Goal: Use online tool/utility: Utilize a website feature to perform a specific function

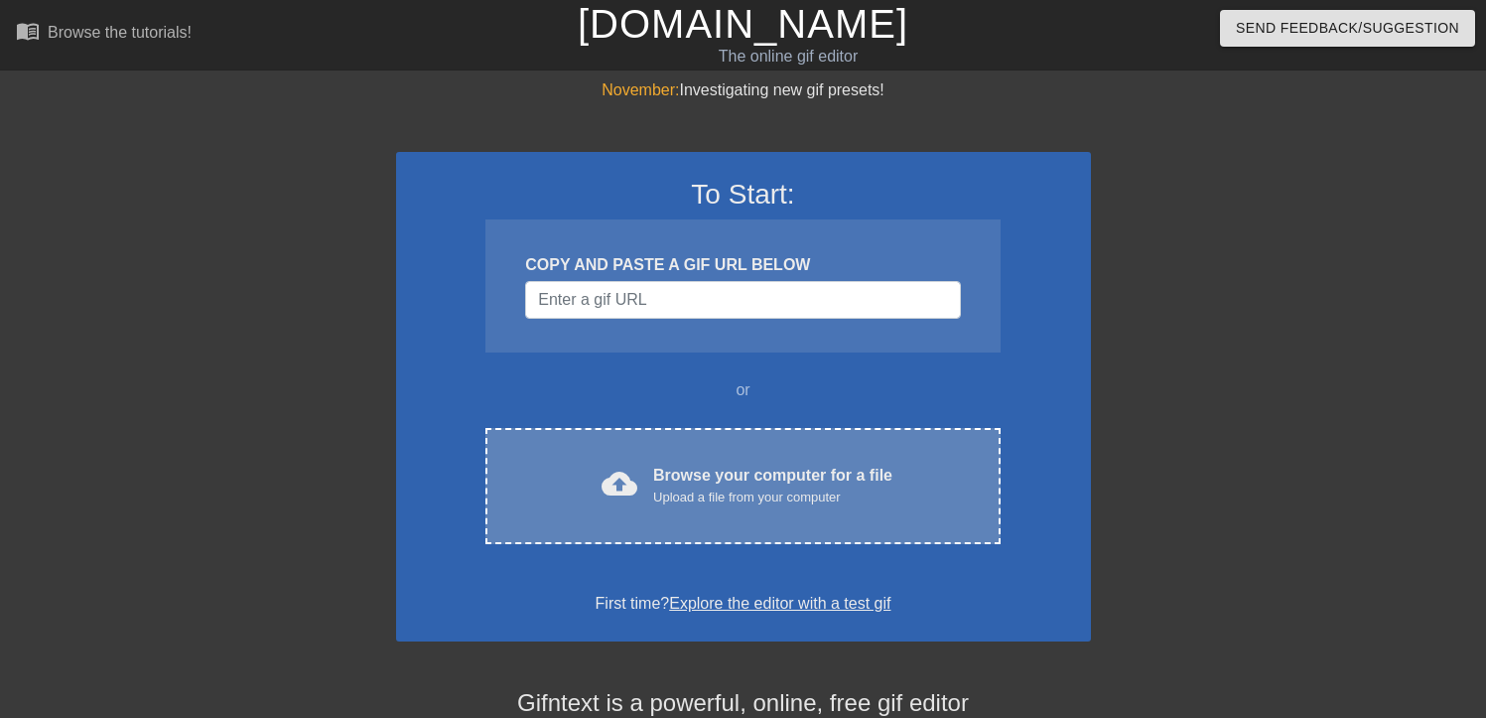
click at [744, 476] on div "Browse your computer for a file Upload a file from your computer" at bounding box center [772, 486] width 239 height 44
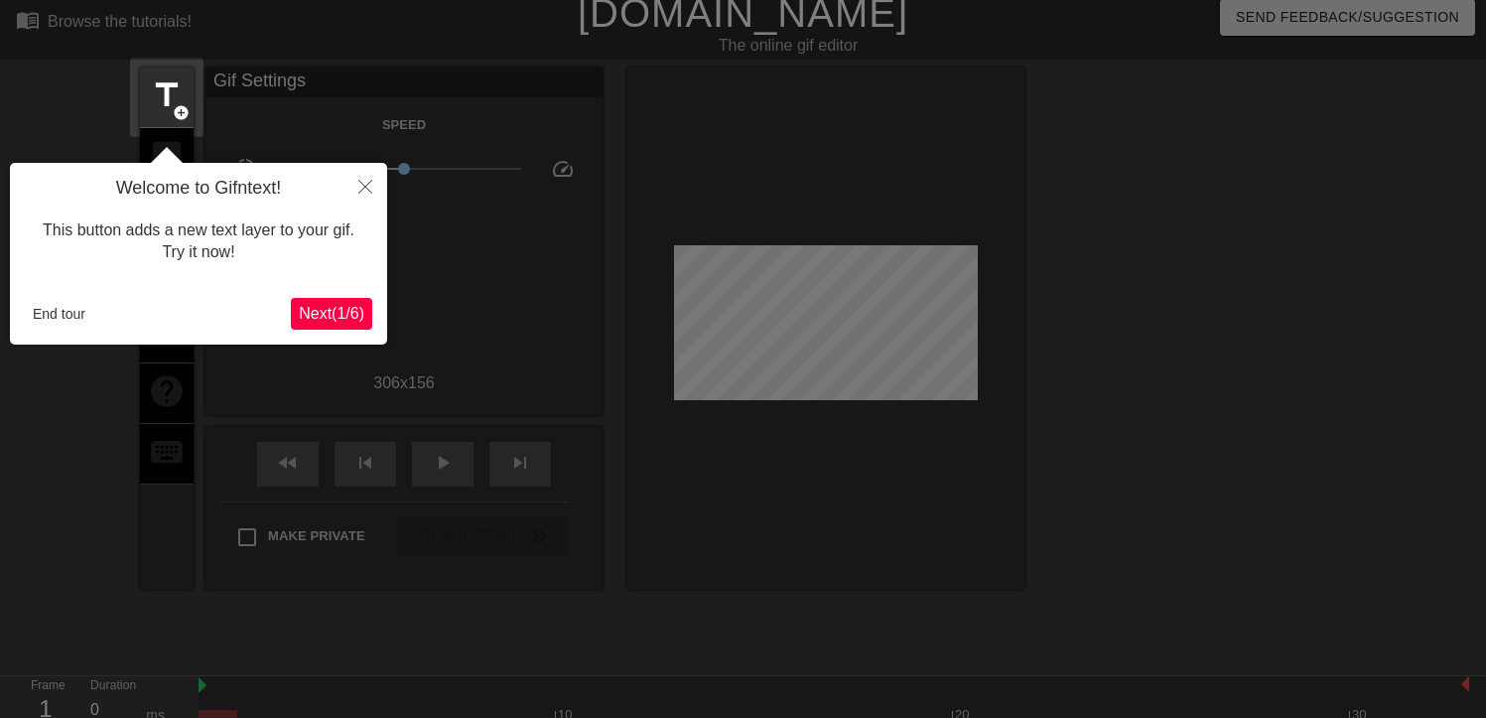
scroll to position [49, 0]
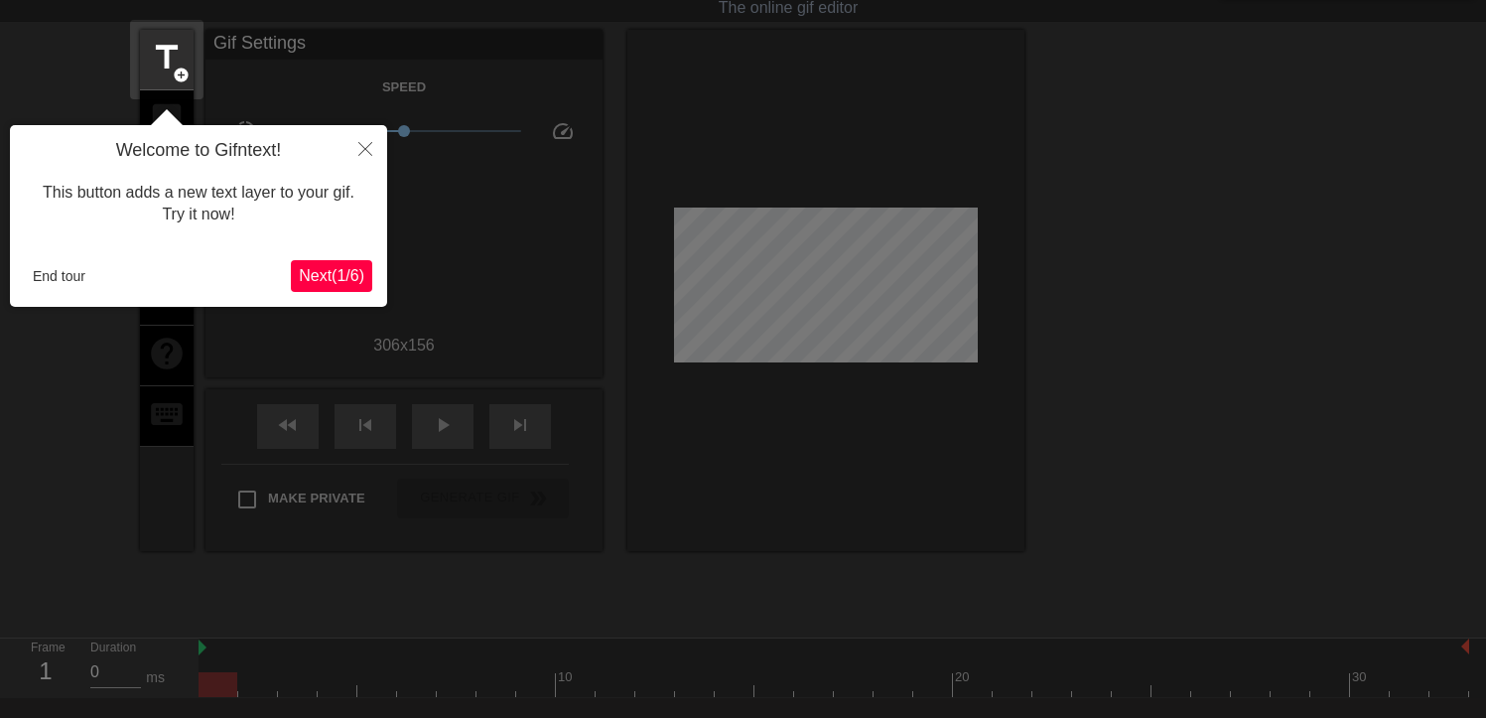
click at [329, 271] on span "Next ( 1 / 6 )" at bounding box center [332, 275] width 66 height 17
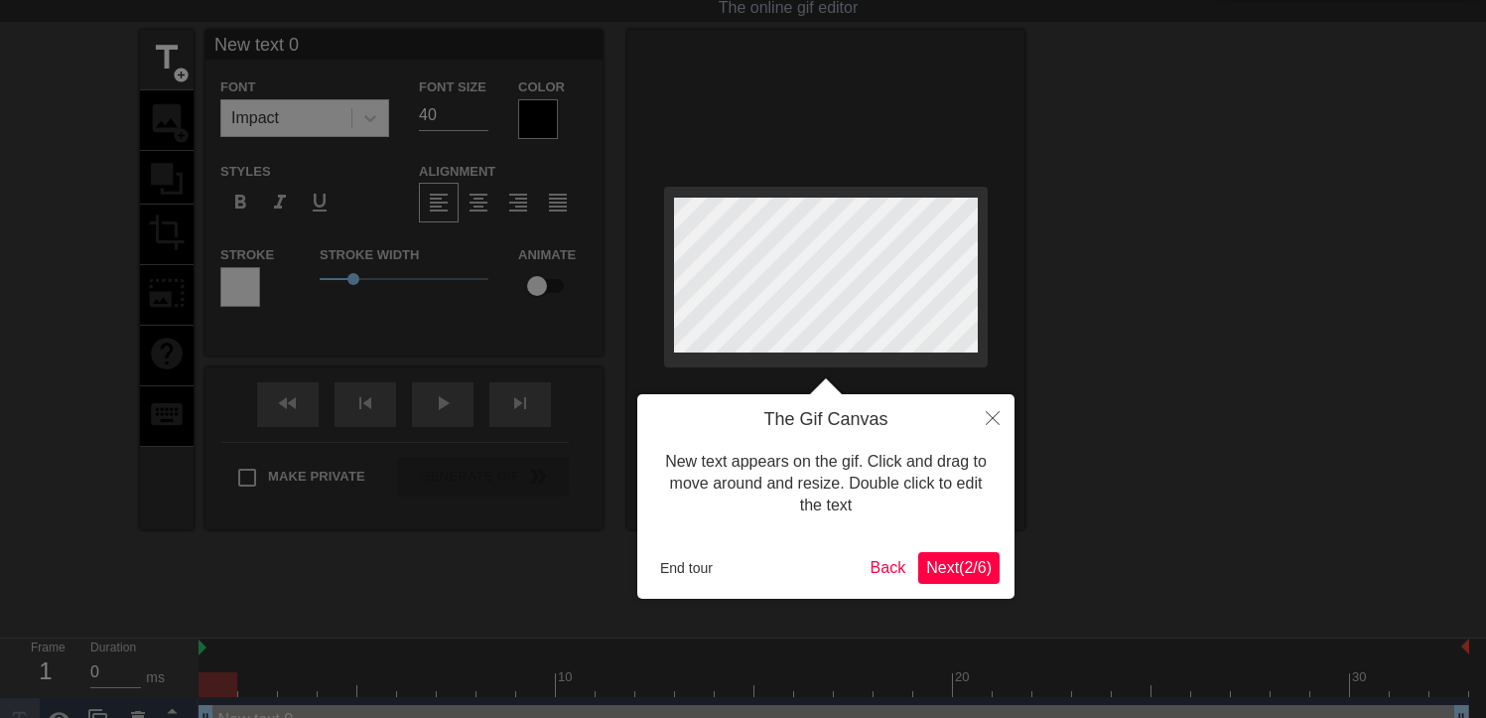
scroll to position [0, 0]
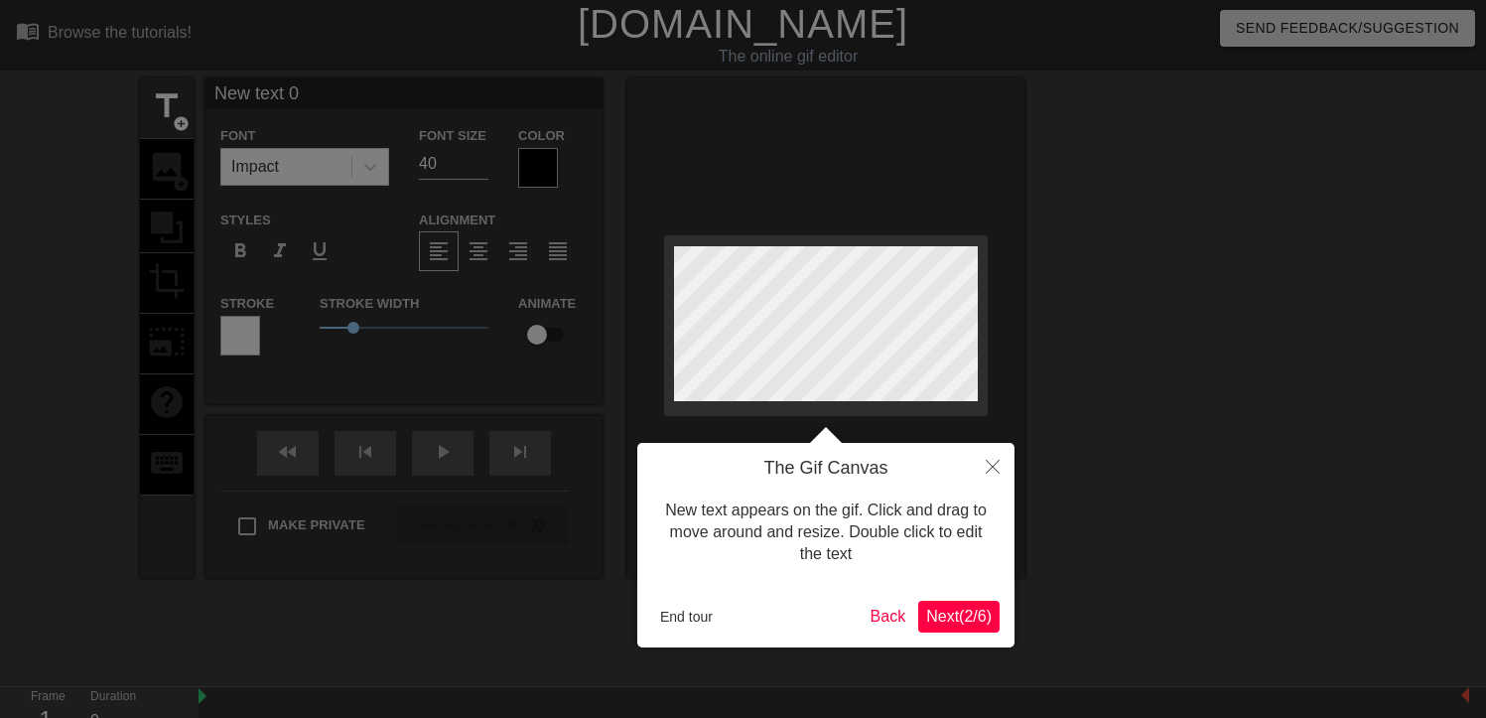
click at [956, 617] on span "Next ( 2 / 6 )" at bounding box center [959, 616] width 66 height 17
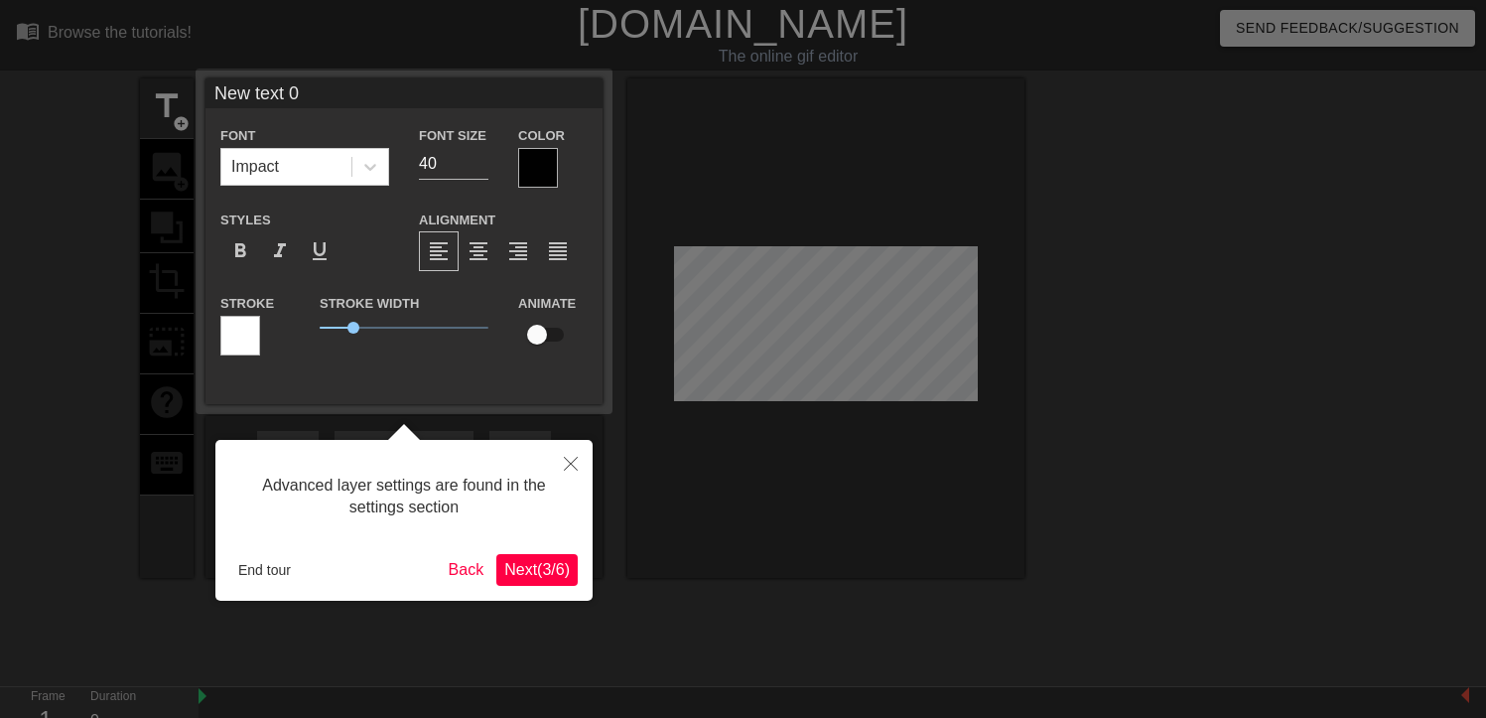
scroll to position [49, 0]
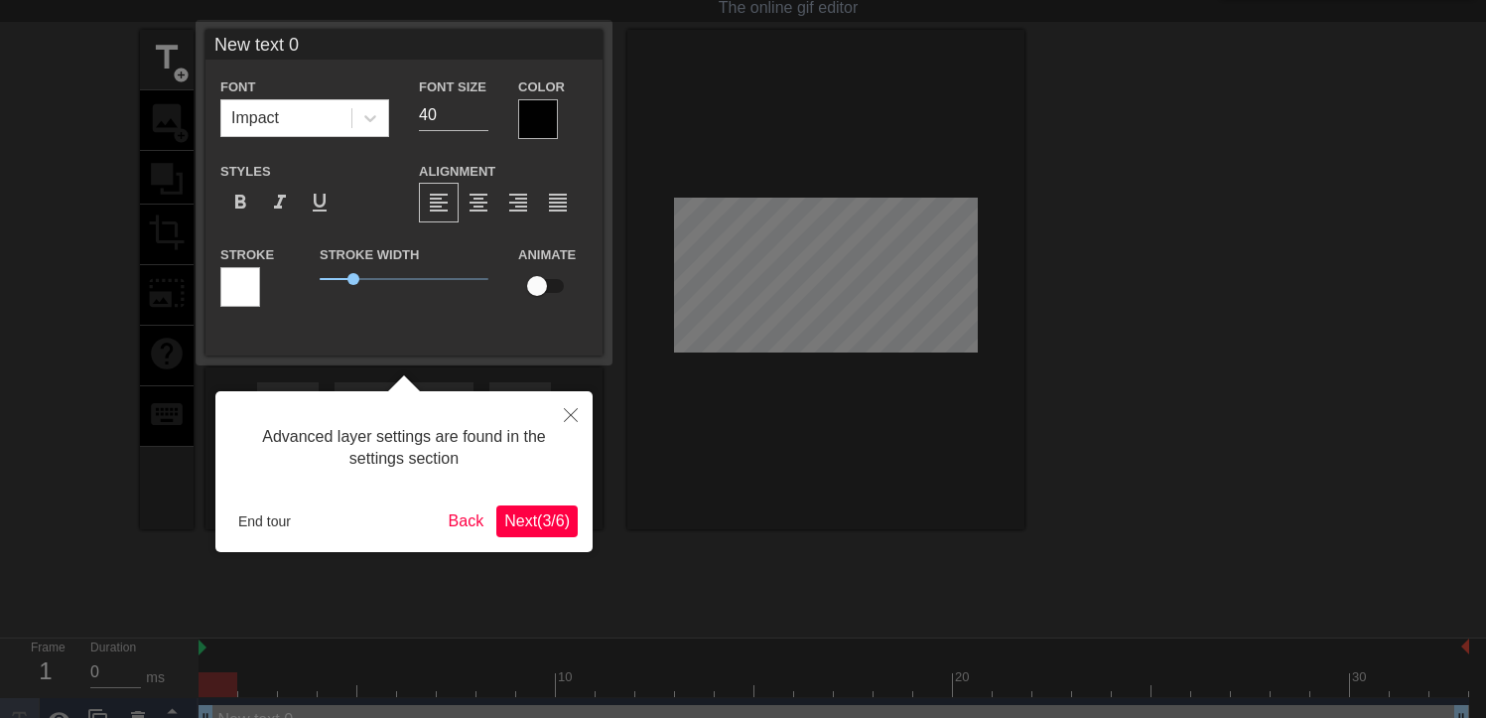
click at [551, 525] on span "Next ( 3 / 6 )" at bounding box center [537, 520] width 66 height 17
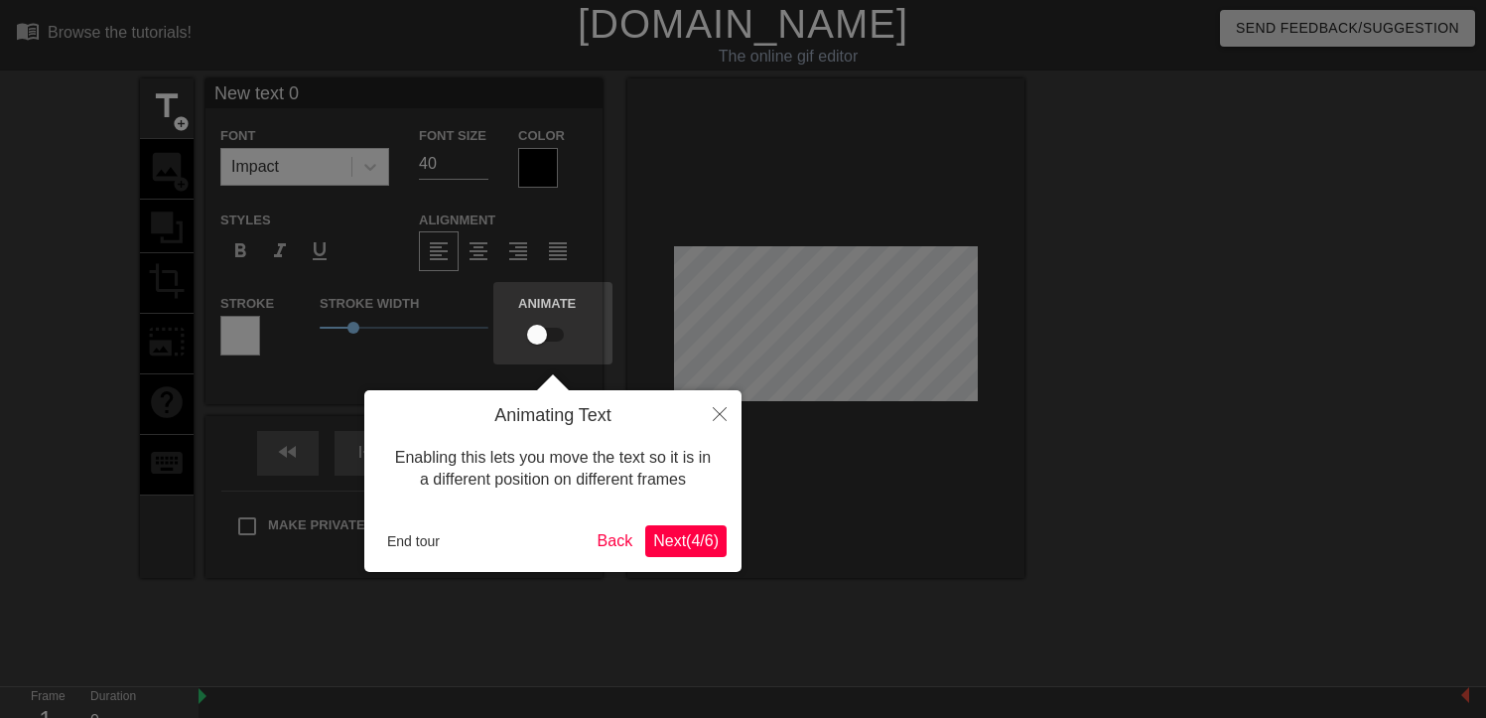
click at [673, 542] on span "Next ( 4 / 6 )" at bounding box center [686, 540] width 66 height 17
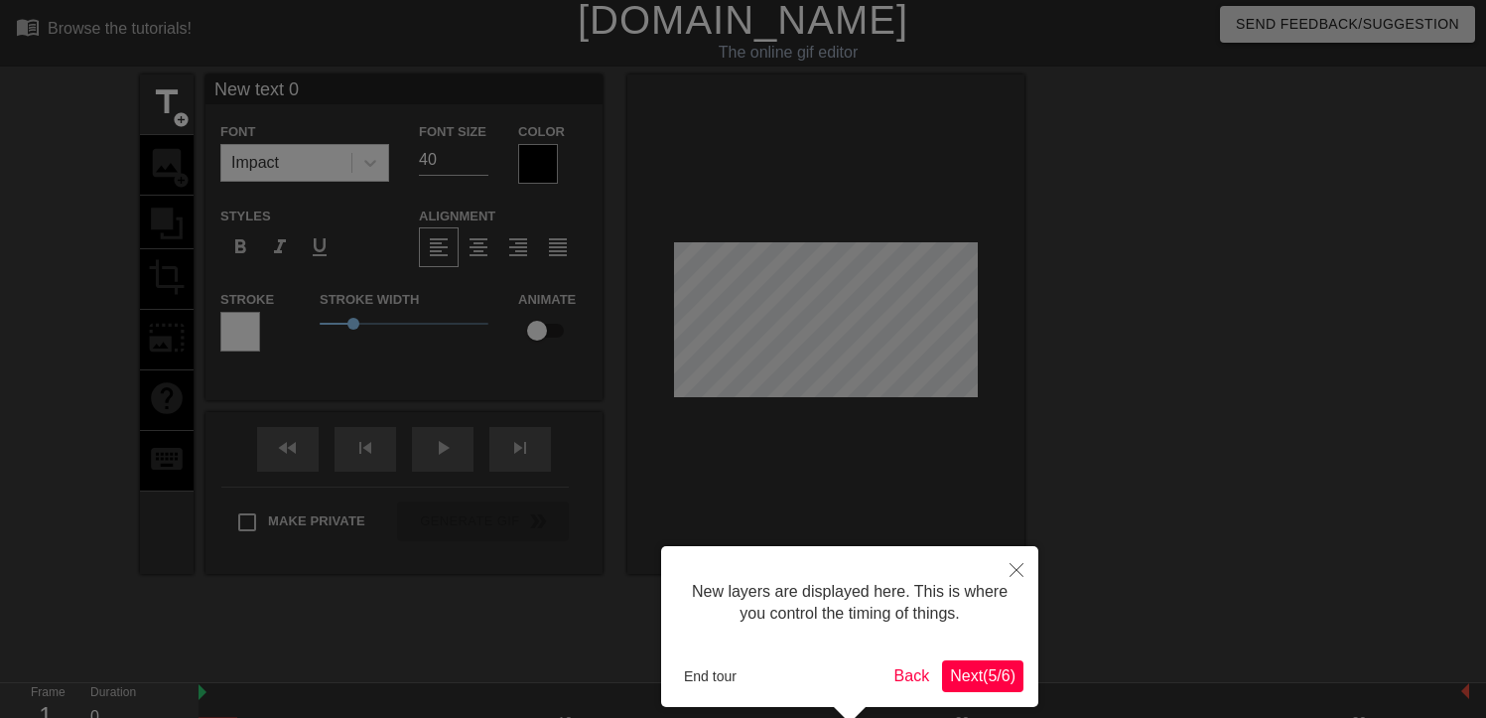
scroll to position [91, 0]
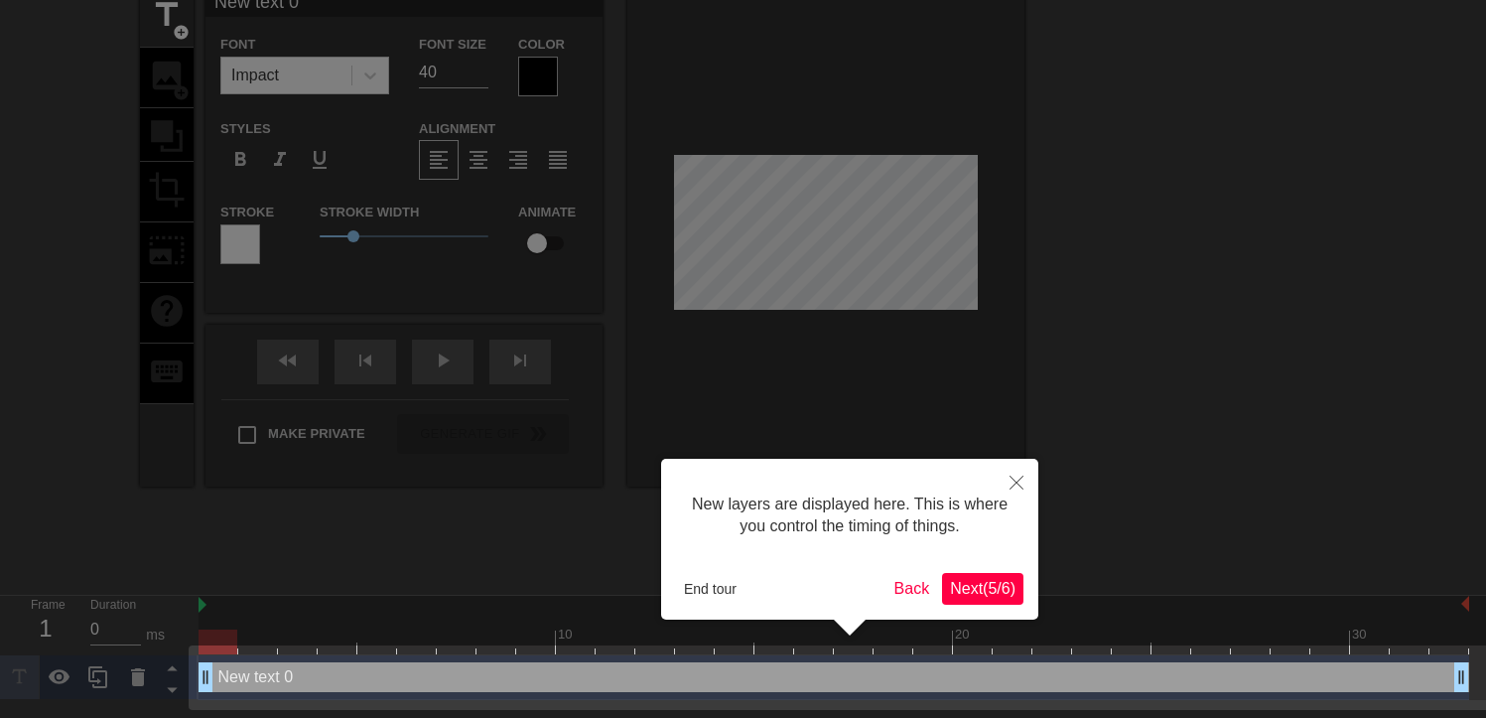
click at [992, 589] on span "Next ( 5 / 6 )" at bounding box center [983, 588] width 66 height 17
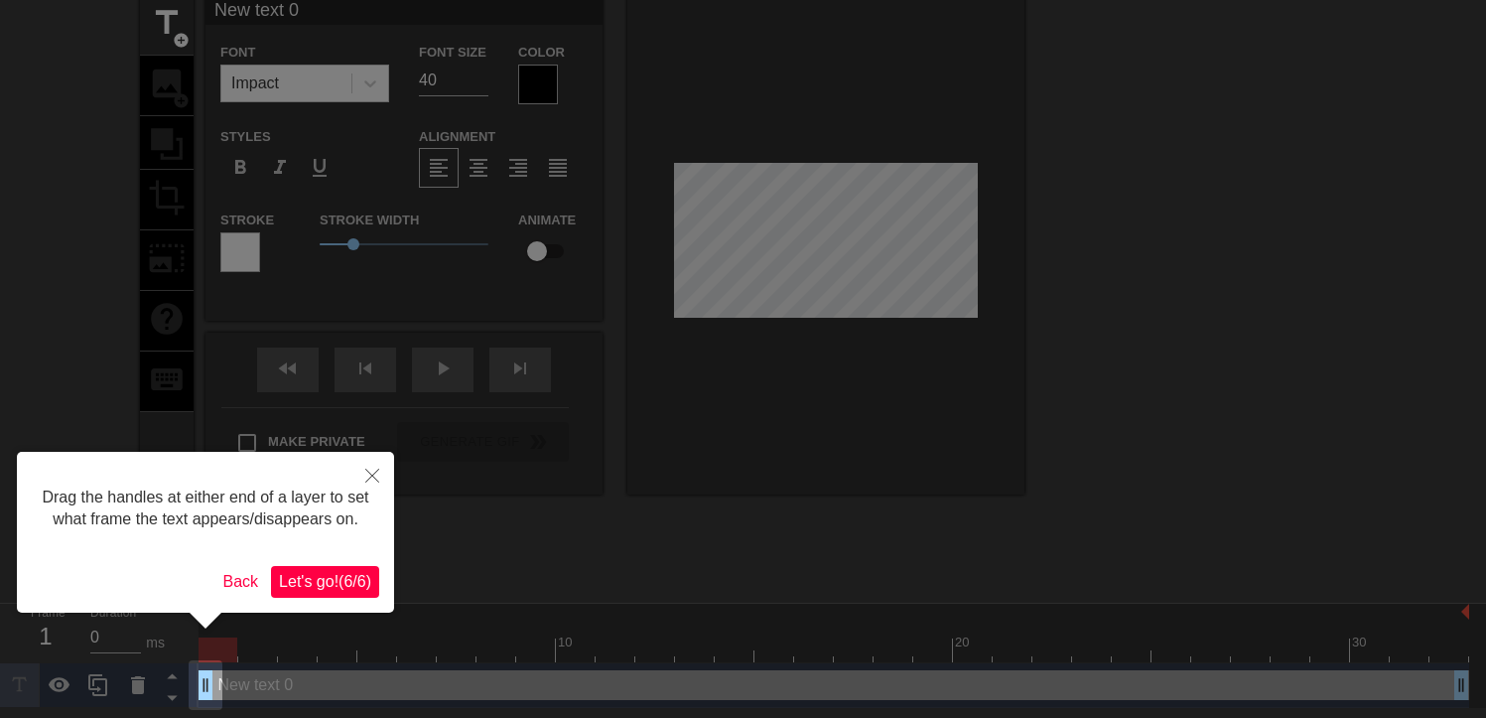
scroll to position [0, 0]
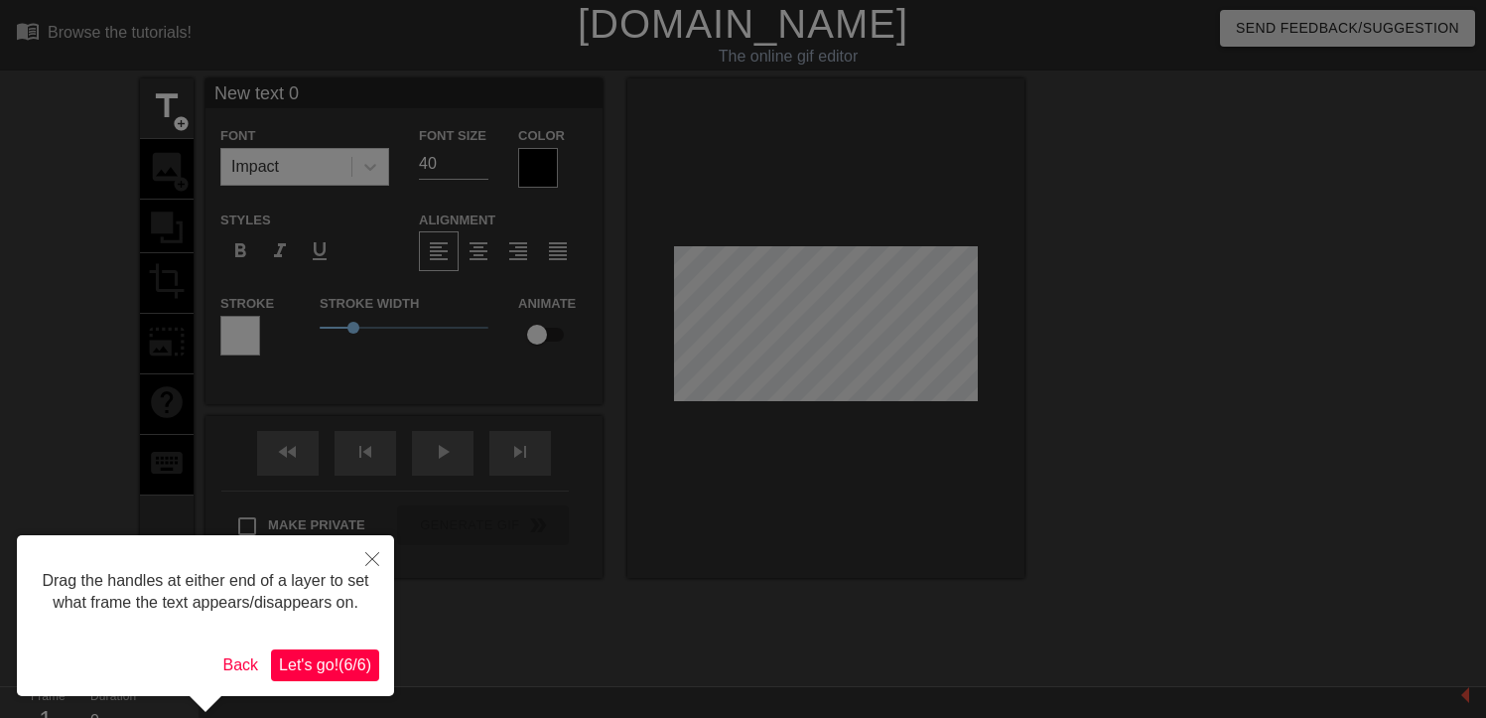
click at [335, 673] on span "Let's go! ( 6 / 6 )" at bounding box center [325, 664] width 92 height 17
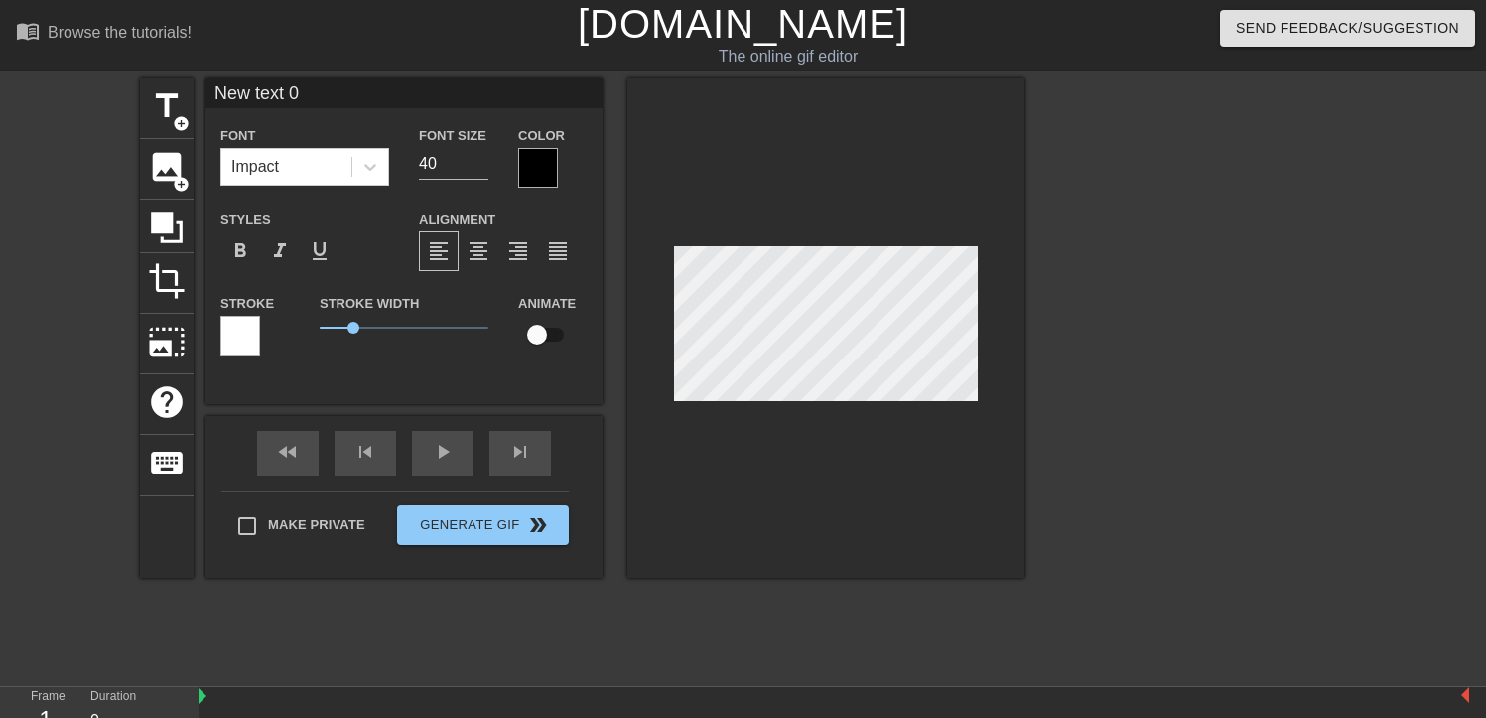
scroll to position [3, 6]
type input "D"
type textarea "D"
type input "Da"
type textarea "Da"
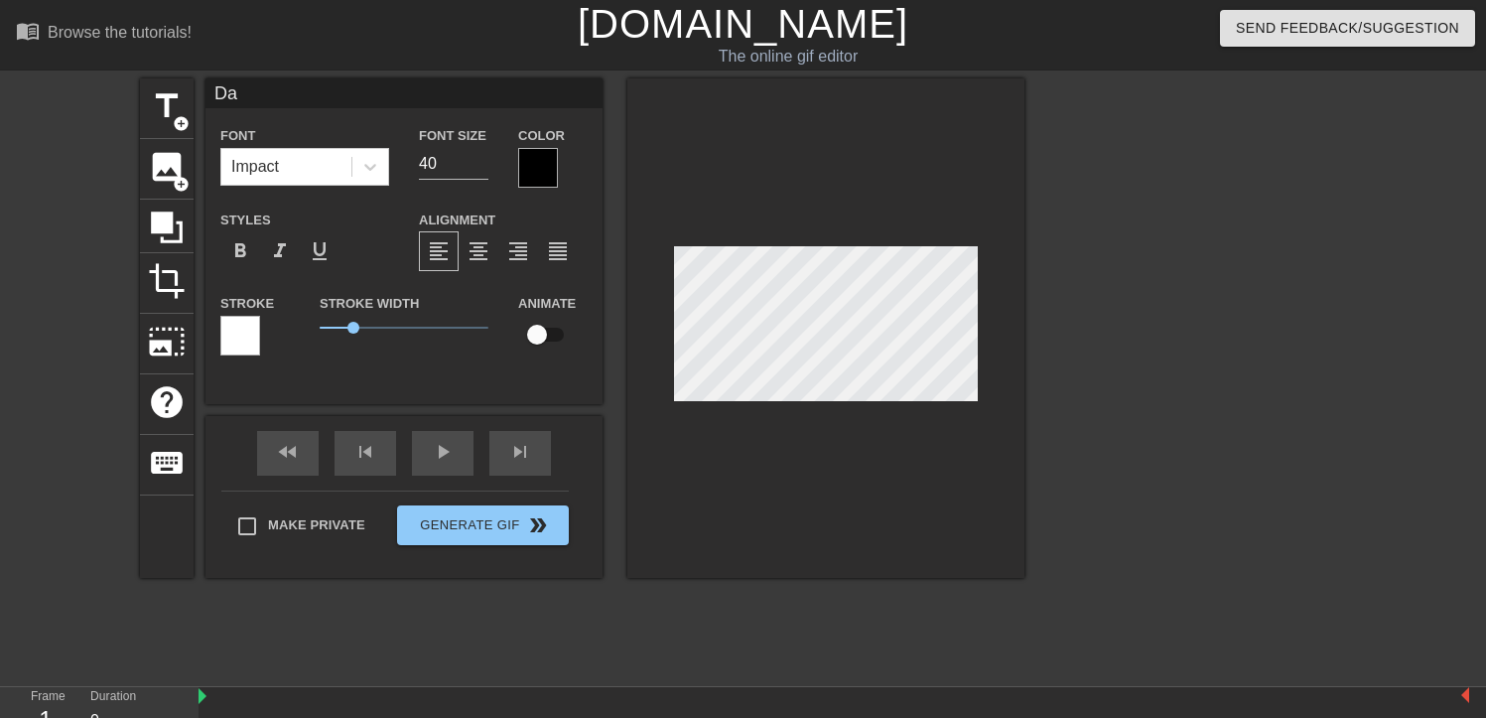
type input "[PERSON_NAME]"
type textarea "[PERSON_NAME]"
type input "Danu"
type textarea "Danu"
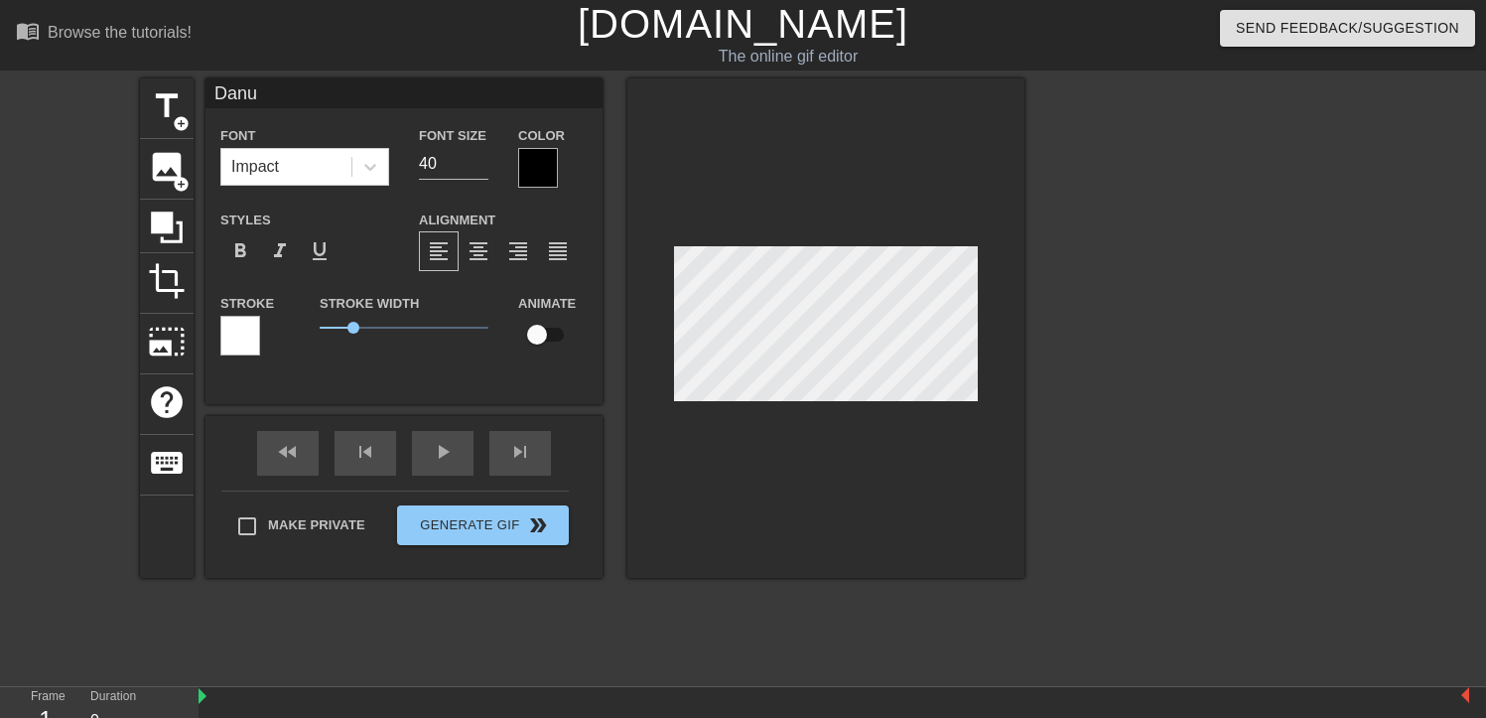
type input "Danue"
type textarea "Danue"
type input "Danu"
type textarea "Danu"
type input "[PERSON_NAME]"
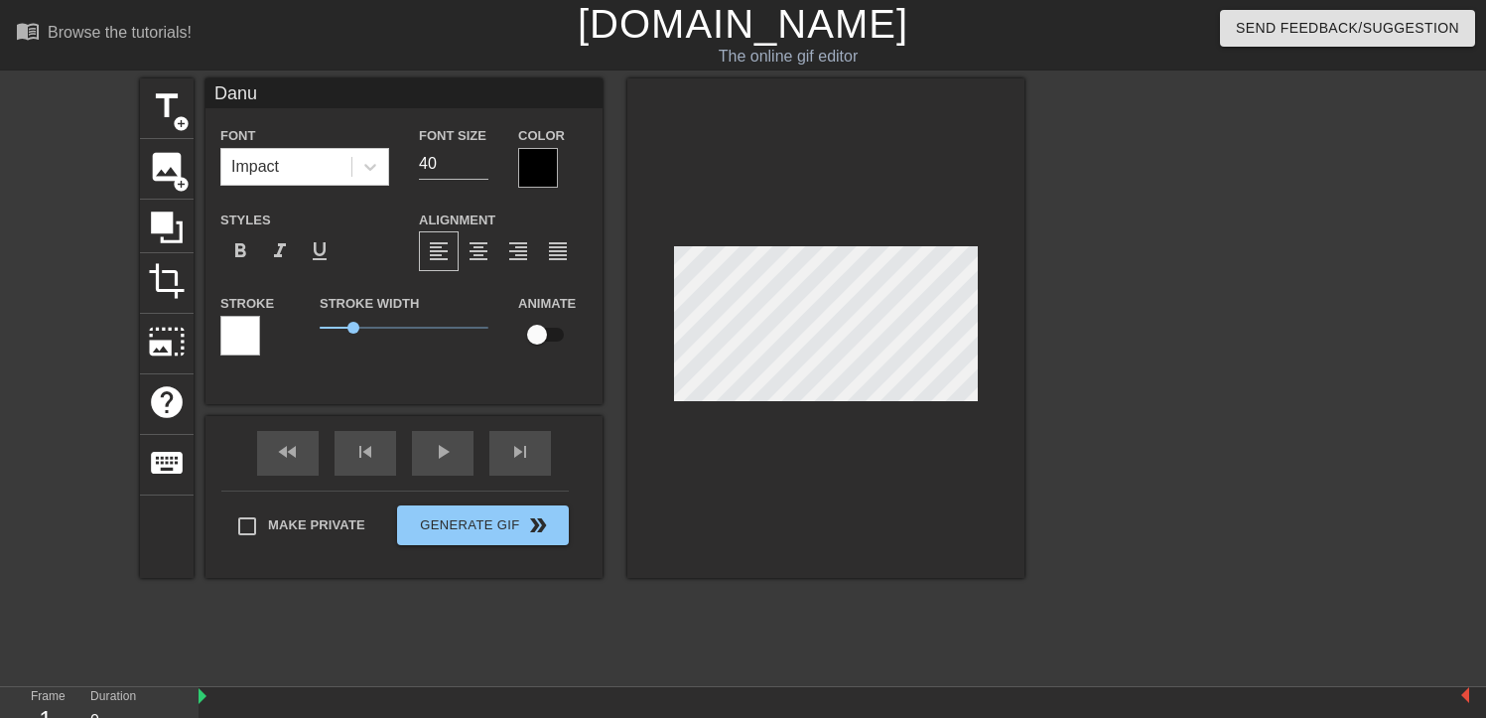
type textarea "[PERSON_NAME]"
type input "[PERSON_NAME]"
type textarea "[PERSON_NAME]"
type input "Danie"
type textarea "Danie"
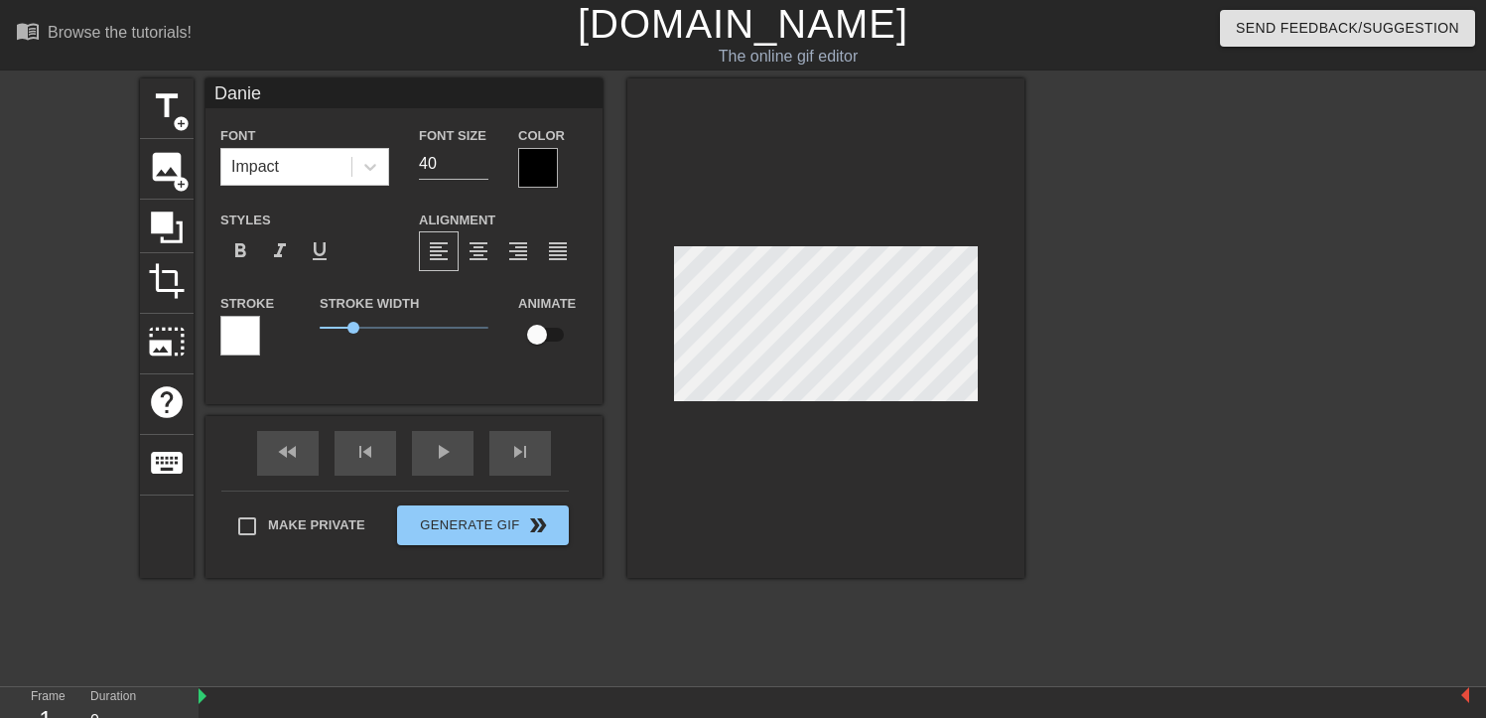
type input "[PERSON_NAME]"
type textarea "[PERSON_NAME]"
type input "[PERSON_NAME]'"
type textarea "[PERSON_NAME]'"
type input "[PERSON_NAME]'s"
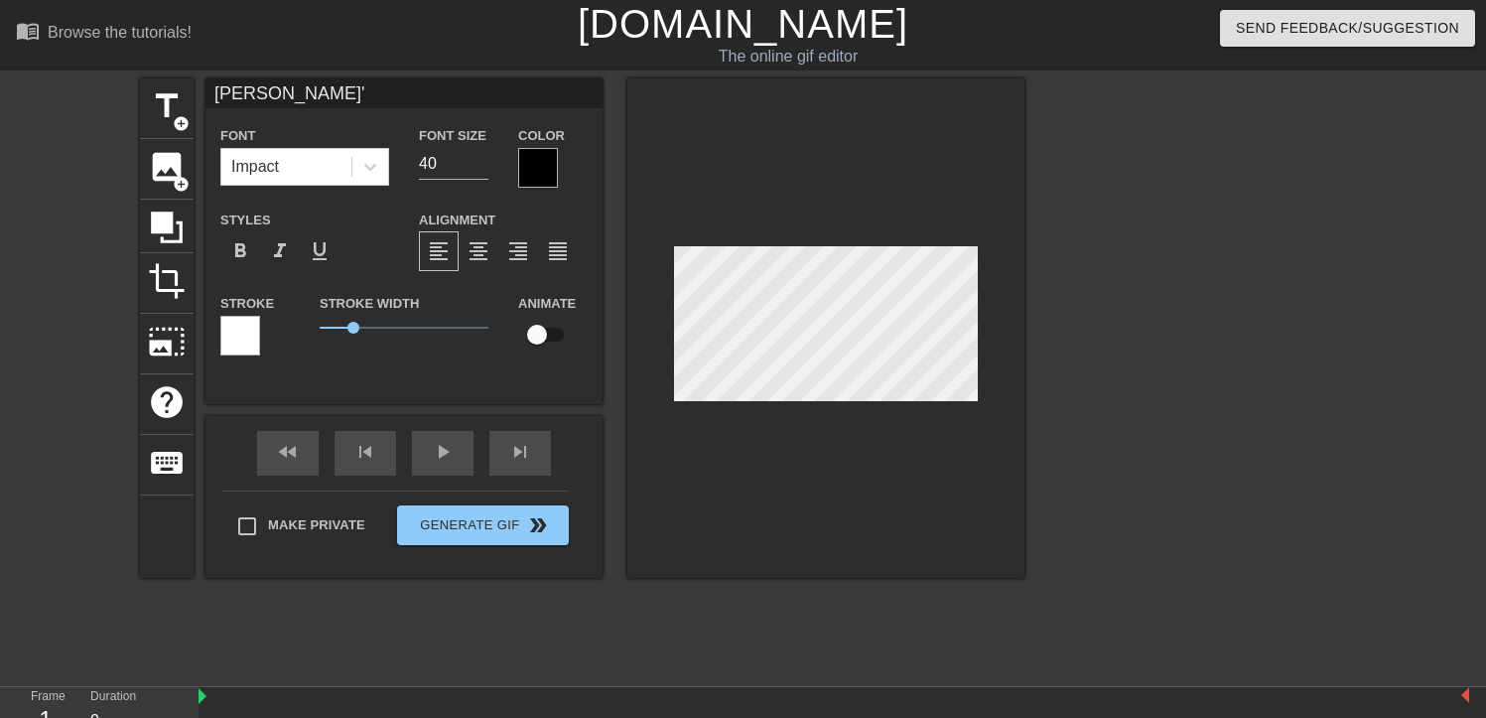
type textarea "[PERSON_NAME]'s"
type input "[PERSON_NAME]'s"
type textarea "[PERSON_NAME]'s"
type input "[PERSON_NAME]'s o"
type textarea "[PERSON_NAME]'s o"
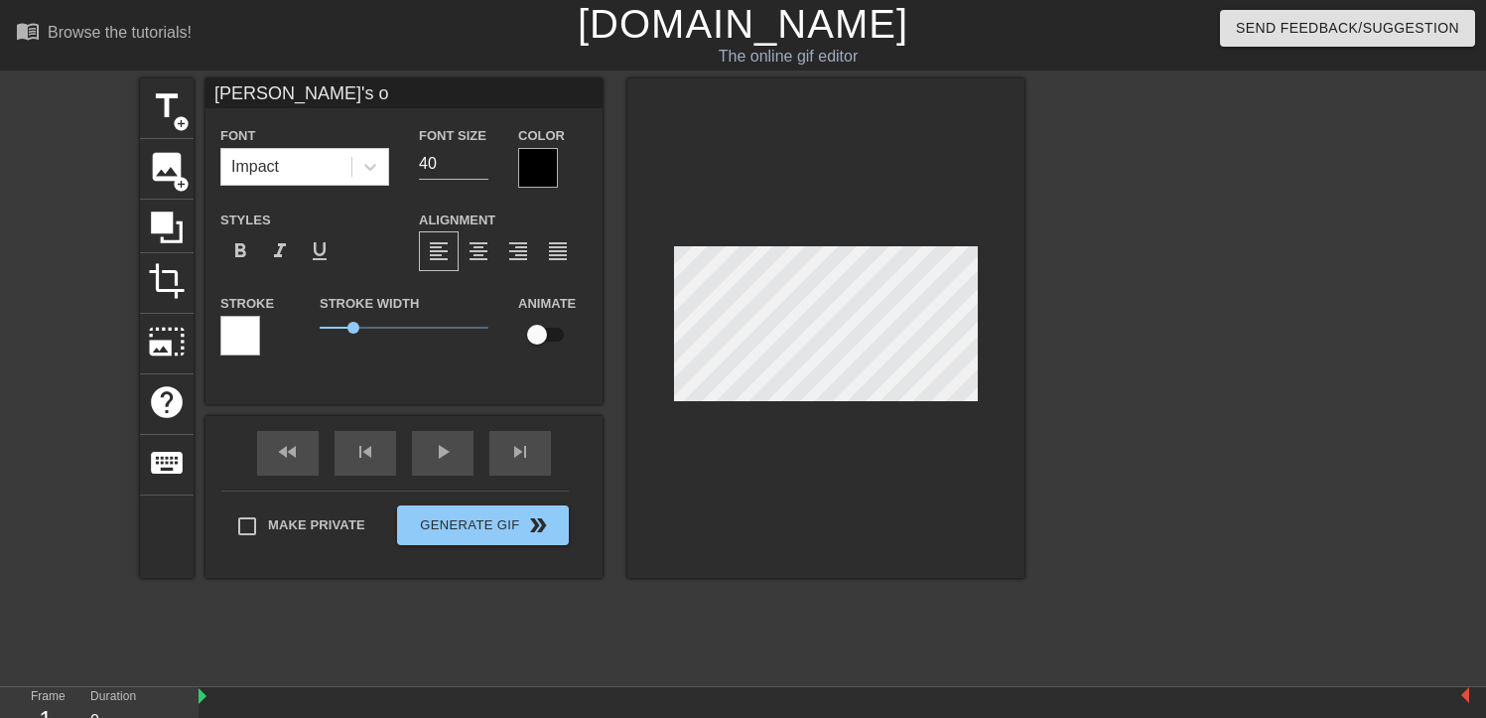
type input "[PERSON_NAME]'s on"
type textarea "[PERSON_NAME]'s on"
type input "[PERSON_NAME]'s o"
type textarea "[PERSON_NAME]'s o"
type input "[PERSON_NAME]'s"
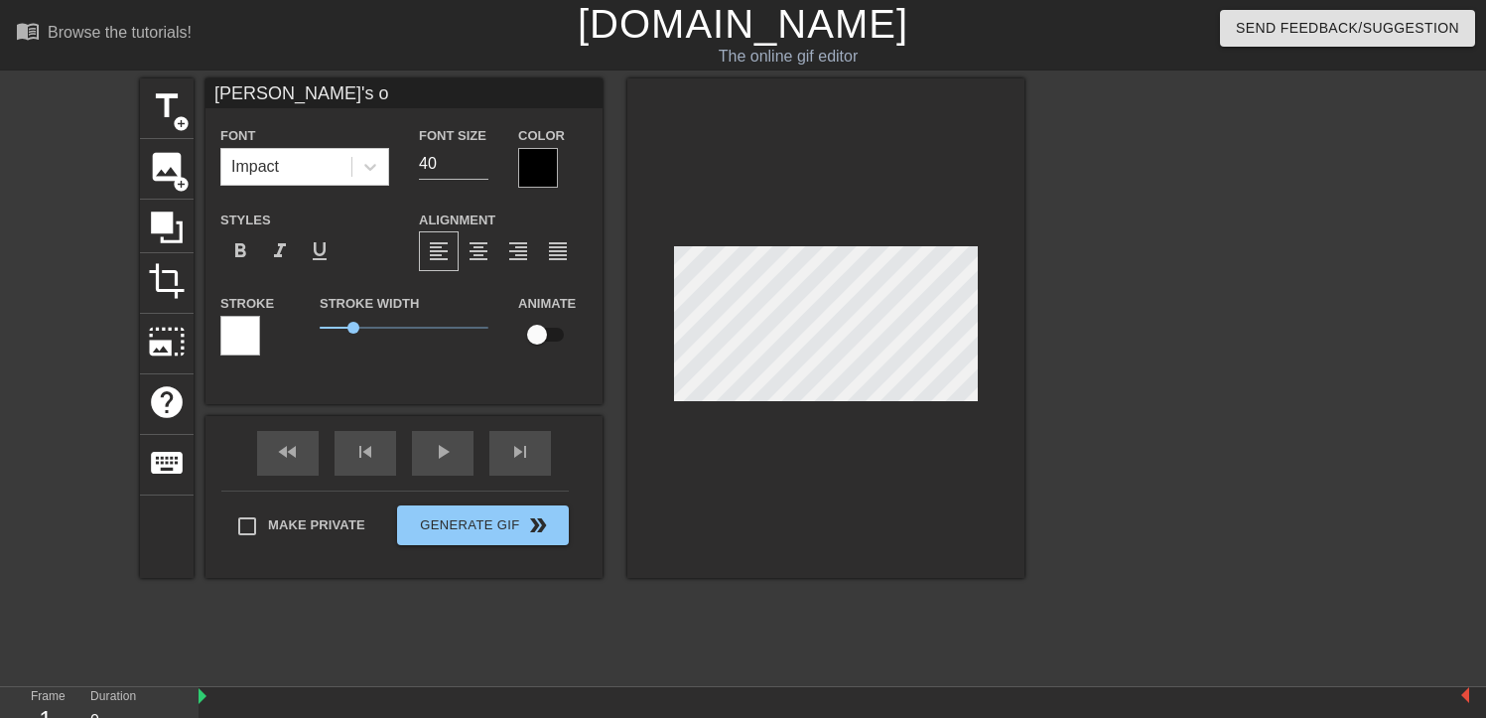
type textarea "[PERSON_NAME]'s"
type input "[PERSON_NAME]'s"
type textarea "[PERSON_NAME]'s"
type input "[PERSON_NAME]'"
type textarea "[PERSON_NAME]'"
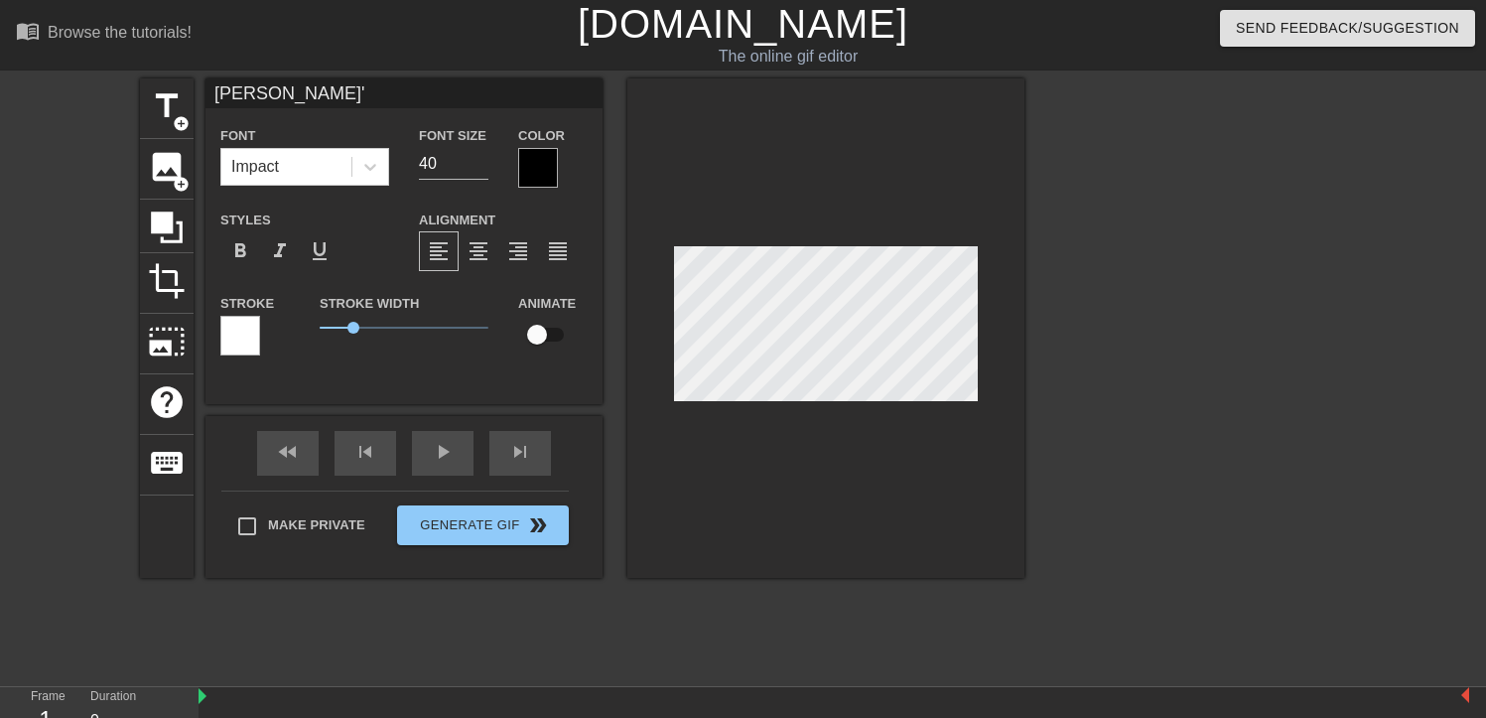
type input "[PERSON_NAME]"
type textarea "[PERSON_NAME]"
type input "Danie"
type textarea "Danie"
type input "[PERSON_NAME]"
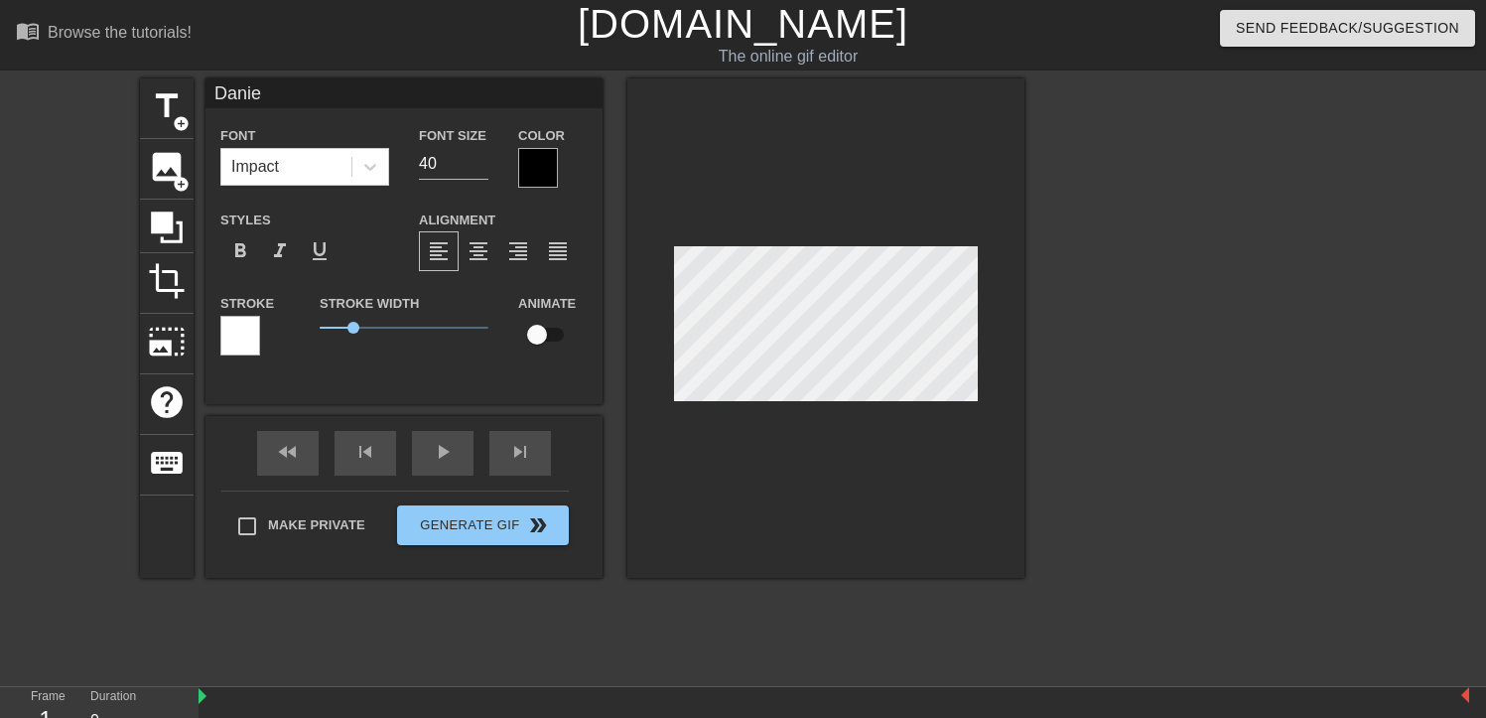
type textarea "[PERSON_NAME]"
type input "[PERSON_NAME]"
type textarea "[PERSON_NAME]"
type input "Da"
type textarea "Da"
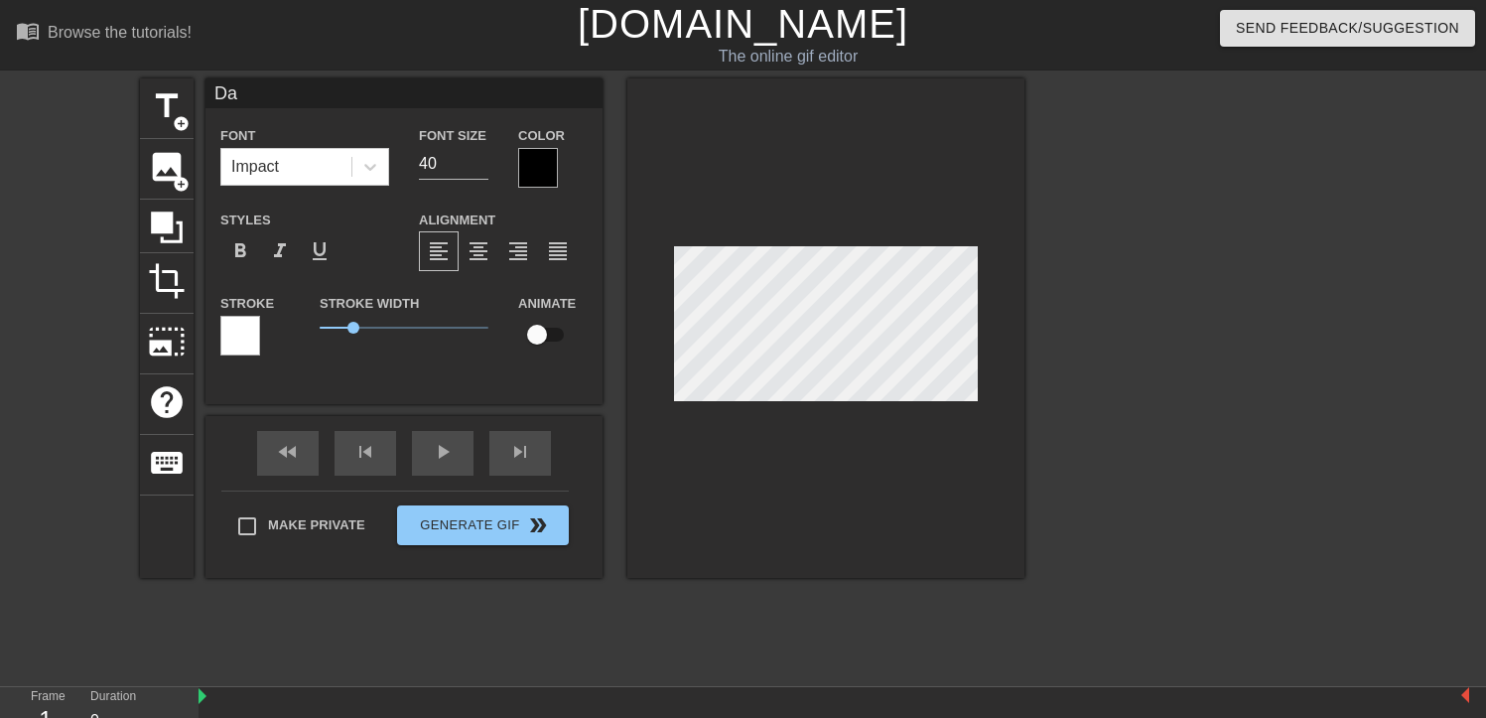
type input "D"
type textarea "D"
type input "D"
type textarea "D"
type input "Da"
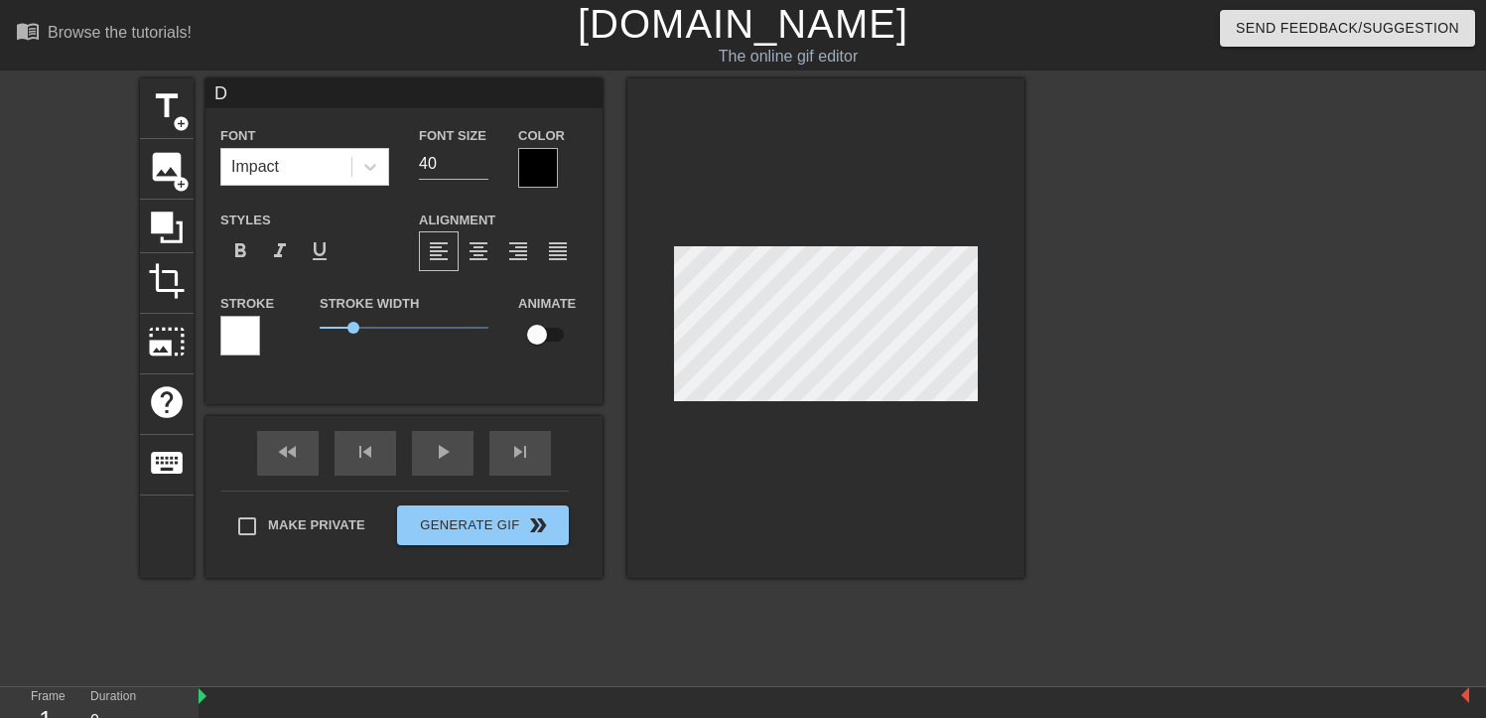
type textarea "Da"
type input "[PERSON_NAME]"
type textarea "[PERSON_NAME]"
type input "[PERSON_NAME]"
type textarea "[PERSON_NAME]"
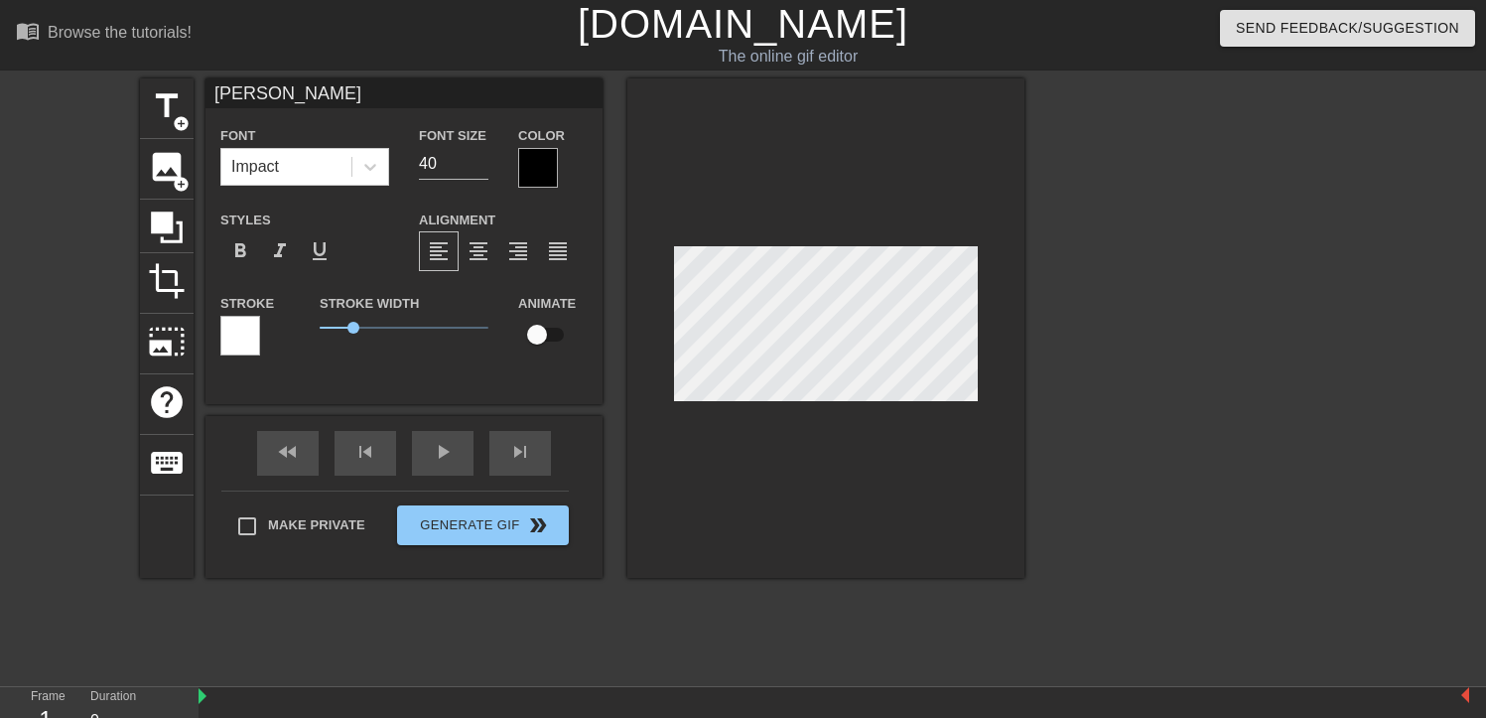
type input "Danie"
type textarea "Danie"
type input "[PERSON_NAME]"
type textarea "[PERSON_NAME]"
type input "[PERSON_NAME]'"
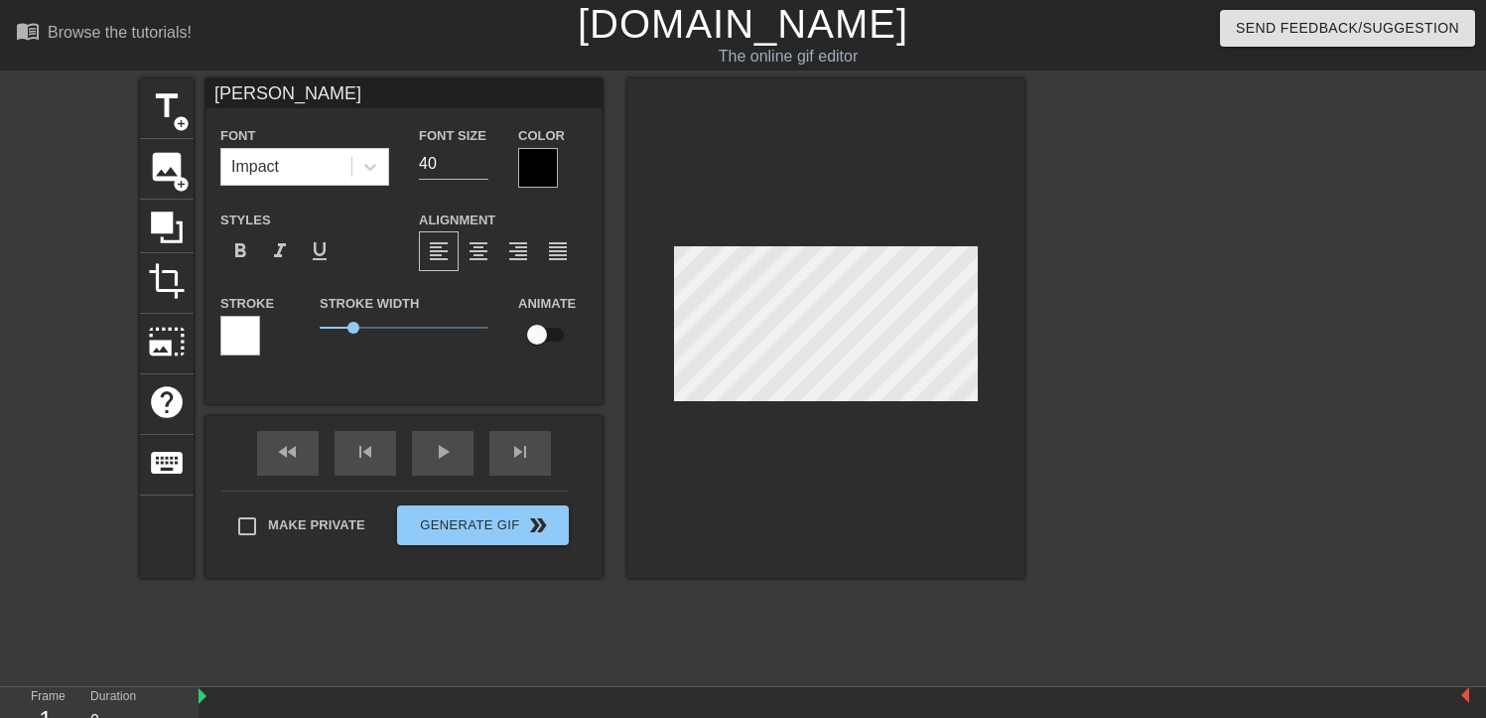
type textarea "[PERSON_NAME]'"
type input "[PERSON_NAME]'s"
type textarea "[PERSON_NAME]'s"
type input "[PERSON_NAME]'s"
type textarea "[PERSON_NAME]'s"
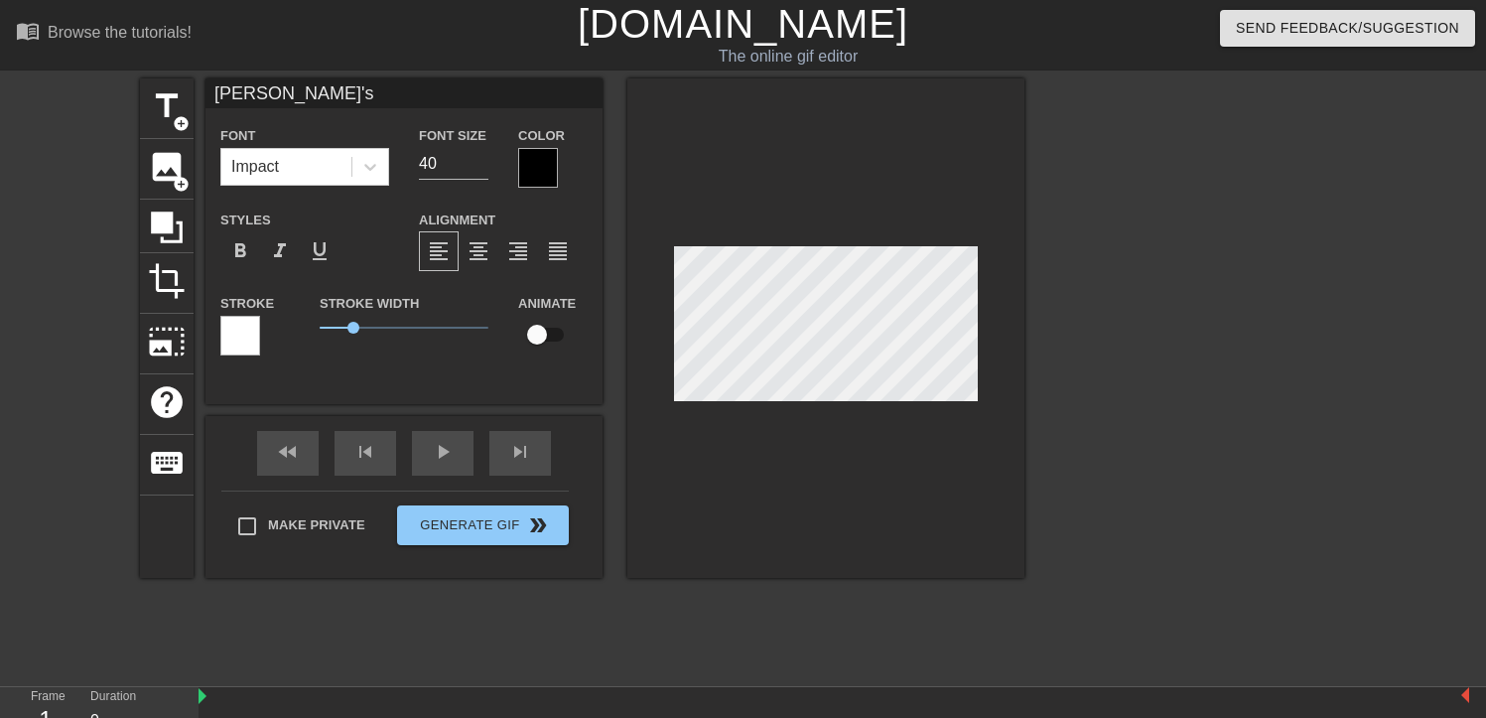
type input "[PERSON_NAME]'s f"
type textarea "[PERSON_NAME]'s f"
type input "[PERSON_NAME]'s fi"
type textarea "[PERSON_NAME]'s fi"
type input "[PERSON_NAME]'s fir"
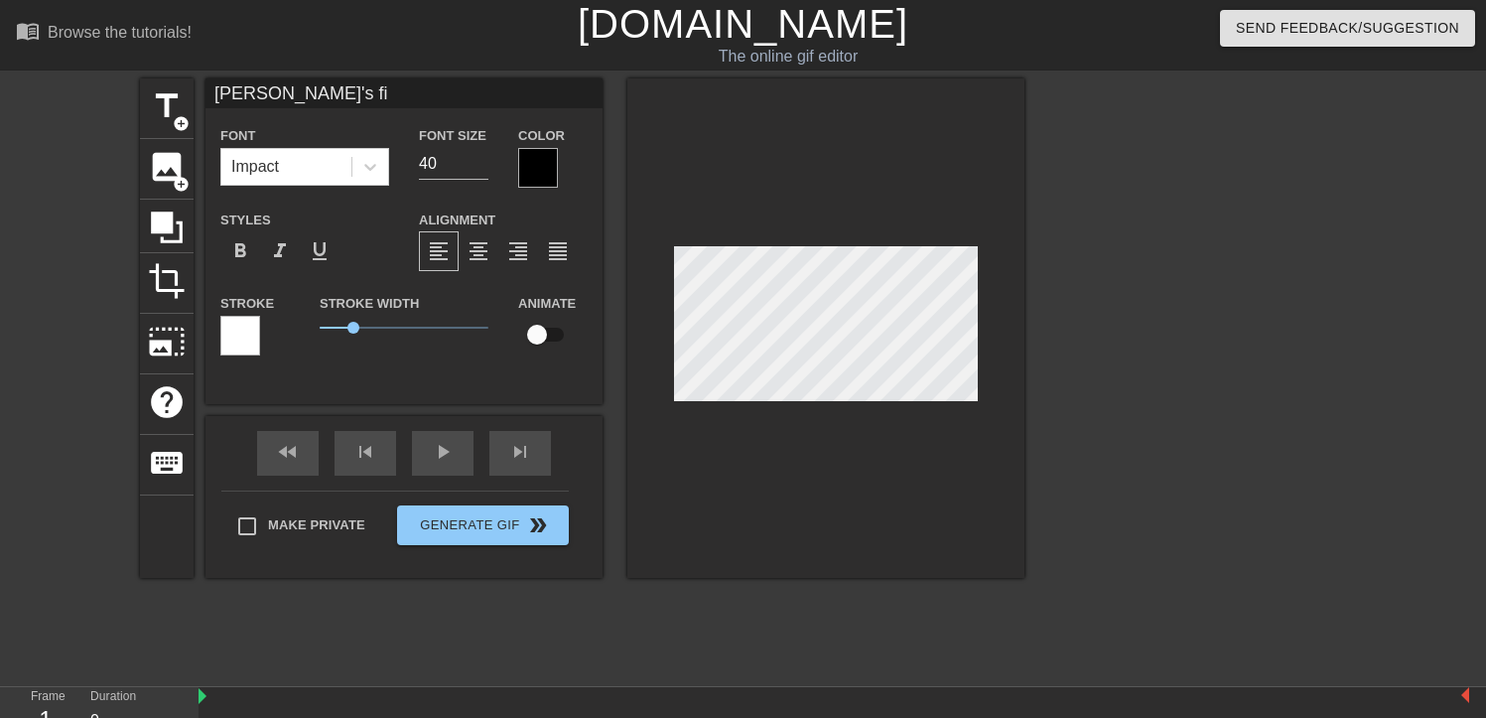
type textarea "[PERSON_NAME]'s fir"
type input "[PERSON_NAME]'s firs"
type textarea "[PERSON_NAME]'s firs"
type input "[PERSON_NAME]'s first"
type textarea "[PERSON_NAME]'s first"
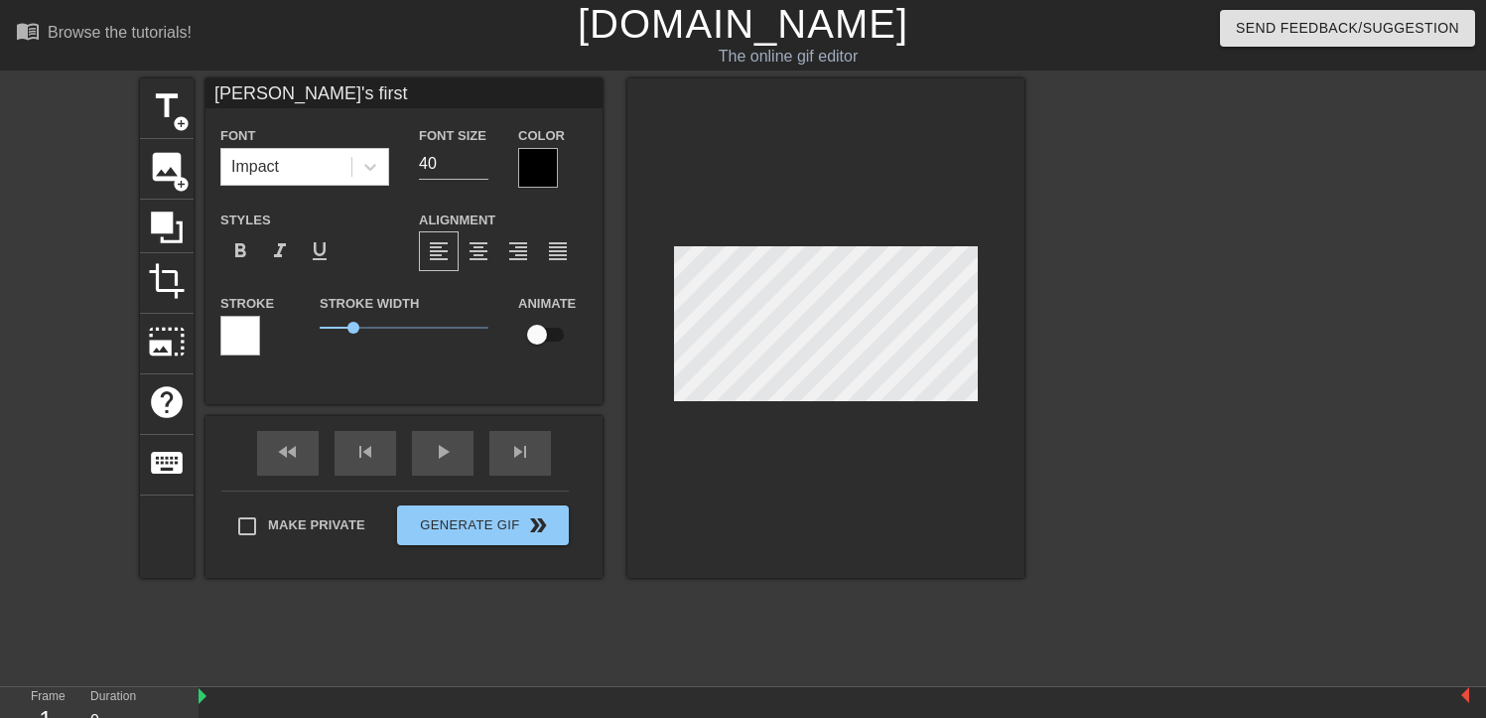
type input "[PERSON_NAME]'s first"
type textarea "[PERSON_NAME]'s first"
type input "[PERSON_NAME]'s first d"
type textarea "[PERSON_NAME]'s first d"
type input "[PERSON_NAME]'s first da"
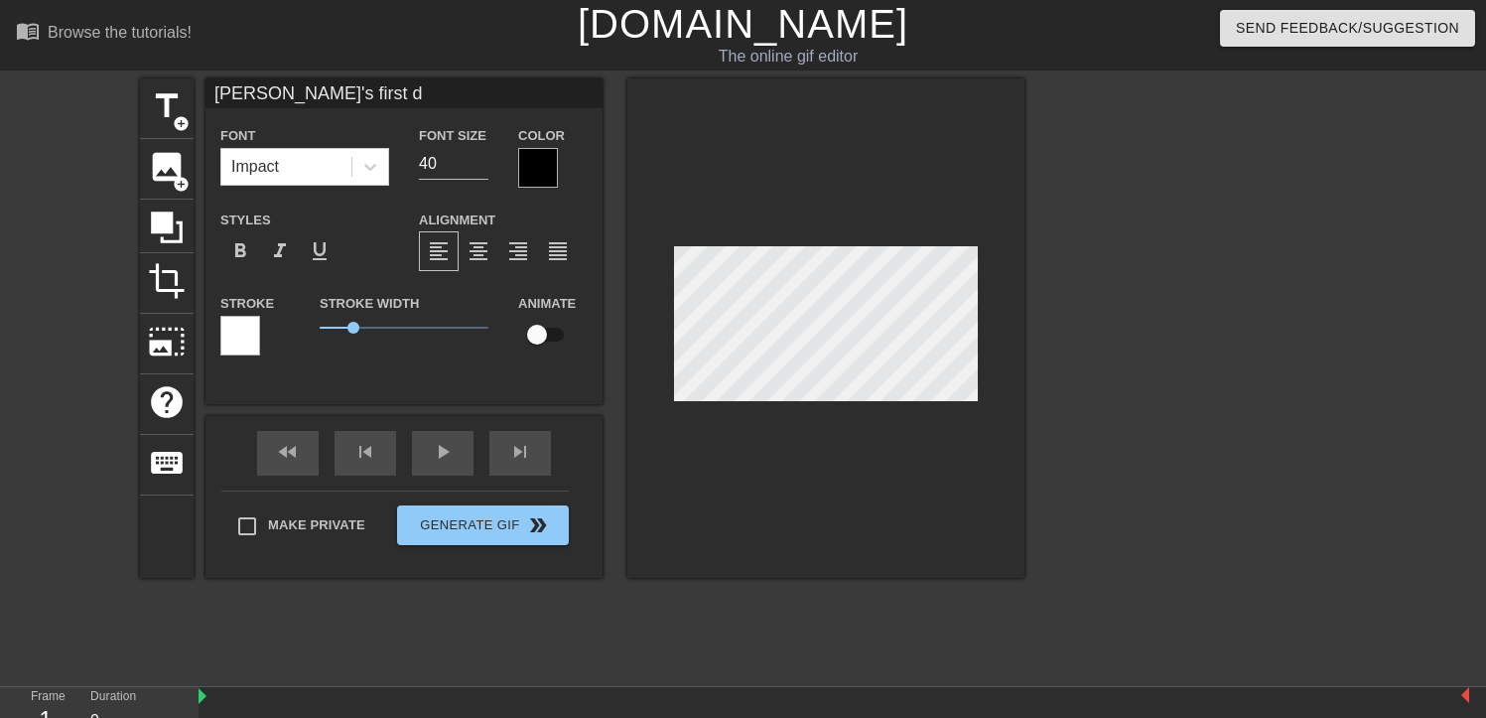
type textarea "[PERSON_NAME]'s first da"
type input "[PERSON_NAME]'s first day"
type textarea "[PERSON_NAME]'s first day"
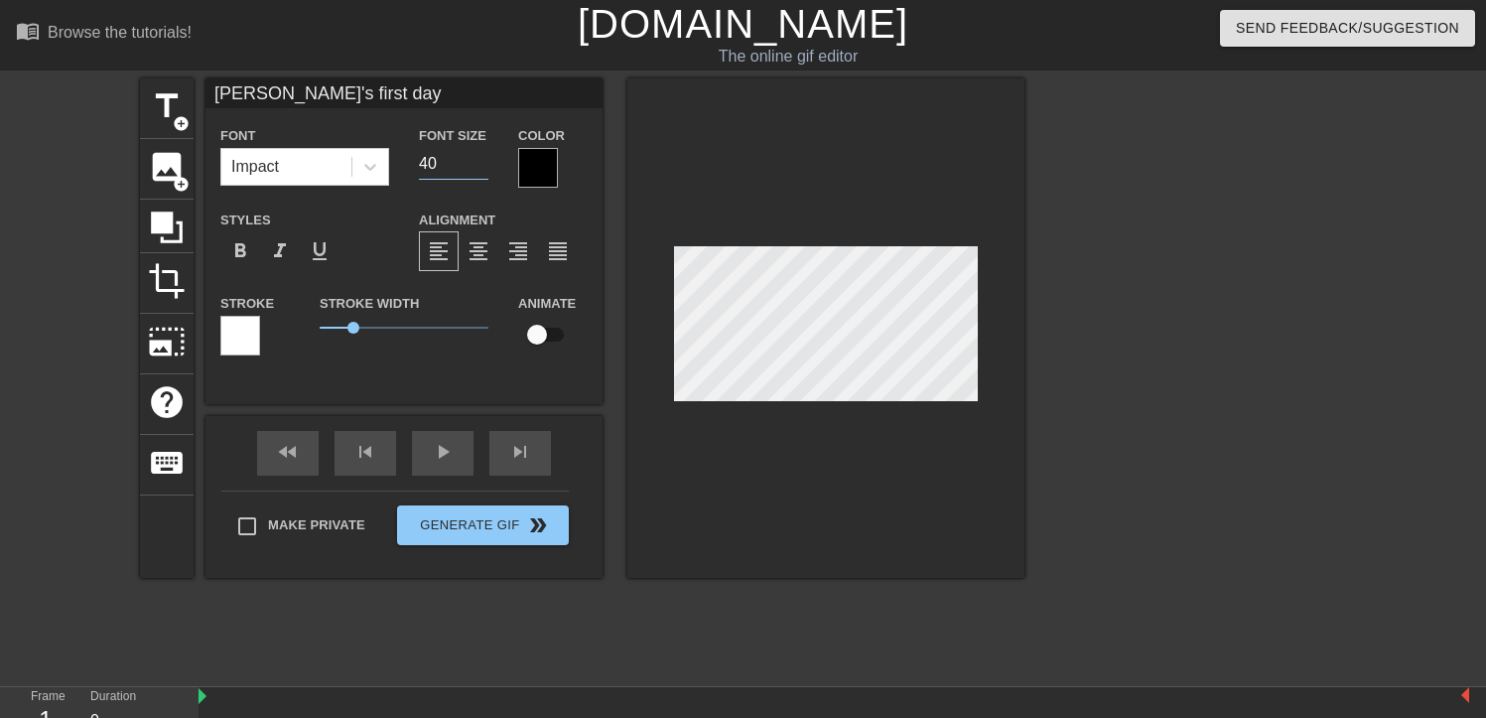
click at [468, 167] on input "40" at bounding box center [454, 164] width 70 height 32
click at [476, 166] on input "39" at bounding box center [454, 164] width 70 height 32
click at [476, 166] on input "38" at bounding box center [454, 164] width 70 height 32
click at [476, 166] on input "37" at bounding box center [454, 164] width 70 height 32
click at [476, 166] on input "36" at bounding box center [454, 164] width 70 height 32
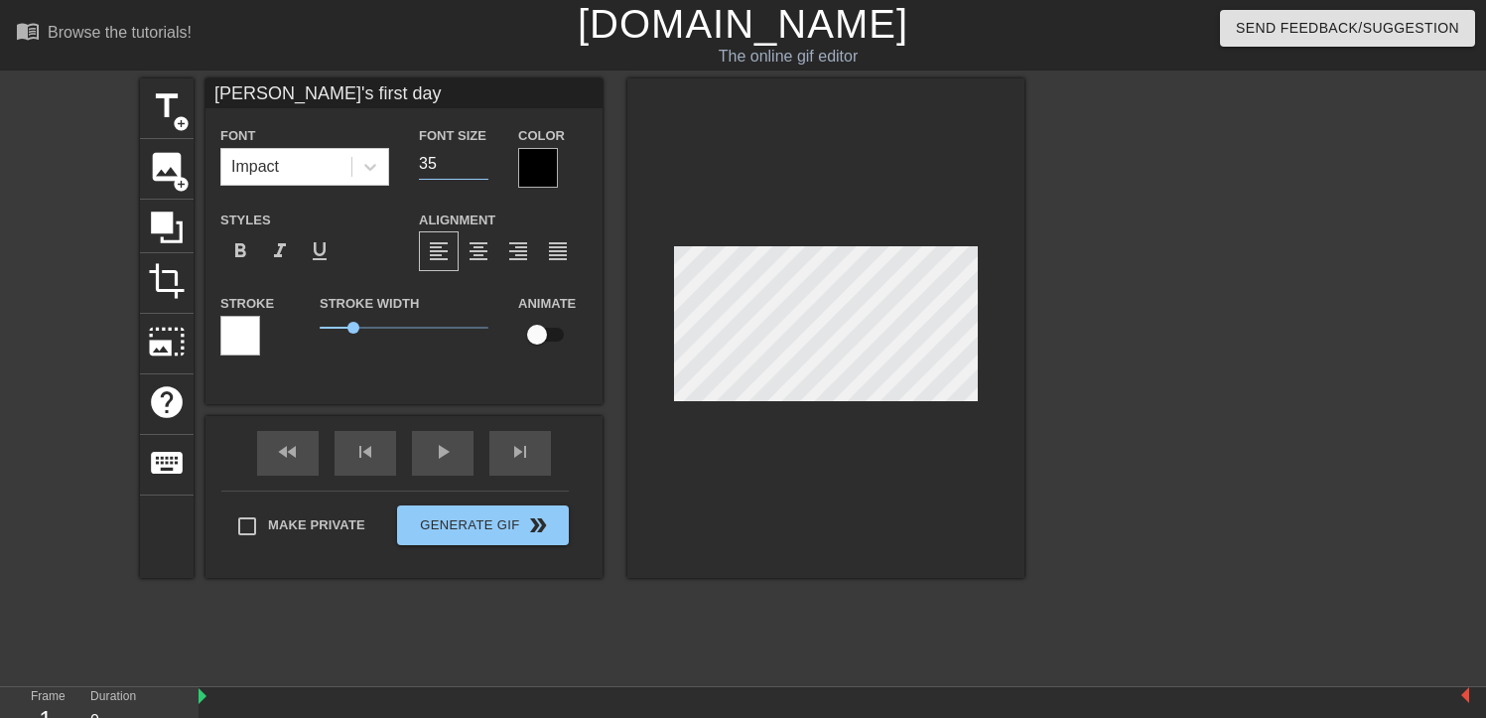
click at [476, 166] on input "35" at bounding box center [454, 164] width 70 height 32
click at [476, 166] on input "34" at bounding box center [454, 164] width 70 height 32
click at [476, 166] on input "33" at bounding box center [454, 164] width 70 height 32
click at [476, 166] on input "32" at bounding box center [454, 164] width 70 height 32
click at [476, 166] on input "31" at bounding box center [454, 164] width 70 height 32
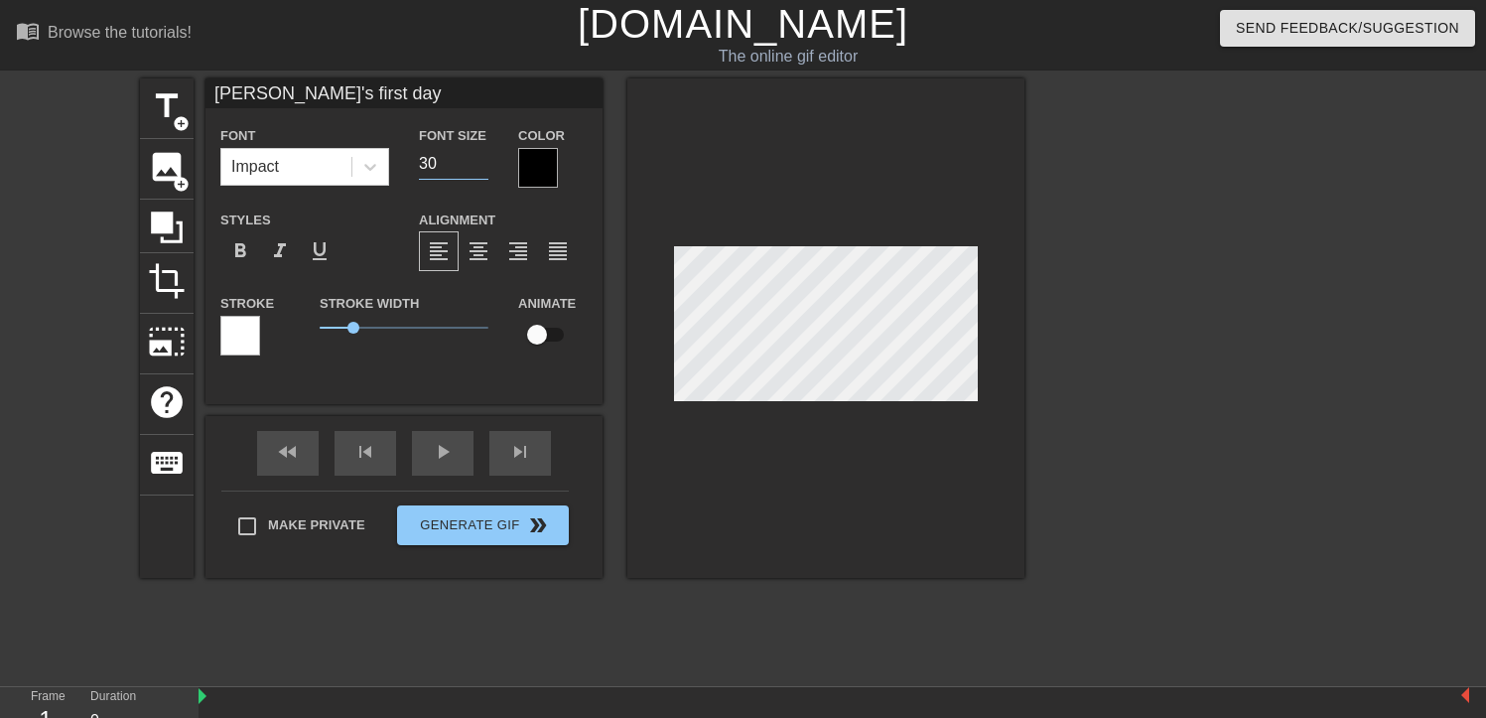
click at [476, 166] on input "30" at bounding box center [454, 164] width 70 height 32
click at [476, 166] on input "29" at bounding box center [454, 164] width 70 height 32
click at [476, 166] on input "28" at bounding box center [454, 164] width 70 height 32
click at [476, 166] on input "27" at bounding box center [454, 164] width 70 height 32
click at [476, 166] on input "26" at bounding box center [454, 164] width 70 height 32
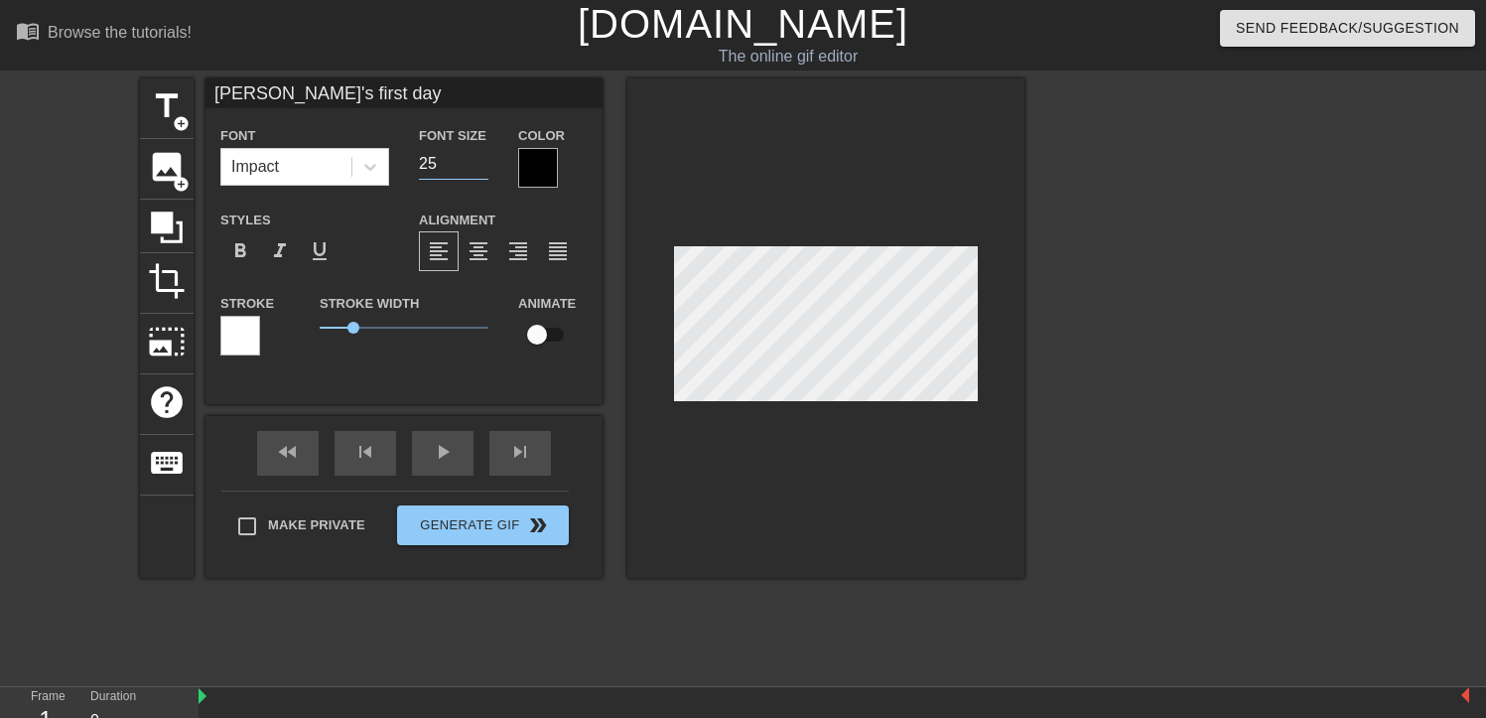
click at [476, 166] on input "25" at bounding box center [454, 164] width 70 height 32
click at [476, 166] on input "24" at bounding box center [454, 164] width 70 height 32
click at [476, 166] on input "23" at bounding box center [454, 164] width 70 height 32
click at [476, 166] on input "22" at bounding box center [454, 164] width 70 height 32
click at [476, 166] on input "21" at bounding box center [454, 164] width 70 height 32
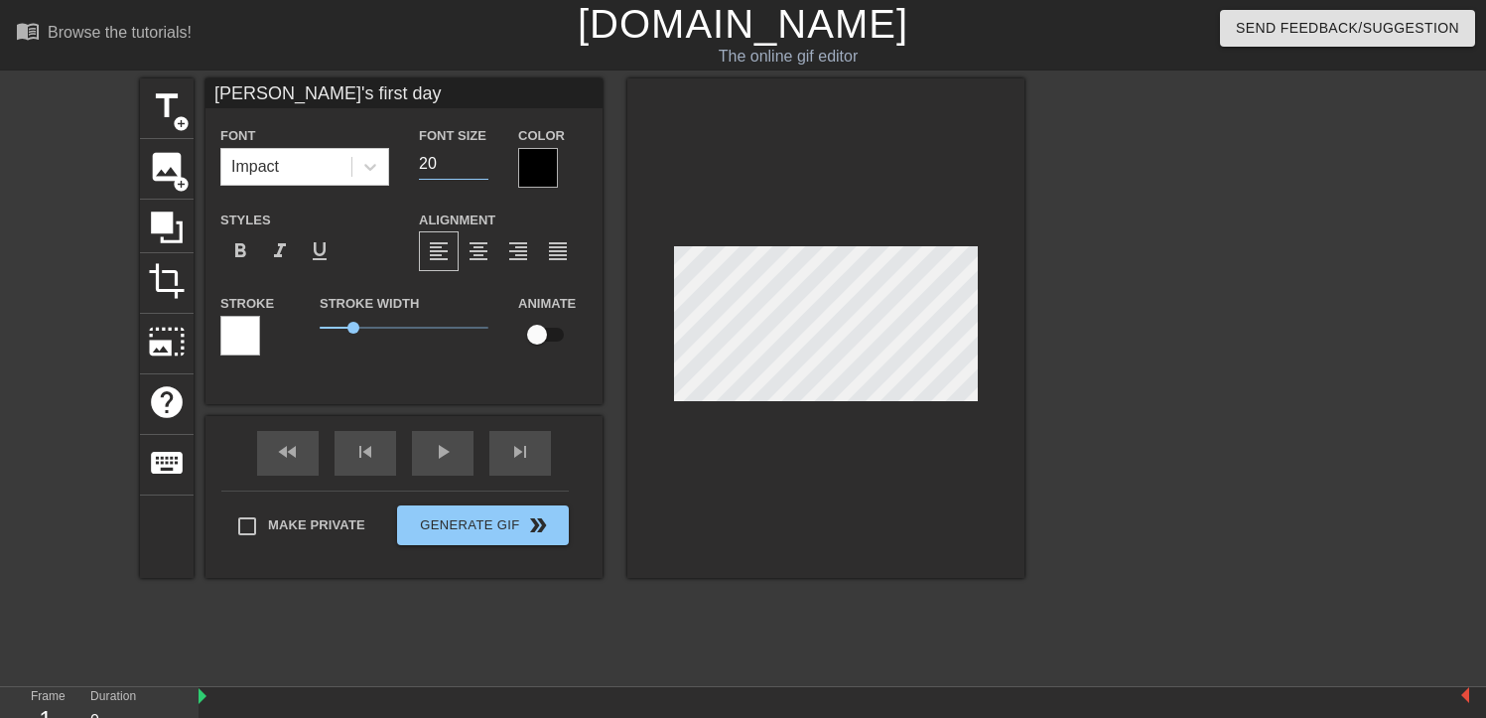
type input "20"
click at [476, 166] on input "20" at bounding box center [454, 164] width 70 height 32
click at [1122, 362] on div at bounding box center [1198, 376] width 298 height 596
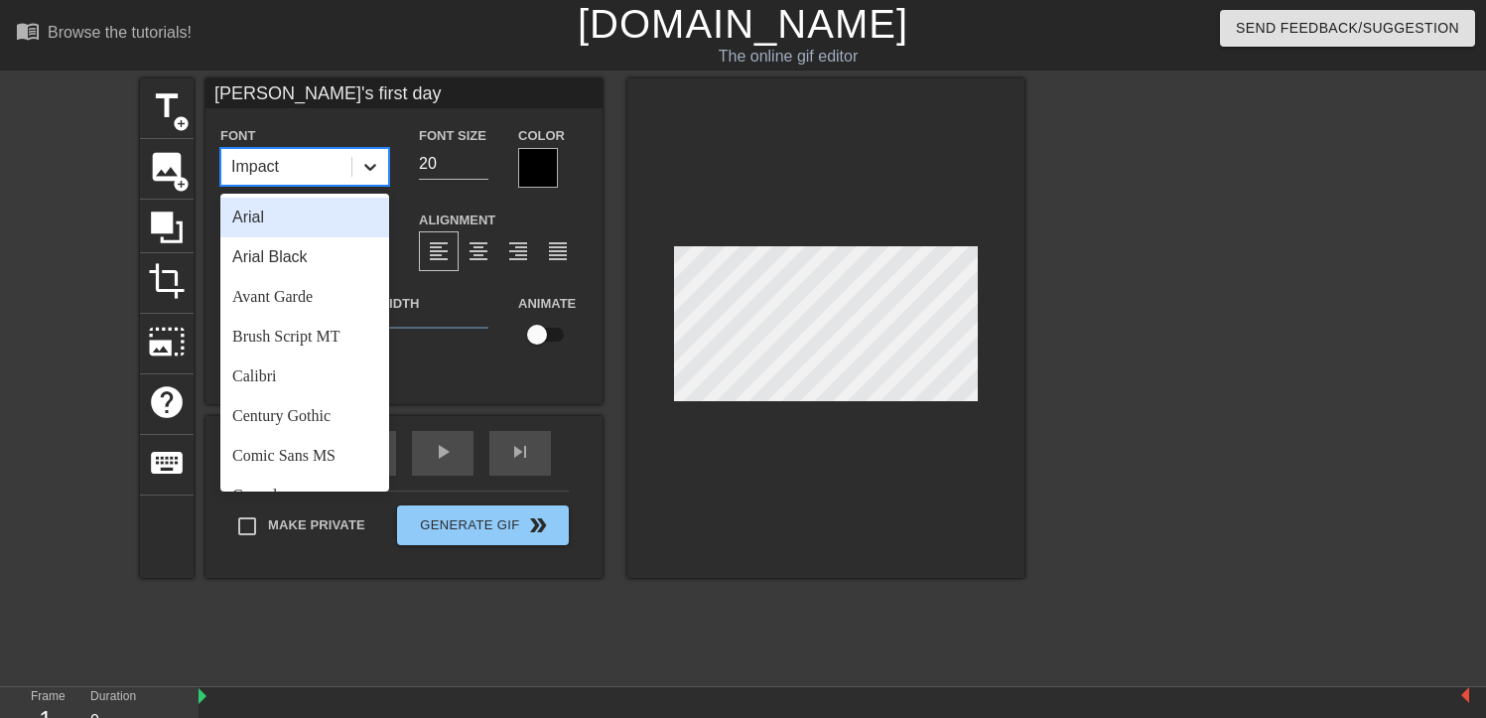
click at [360, 169] on icon at bounding box center [370, 167] width 20 height 20
click at [315, 261] on div "Arial Black" at bounding box center [304, 257] width 169 height 40
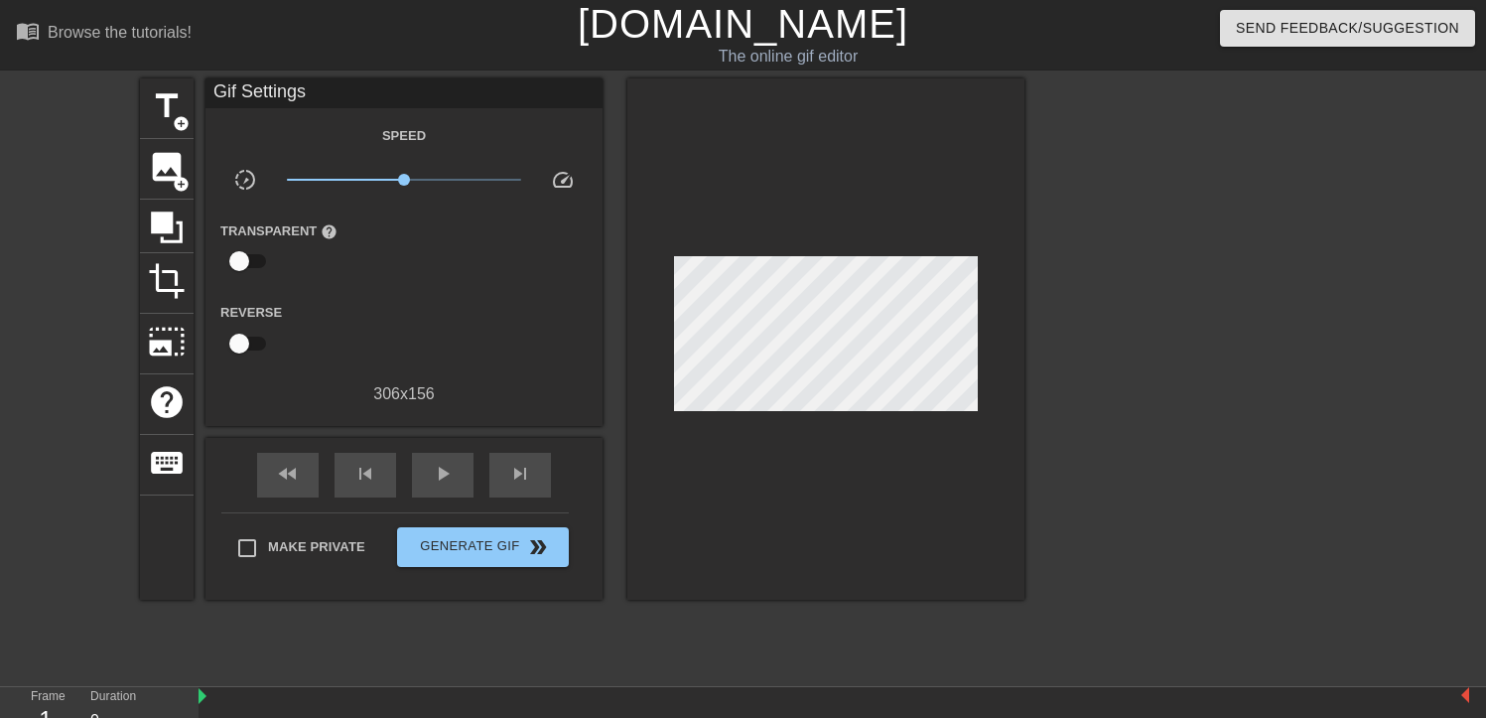
click at [1116, 368] on div at bounding box center [1198, 376] width 298 height 596
click at [179, 118] on span "add_circle" at bounding box center [181, 123] width 17 height 17
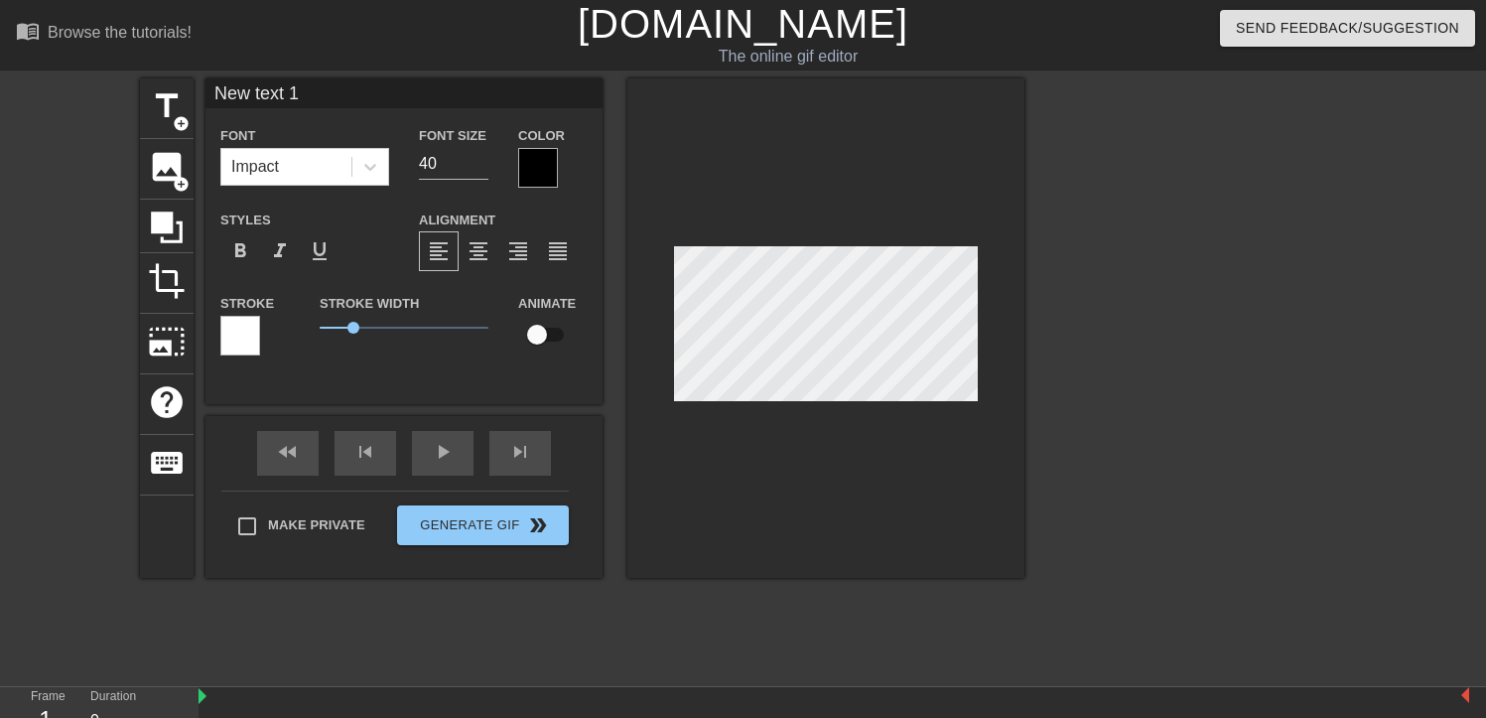
click at [1054, 341] on div "title add_circle image add_circle crop photo_size_select_large help keyboard Ne…" at bounding box center [743, 376] width 1486 height 596
type input "A"
type textarea "A"
type input "Ai"
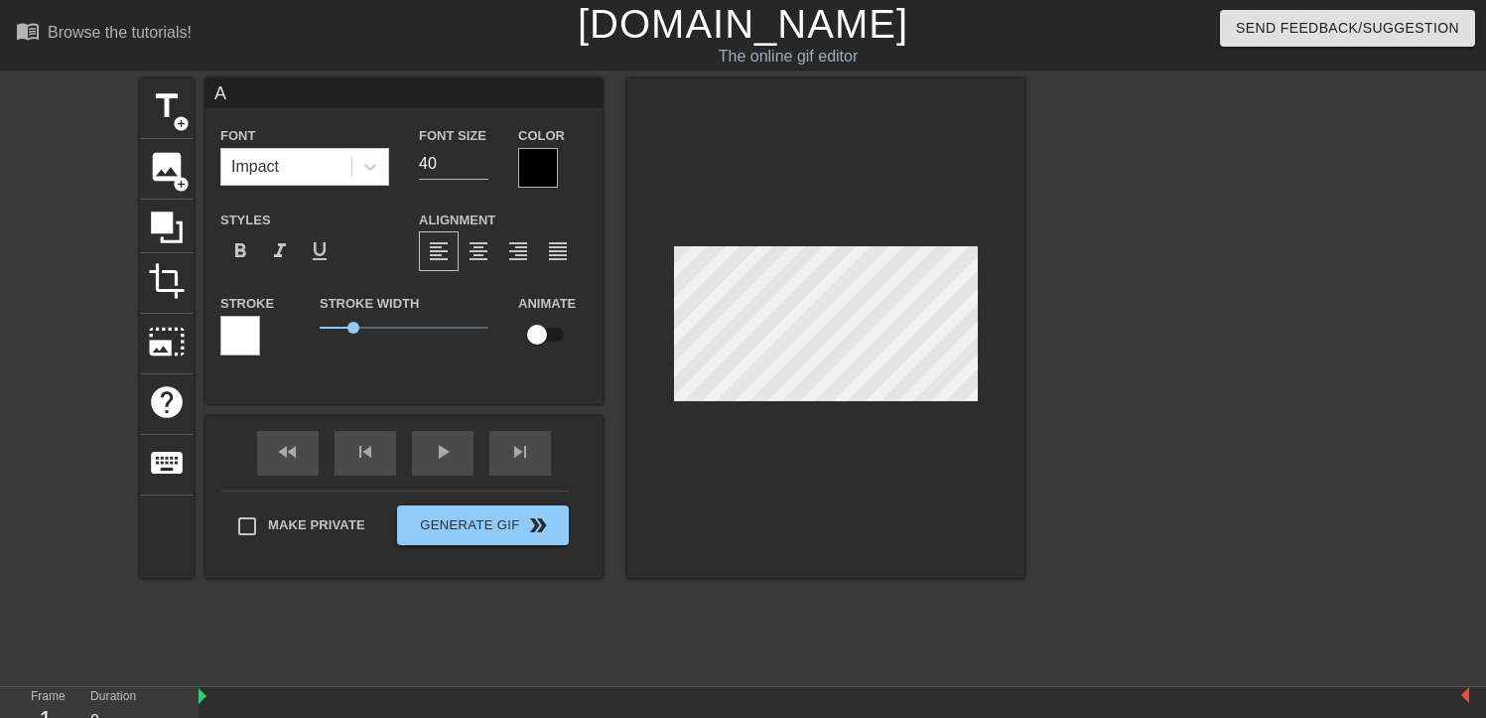
type textarea "Ai"
type input "A"
type textarea "A"
type input "Au"
type textarea "Au"
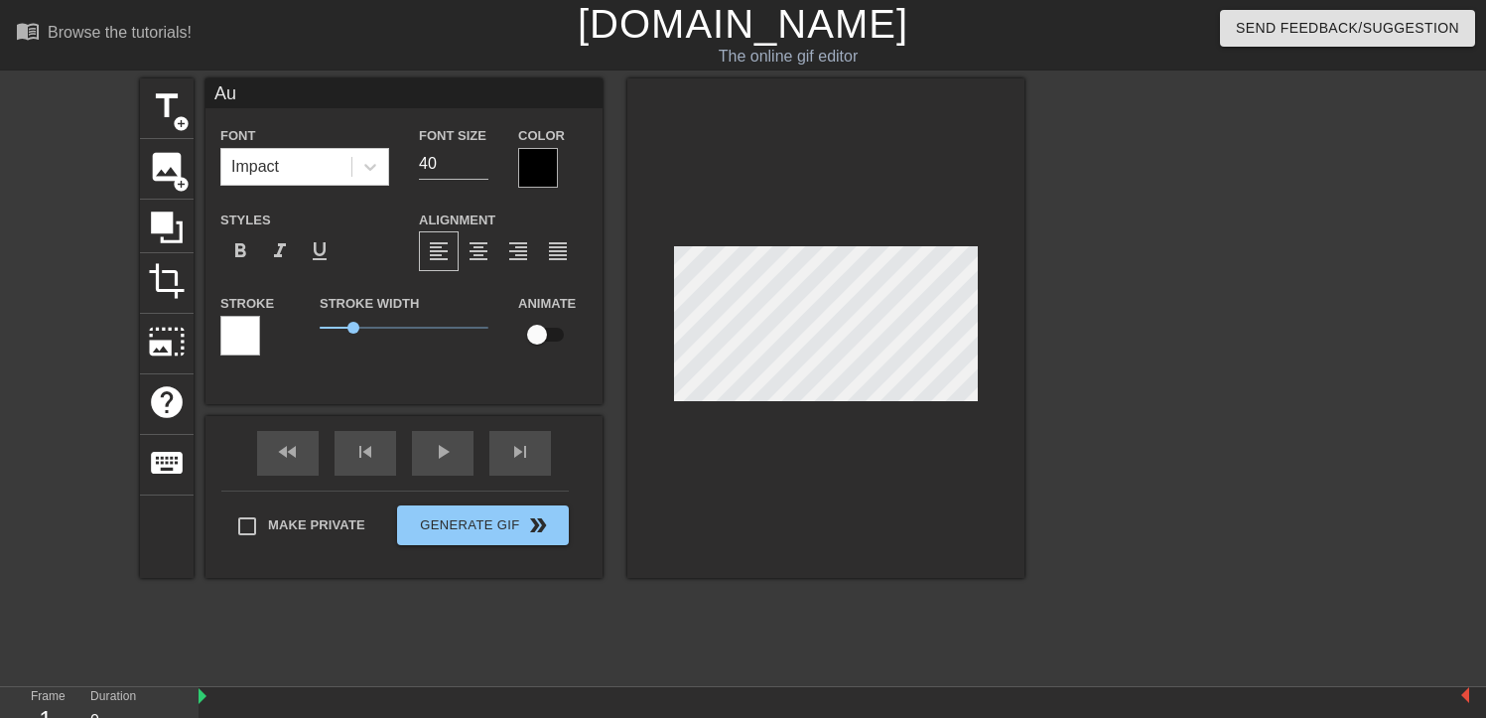
type input "Aus"
type textarea "Aus"
type input "Ausg"
type textarea "Ausg"
type input "Ausgr"
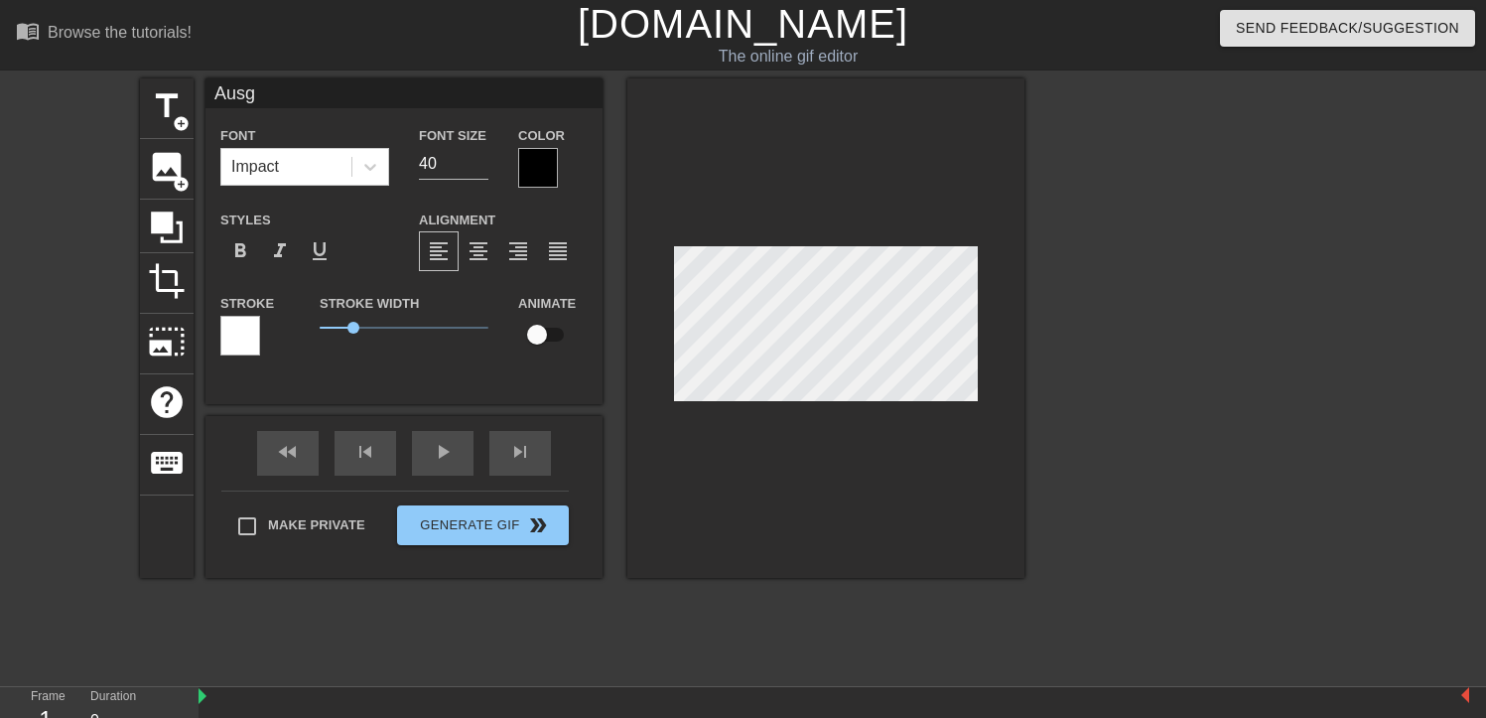
type textarea "Ausgr"
type input "Ausgri"
type textarea "Ausgri"
type input "Ausgrid"
type textarea "Ausgrid"
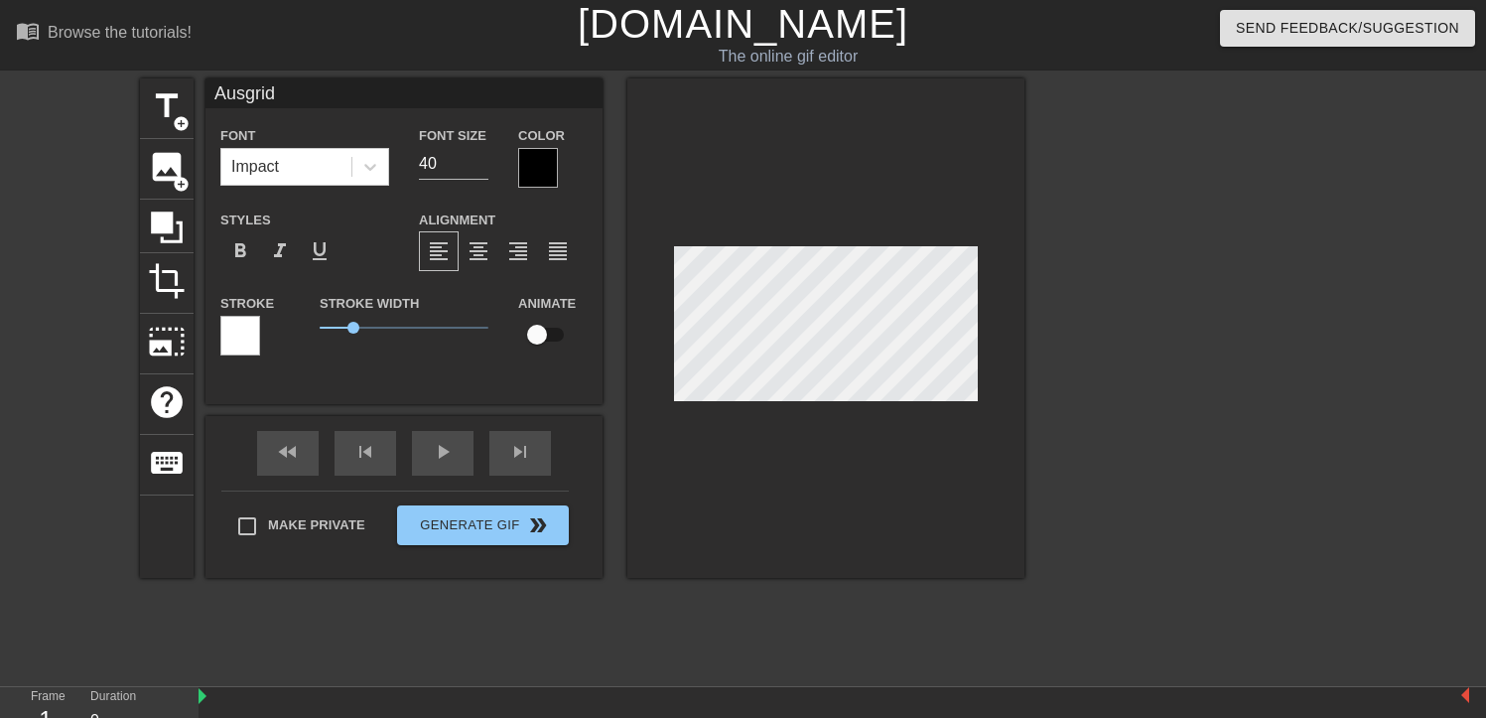
type input "Ausgrid"
type textarea "Ausgrid"
type input "Ausgrid R"
type textarea "Ausgrid R"
type input "Ausgrid RF"
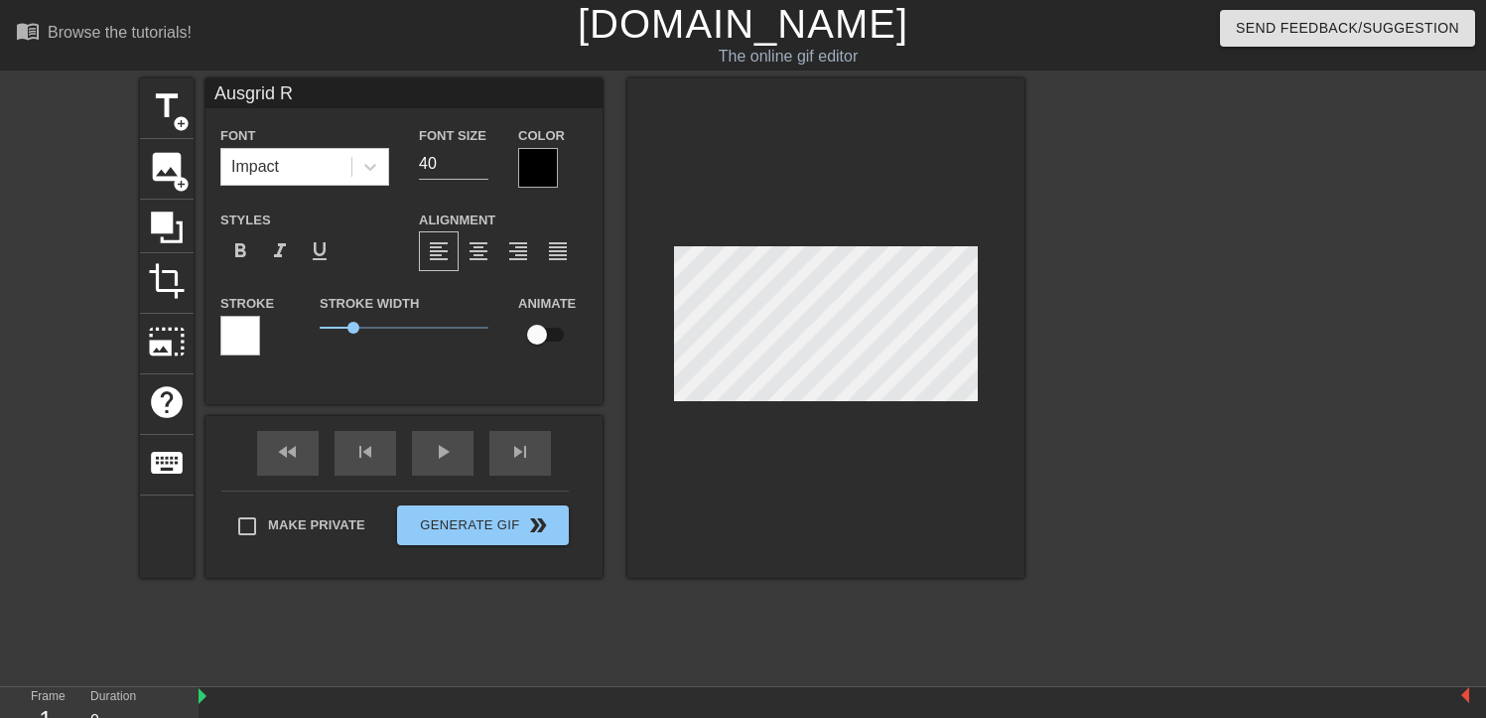
type textarea "Ausgrid RF"
type input "Ausgrid RFI"
type textarea "Ausgrid RFI"
click at [476, 168] on input "39" at bounding box center [454, 164] width 70 height 32
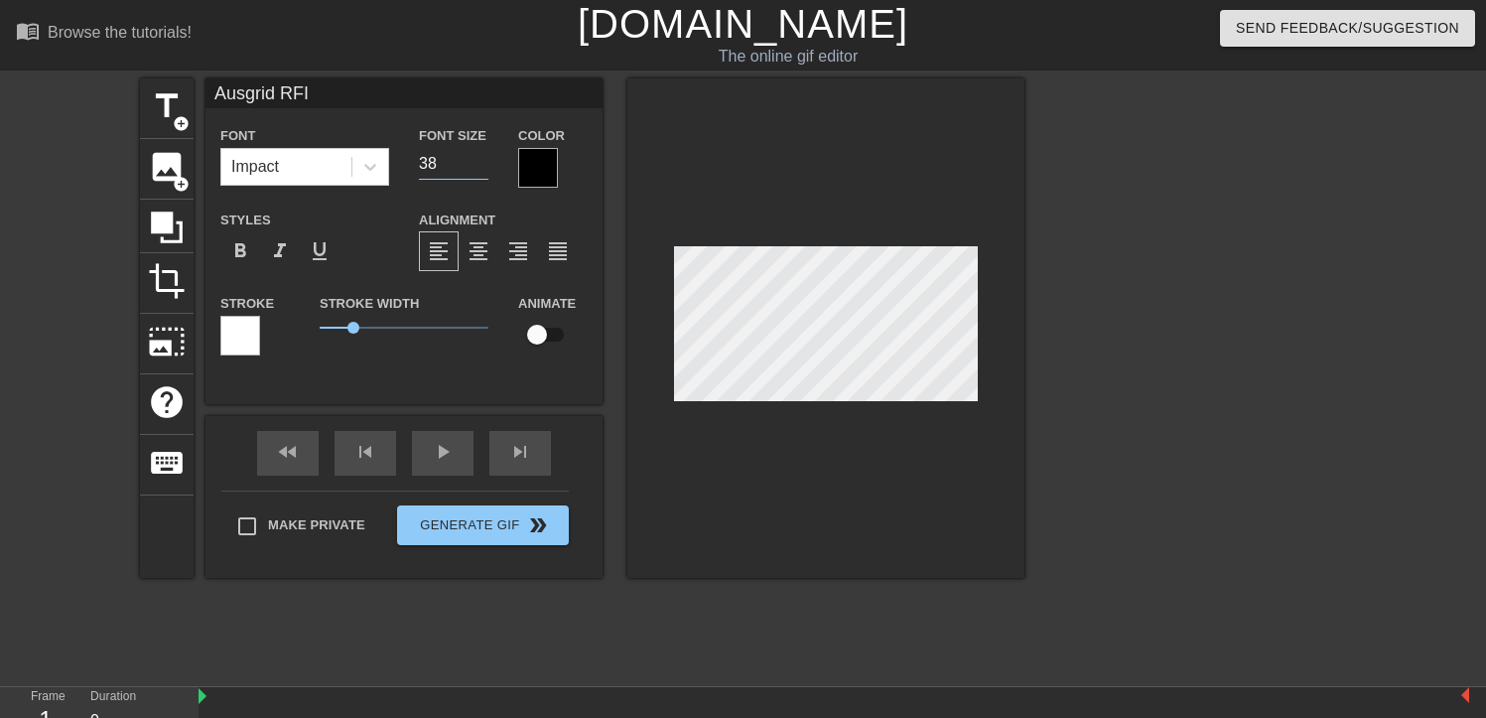
click at [476, 168] on input "38" at bounding box center [454, 164] width 70 height 32
click at [476, 168] on input "37" at bounding box center [454, 164] width 70 height 32
click at [476, 168] on input "36" at bounding box center [454, 164] width 70 height 32
click at [476, 168] on input "35" at bounding box center [454, 164] width 70 height 32
click at [476, 168] on input "34" at bounding box center [454, 164] width 70 height 32
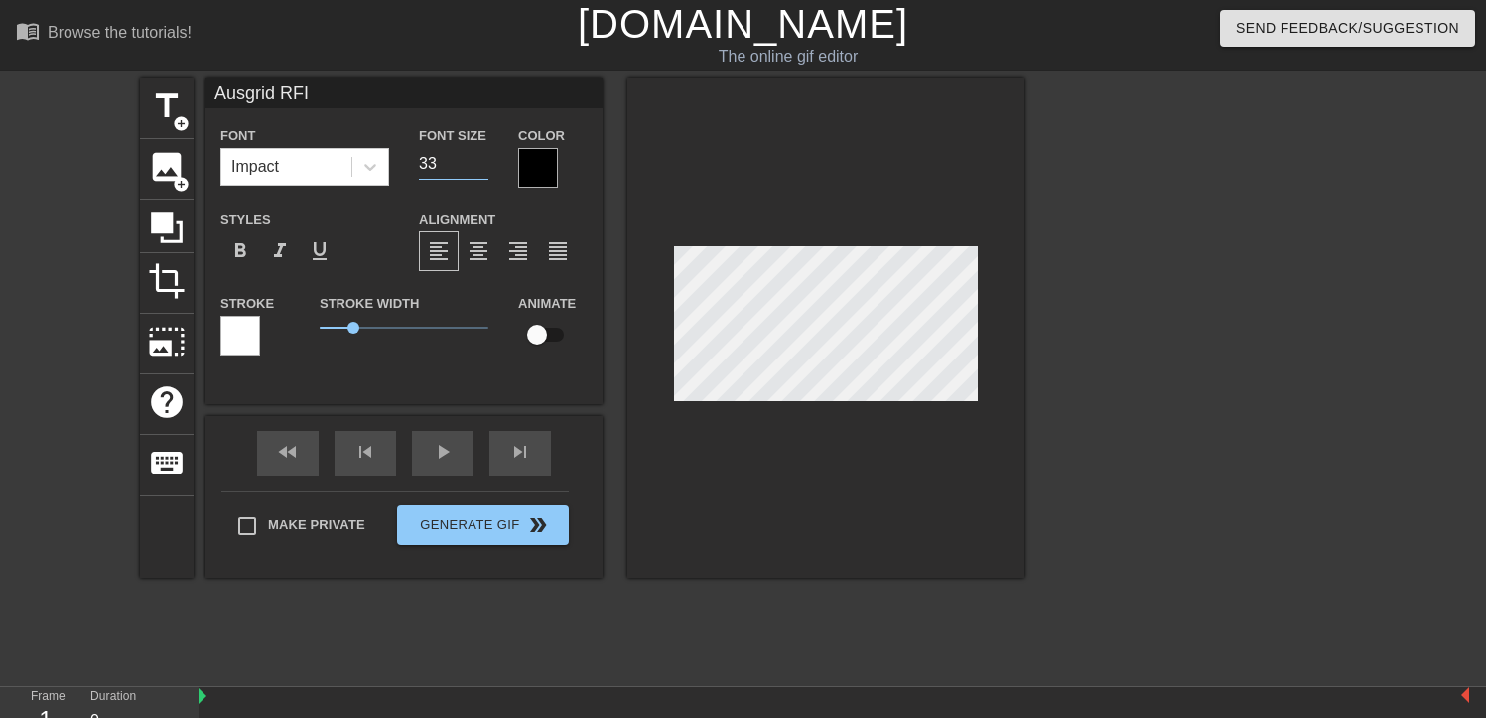
click at [476, 168] on input "33" at bounding box center [454, 164] width 70 height 32
click at [476, 168] on input "32" at bounding box center [454, 164] width 70 height 32
click at [476, 168] on input "31" at bounding box center [454, 164] width 70 height 32
click at [476, 168] on input "30" at bounding box center [454, 164] width 70 height 32
click at [476, 168] on input "29" at bounding box center [454, 164] width 70 height 32
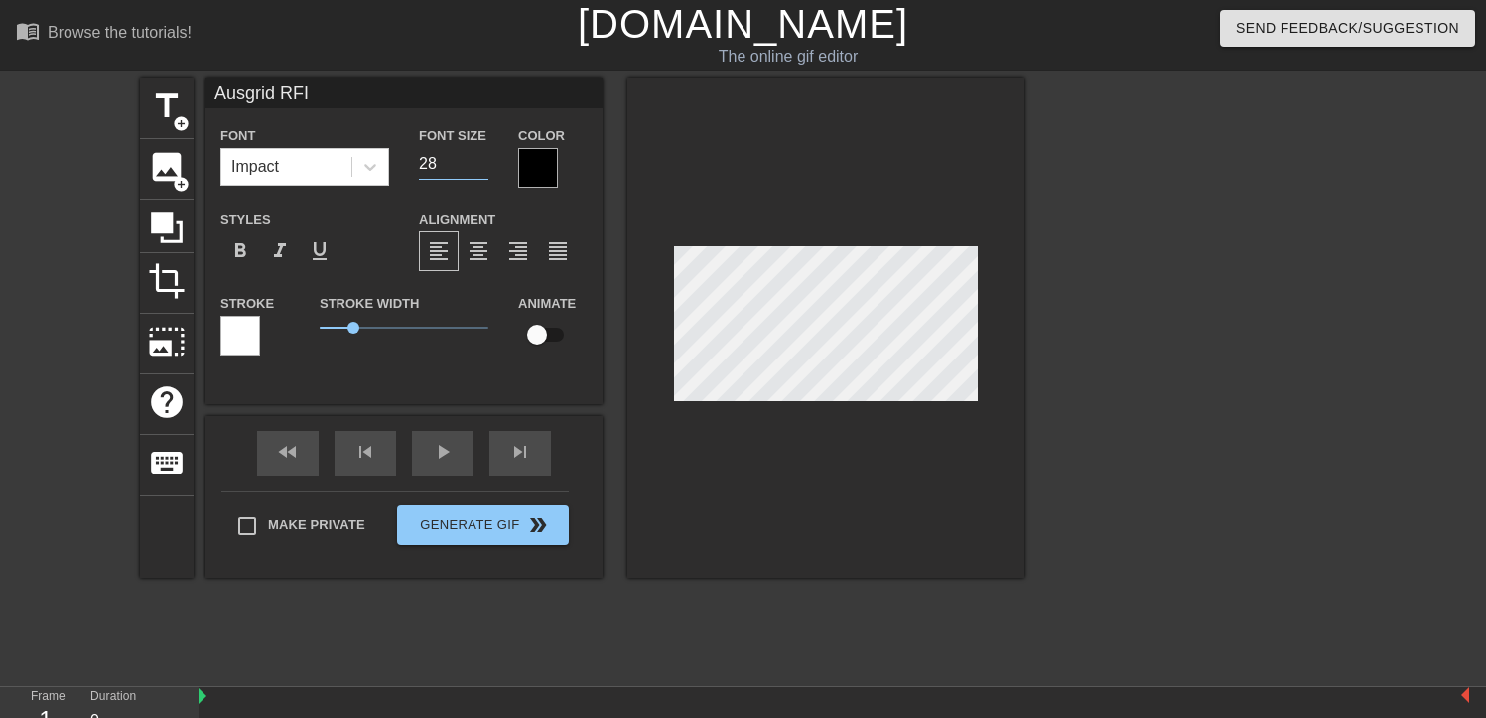
click at [476, 168] on input "28" at bounding box center [454, 164] width 70 height 32
click at [476, 168] on input "27" at bounding box center [454, 164] width 70 height 32
click at [476, 168] on input "26" at bounding box center [454, 164] width 70 height 32
click at [476, 168] on input "25" at bounding box center [454, 164] width 70 height 32
click at [476, 168] on input "24" at bounding box center [454, 164] width 70 height 32
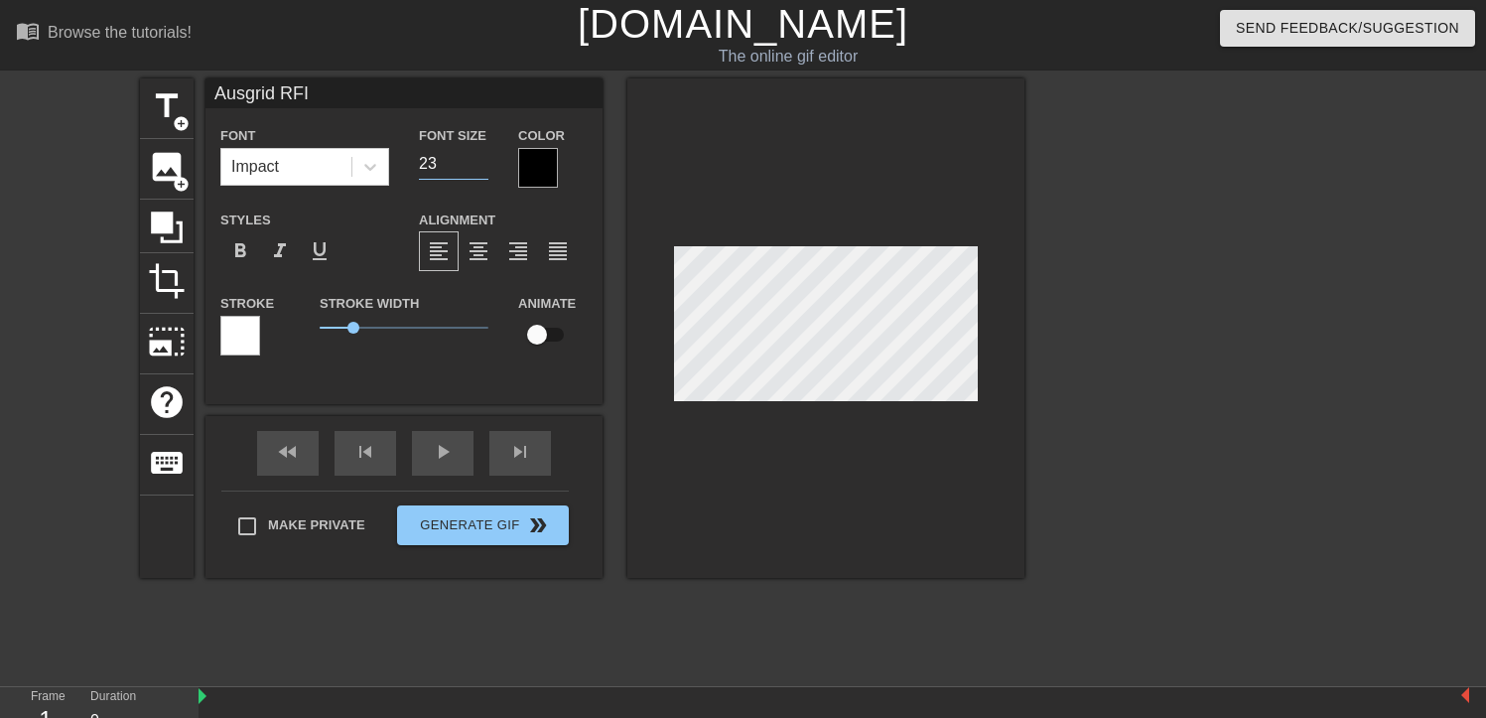
click at [476, 168] on input "23" at bounding box center [454, 164] width 70 height 32
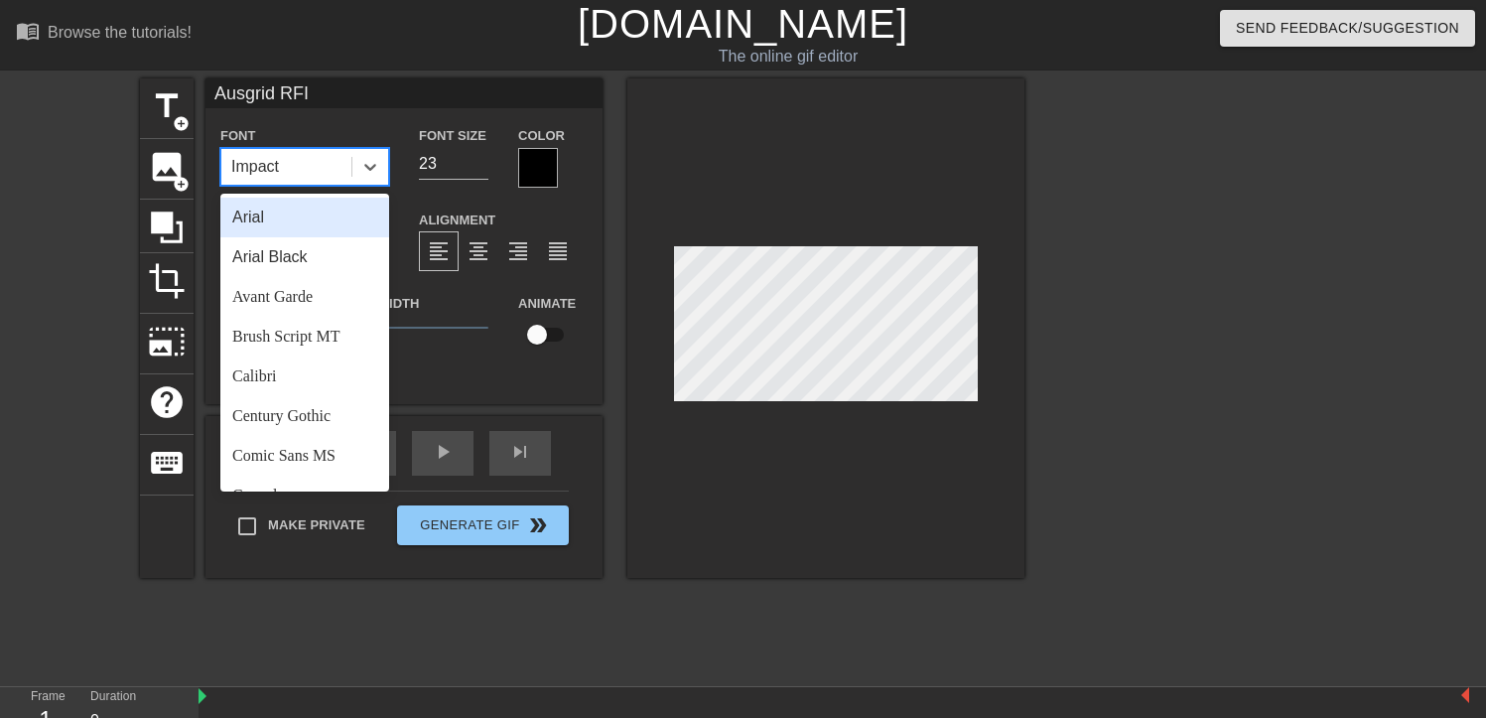
click at [316, 163] on div "Impact" at bounding box center [286, 167] width 130 height 36
click at [294, 247] on div "Arial Black" at bounding box center [304, 257] width 169 height 40
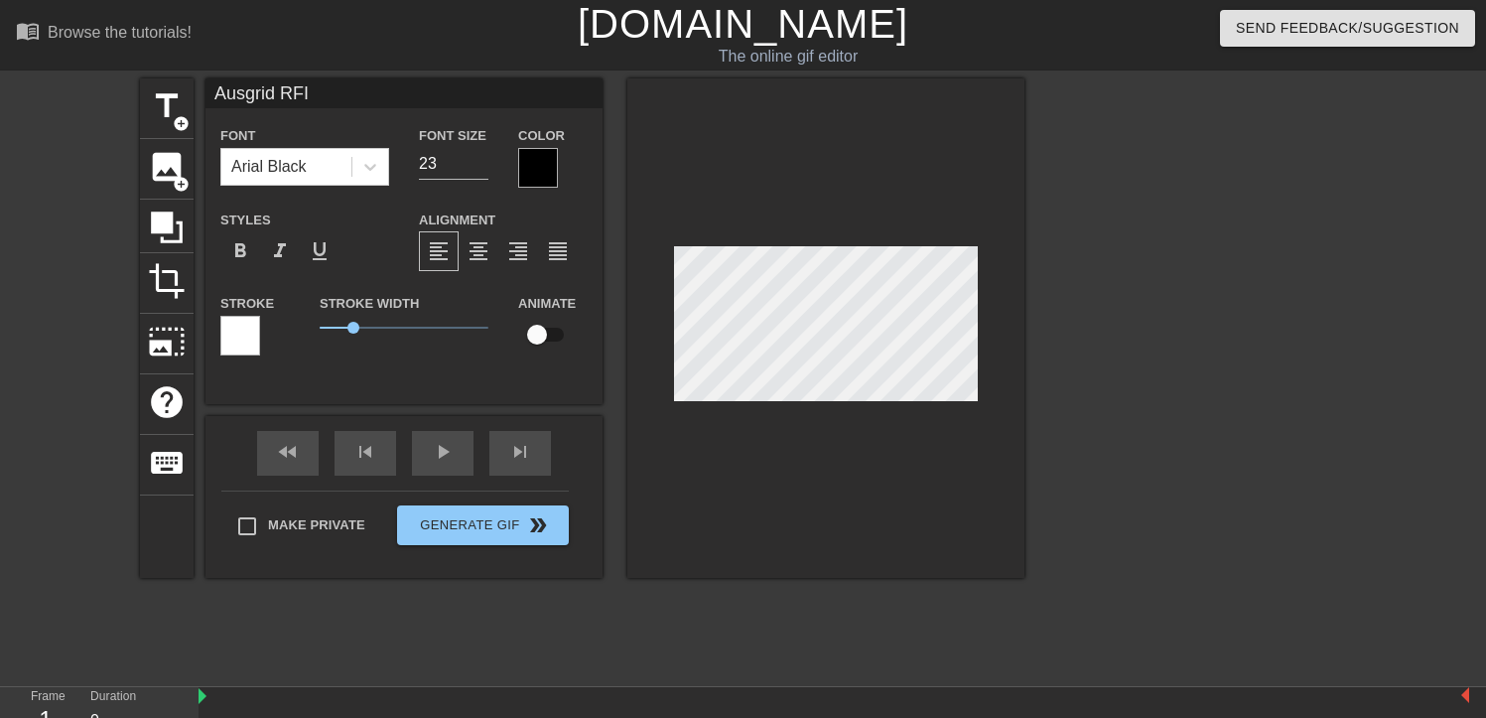
scroll to position [3, 2]
click at [476, 170] on input "22" at bounding box center [454, 164] width 70 height 32
click at [476, 170] on input "21" at bounding box center [454, 164] width 70 height 32
click at [476, 170] on input "20" at bounding box center [454, 164] width 70 height 32
click at [476, 170] on input "19" at bounding box center [454, 164] width 70 height 32
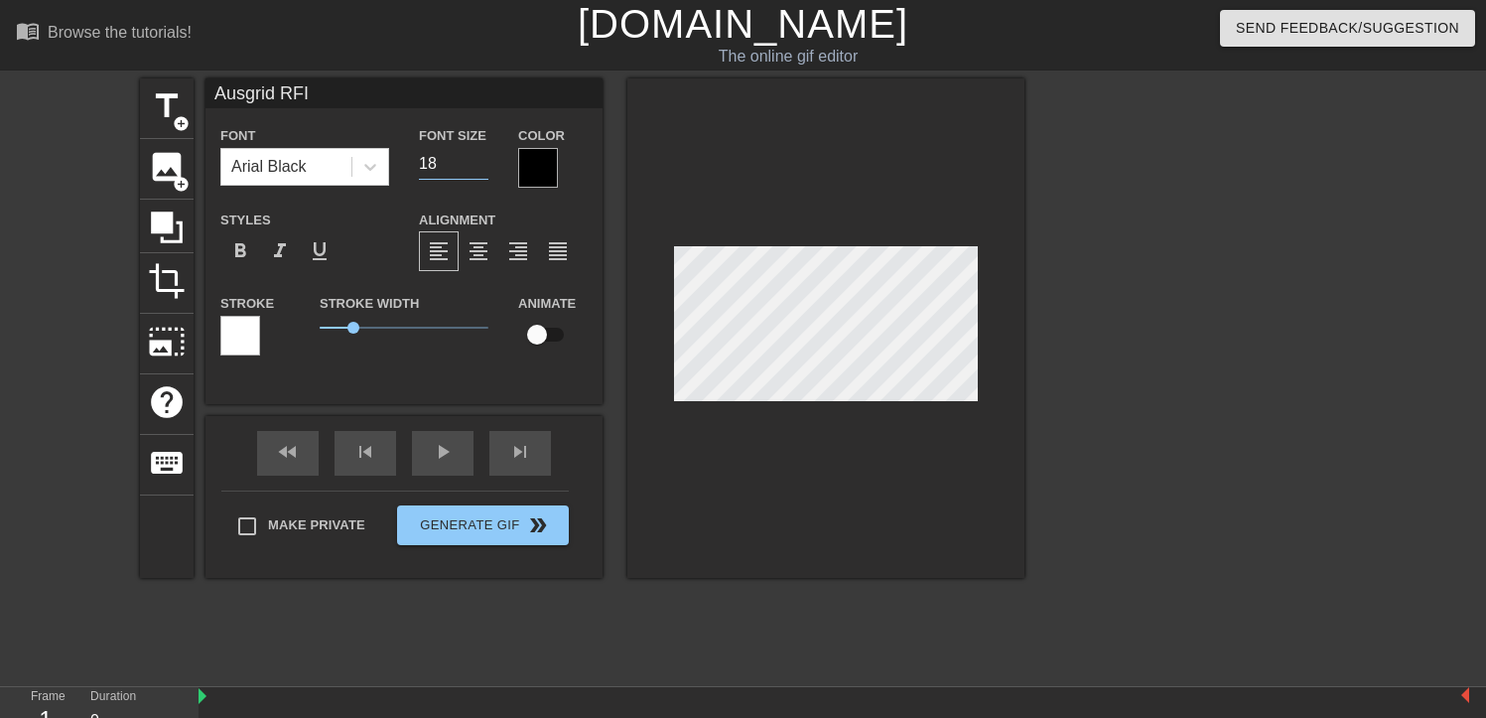
click at [476, 170] on input "18" at bounding box center [454, 164] width 70 height 32
click at [476, 170] on input "17" at bounding box center [454, 164] width 70 height 32
click at [476, 170] on input "16" at bounding box center [454, 164] width 70 height 32
type input "15"
click at [476, 170] on input "15" at bounding box center [454, 164] width 70 height 32
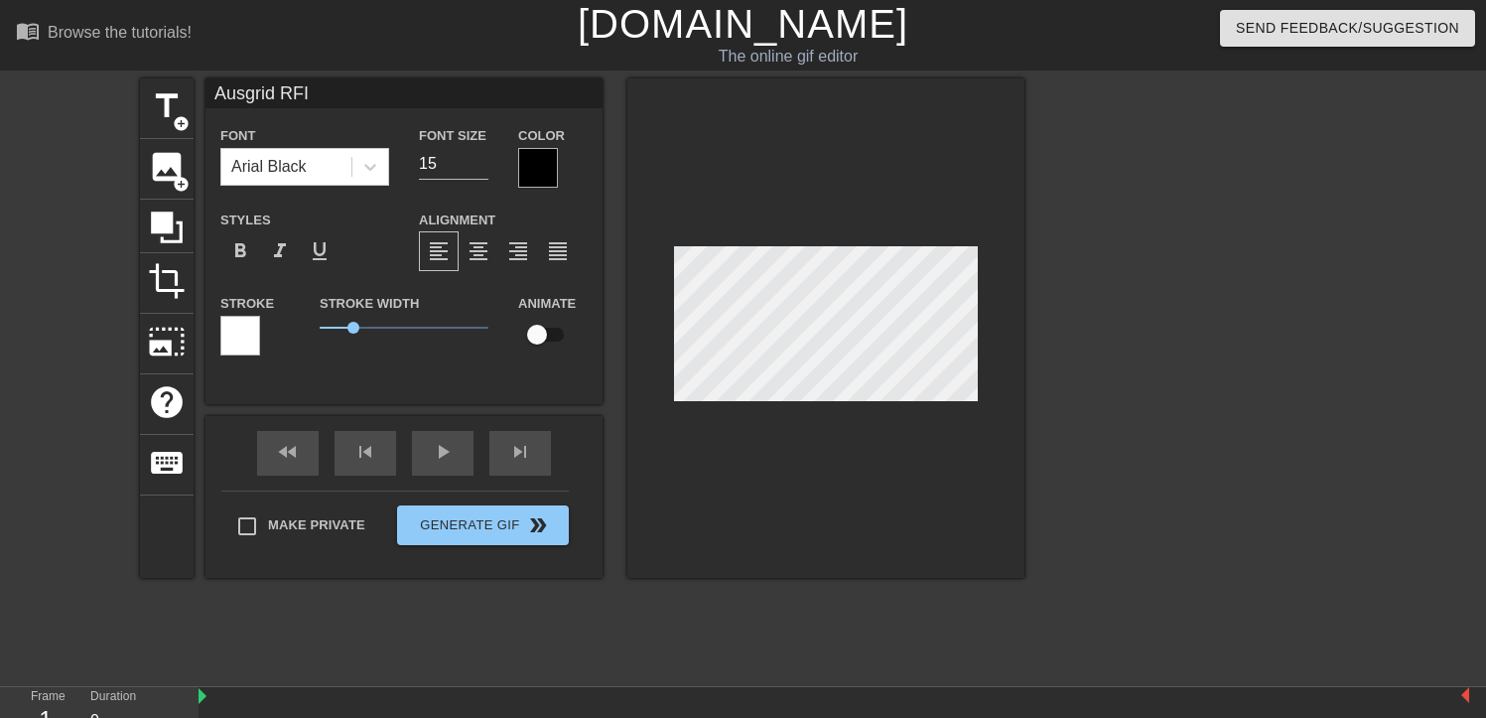
click at [538, 164] on div at bounding box center [538, 168] width 40 height 40
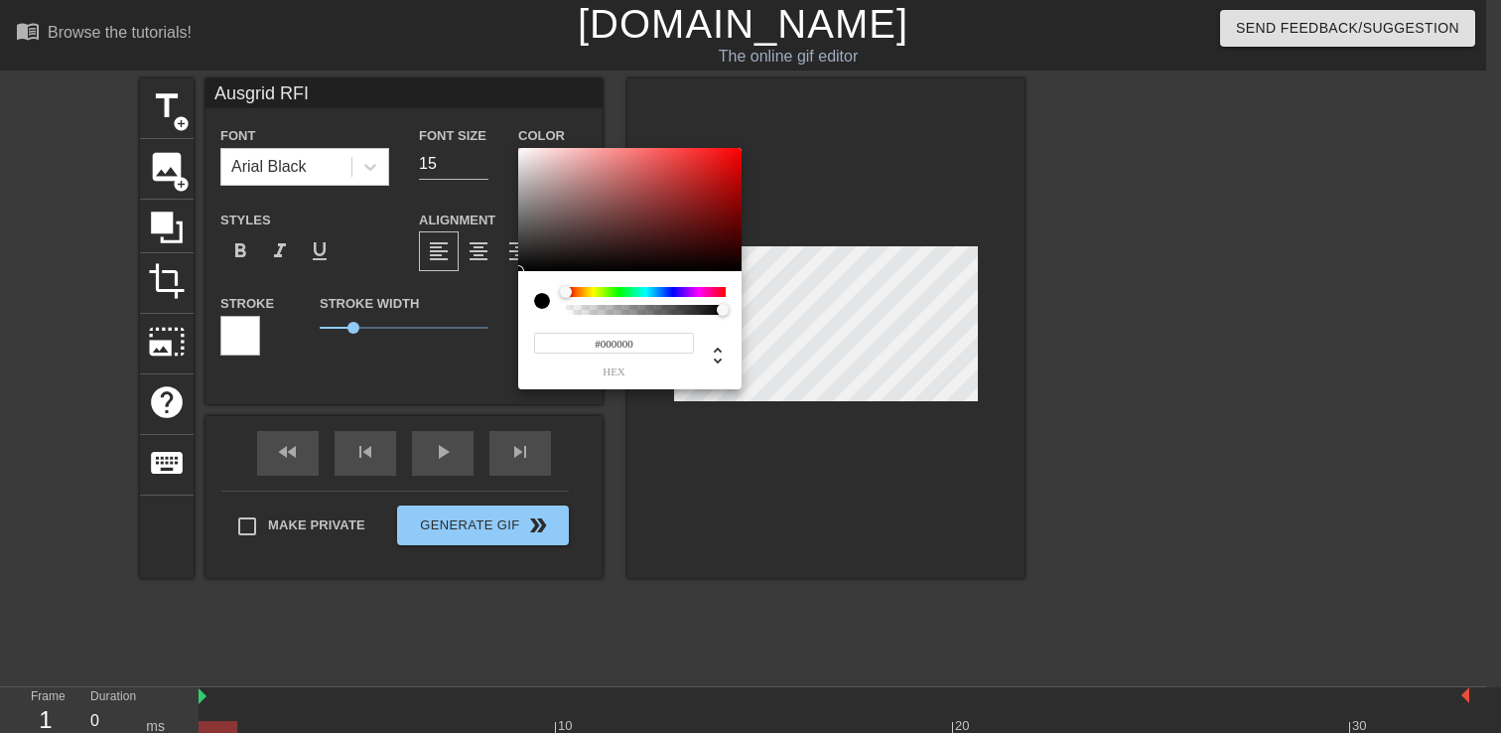
click at [655, 295] on div at bounding box center [646, 301] width 160 height 28
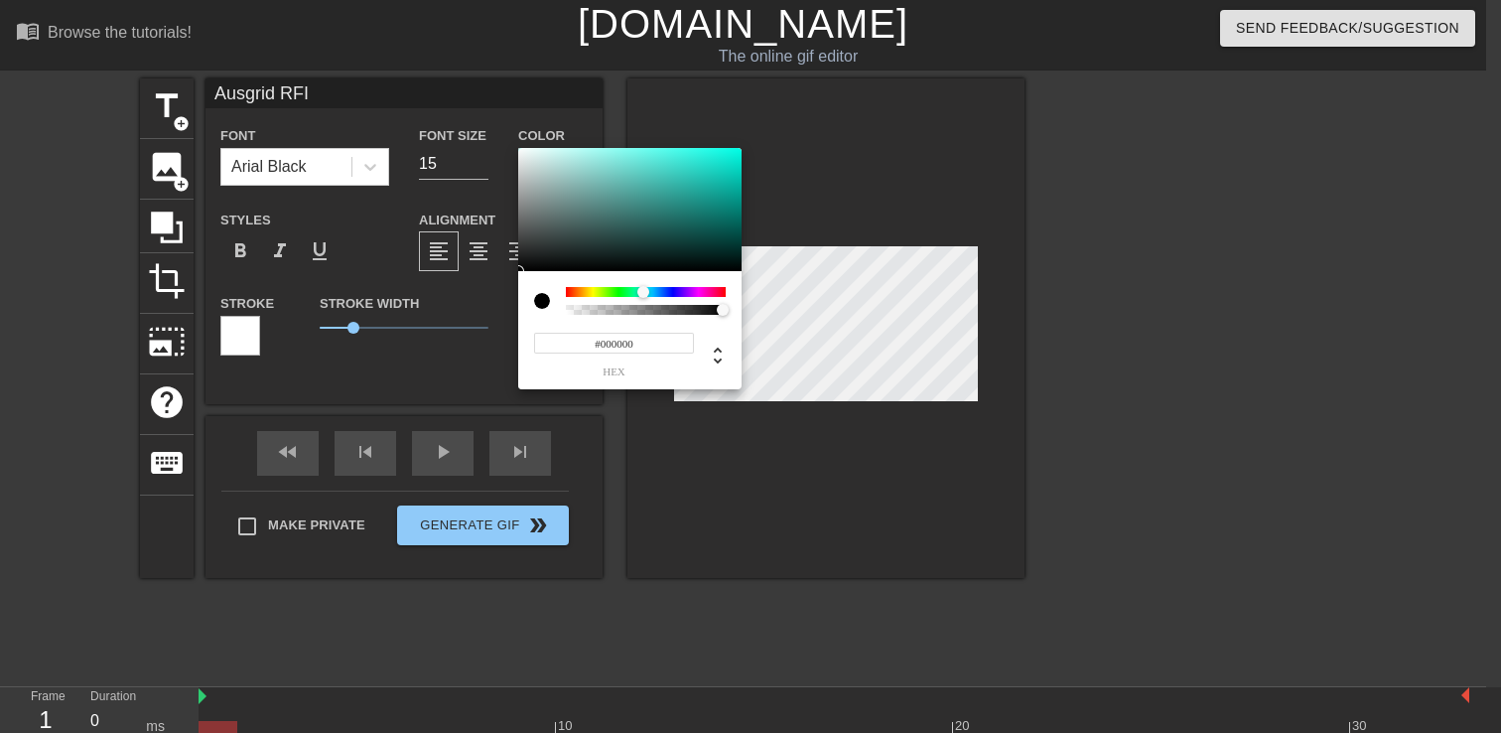
click at [643, 290] on div at bounding box center [646, 292] width 160 height 10
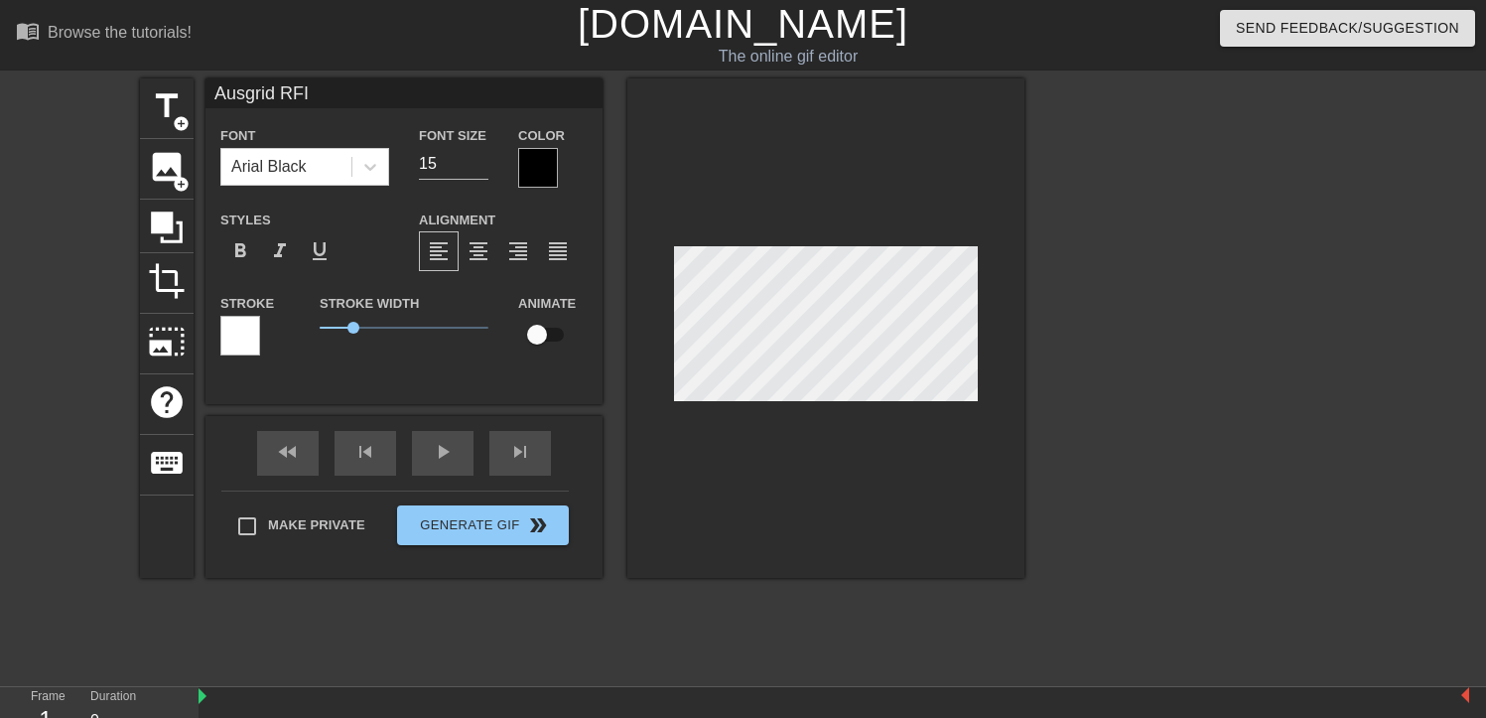
click at [533, 188] on div "Font Arial Black Font Size 15 Color Styles format_bold format_italic format_und…" at bounding box center [403, 248] width 367 height 250
click at [530, 177] on div at bounding box center [538, 168] width 40 height 40
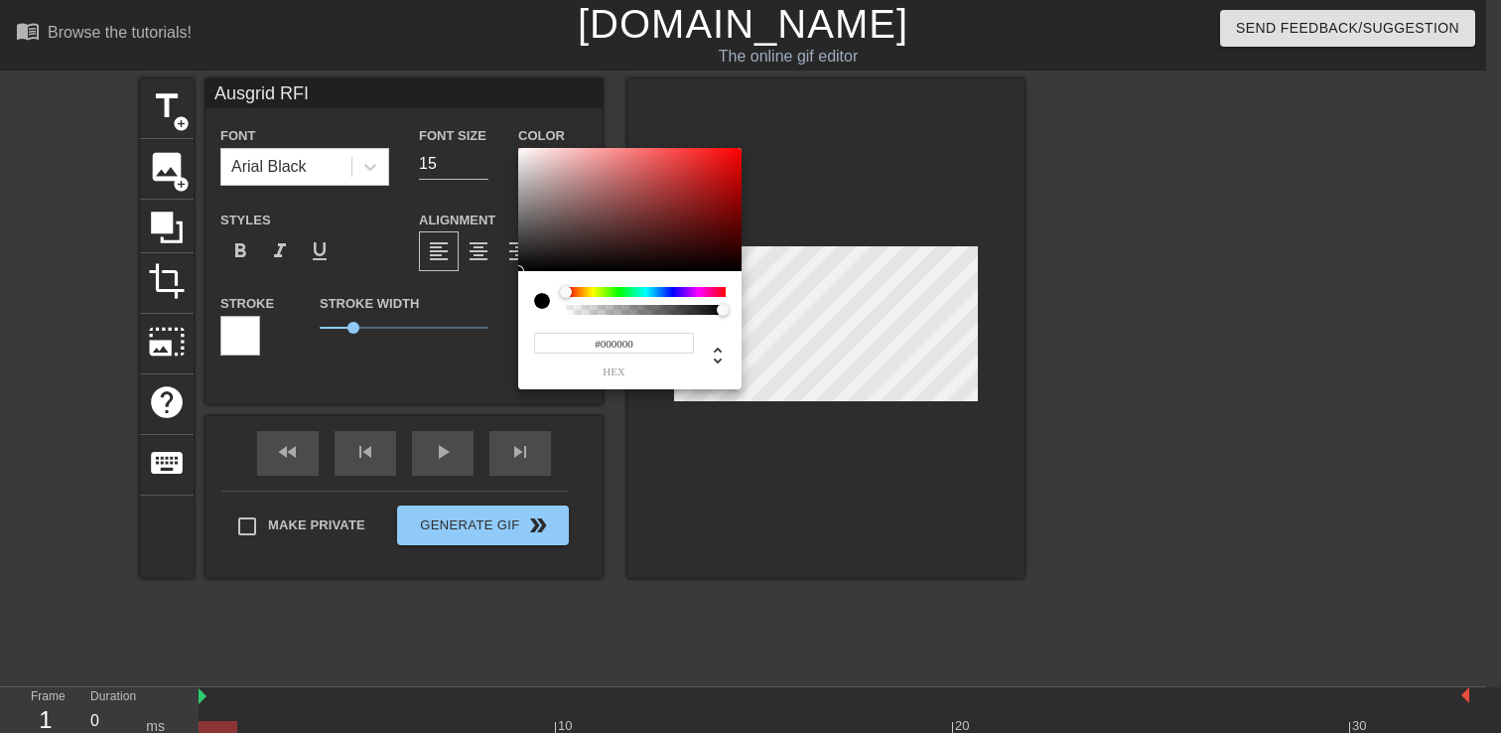
click at [628, 288] on div at bounding box center [646, 292] width 160 height 10
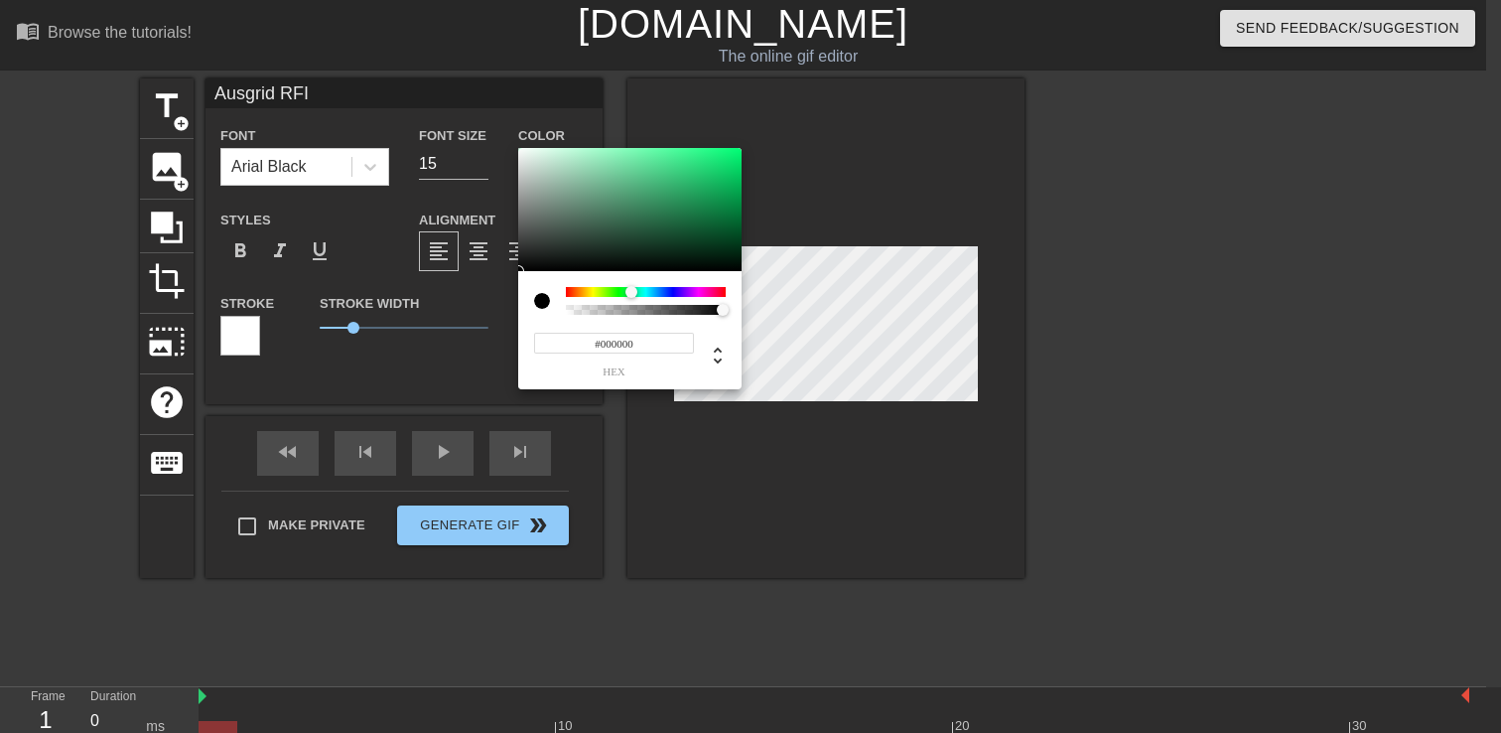
click at [631, 289] on div at bounding box center [632, 292] width 12 height 12
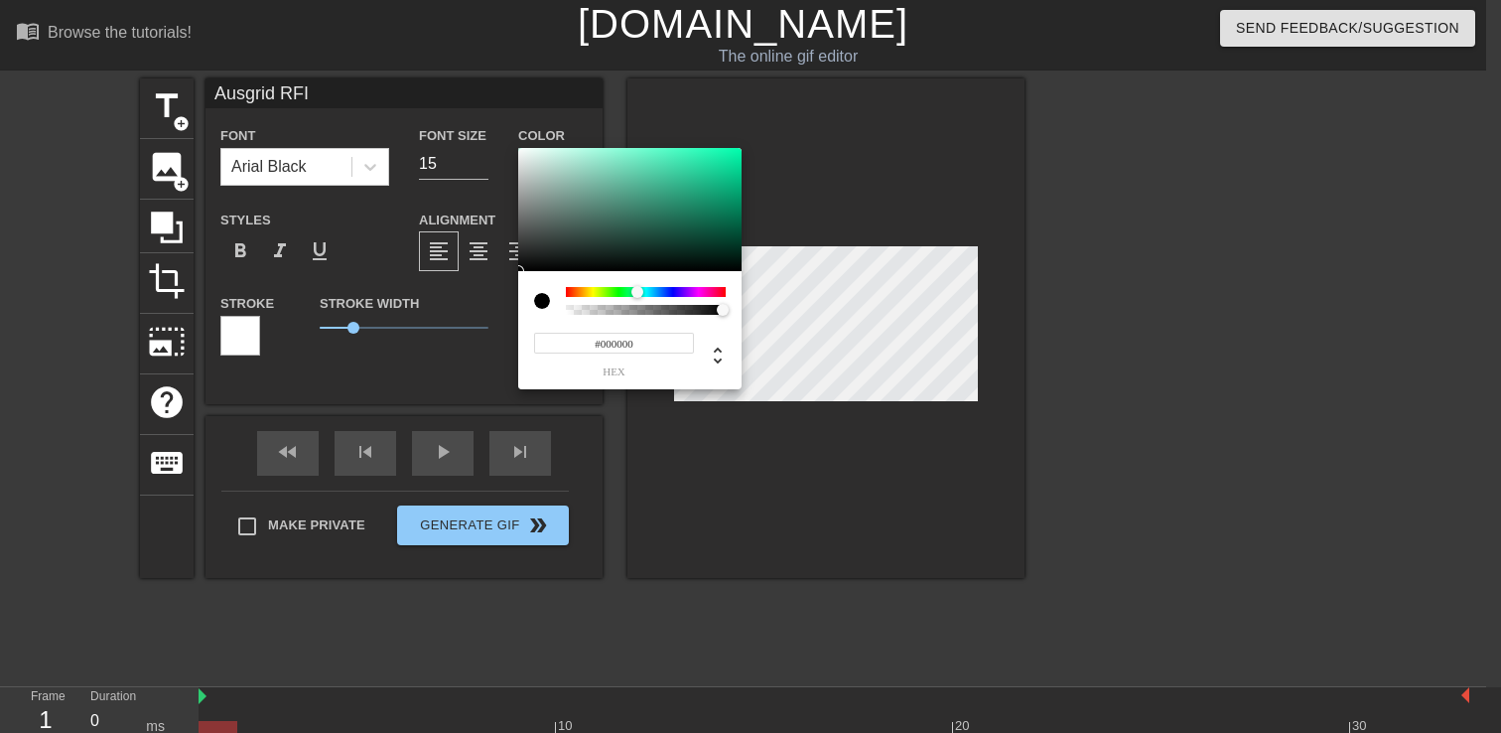
click at [637, 290] on div at bounding box center [643, 293] width 12 height 12
click at [640, 290] on div at bounding box center [637, 292] width 12 height 12
click at [643, 290] on div at bounding box center [641, 292] width 12 height 12
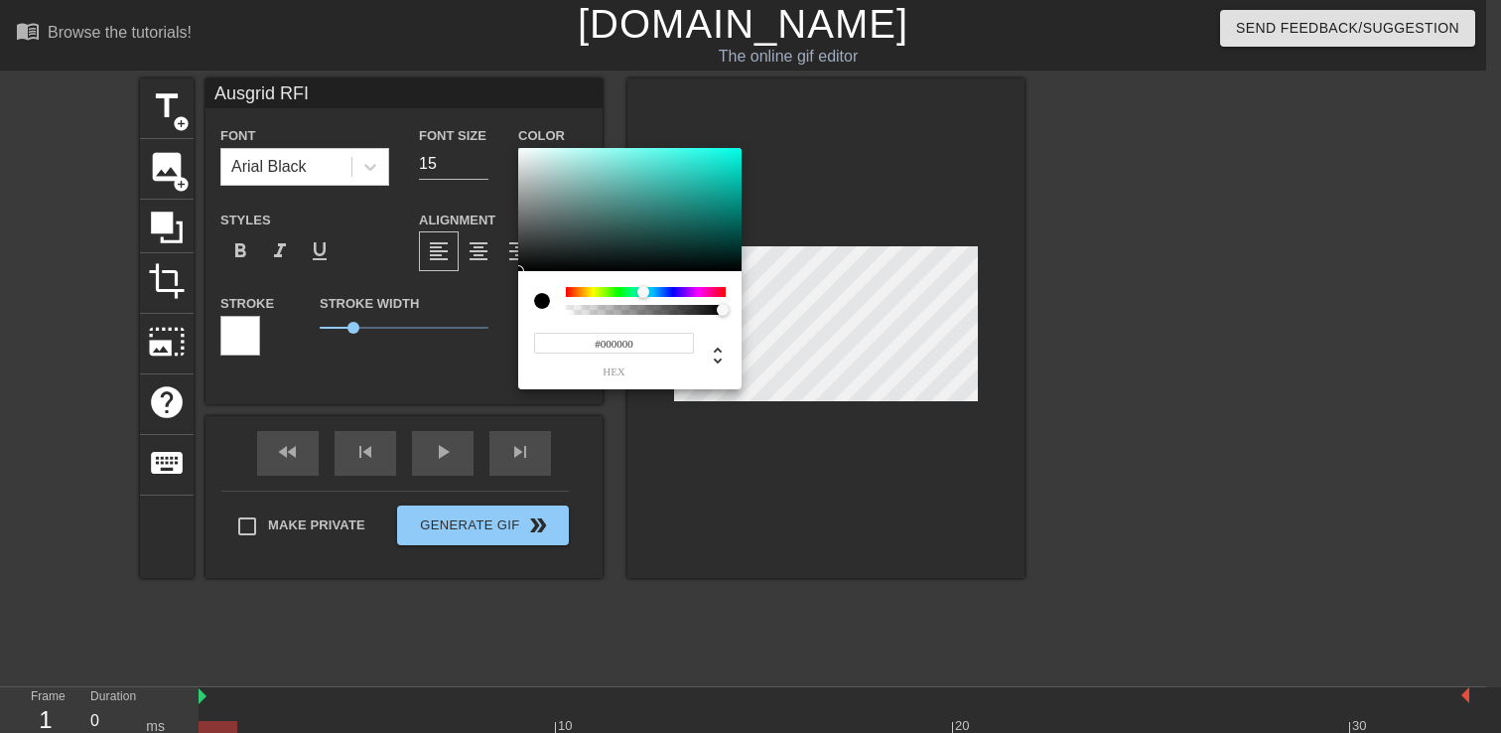
type input "0"
click at [629, 309] on div at bounding box center [646, 310] width 154 height 10
type input "1"
drag, startPoint x: 634, startPoint y: 310, endPoint x: 771, endPoint y: 315, distance: 137.1
click at [771, 315] on div "0 r 0 g 0 b 1 a" at bounding box center [750, 366] width 1501 height 733
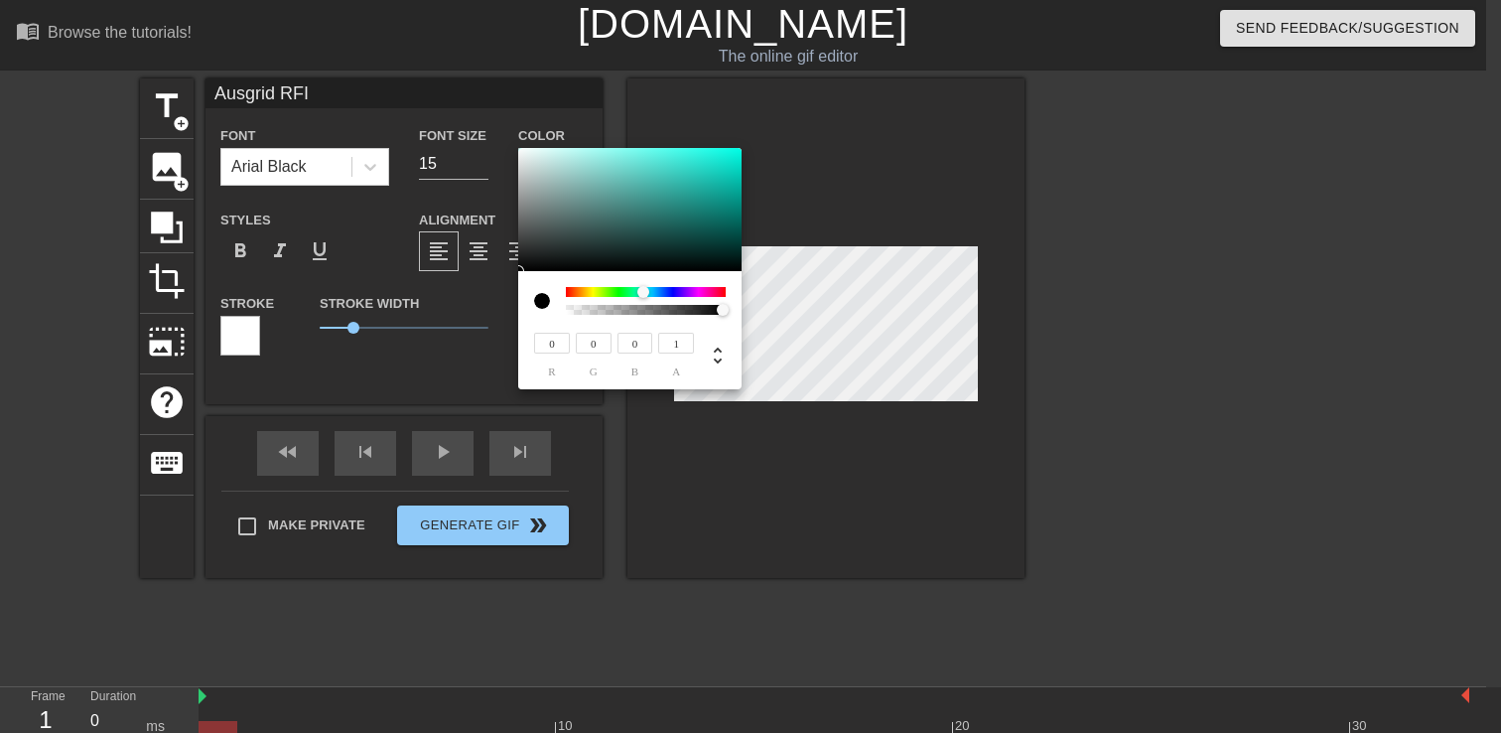
click at [543, 298] on div at bounding box center [542, 301] width 16 height 16
click at [644, 288] on div at bounding box center [643, 292] width 12 height 12
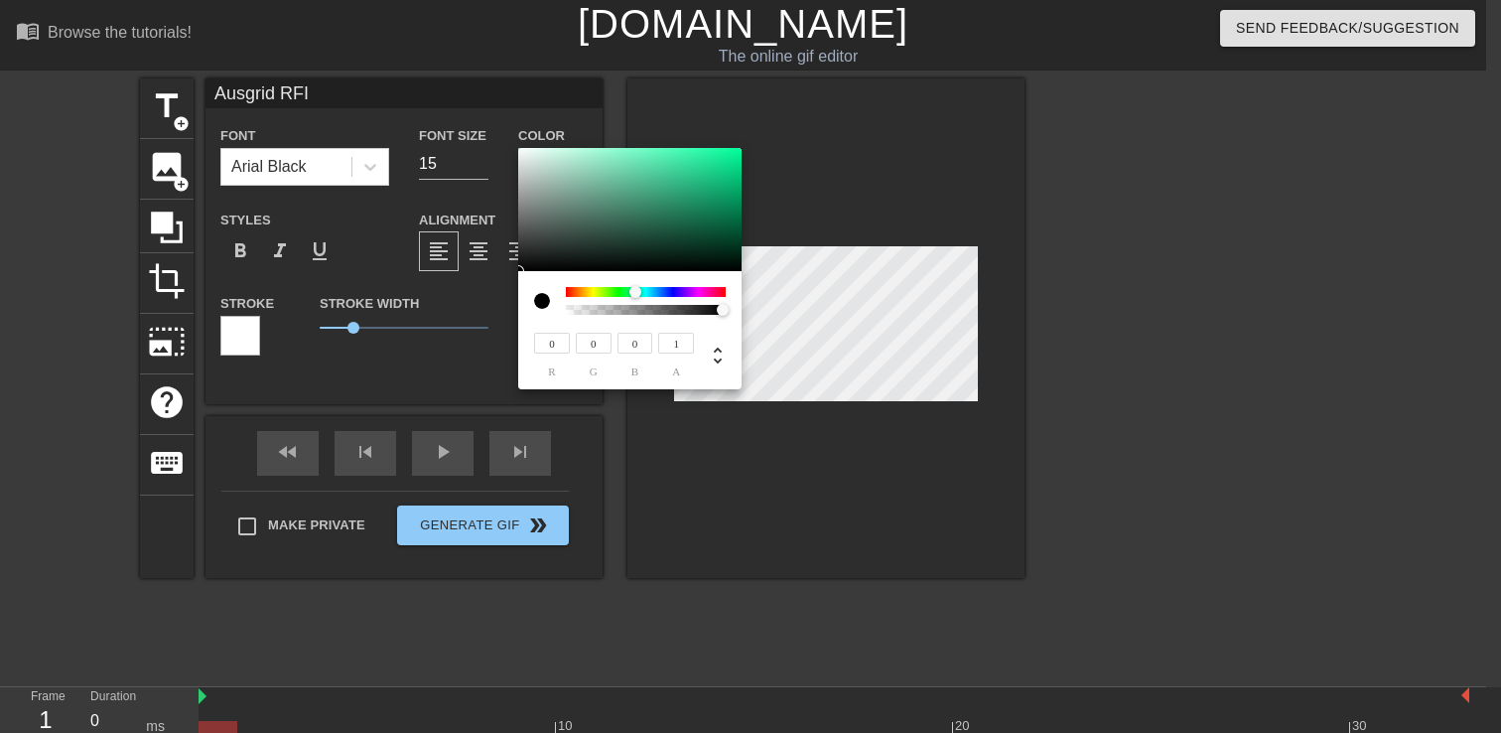
drag, startPoint x: 646, startPoint y: 289, endPoint x: 635, endPoint y: 288, distance: 11.0
click at [635, 288] on div at bounding box center [635, 292] width 12 height 12
type input "38"
type input "109"
type input "81"
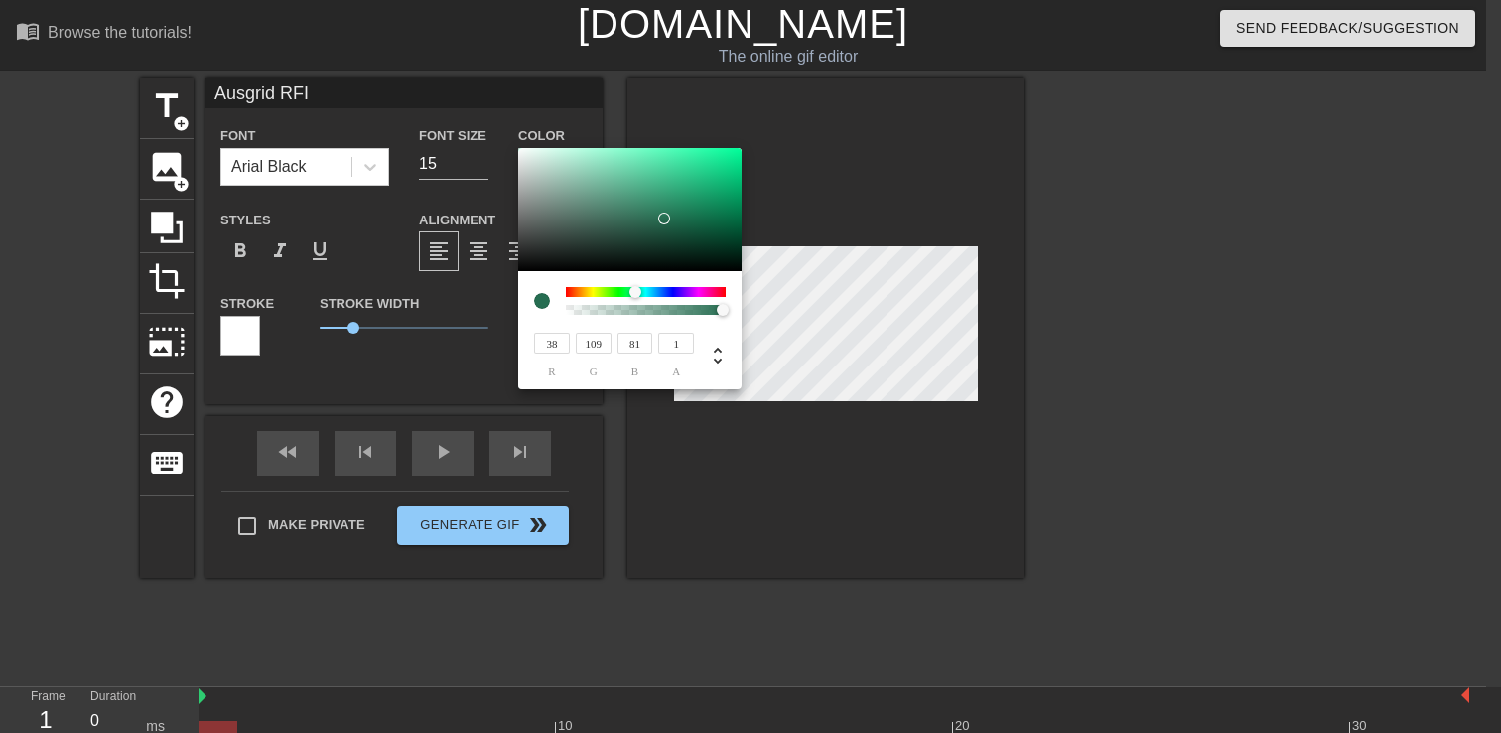
type input "37"
type input "133"
type input "96"
type input "22"
type input "173"
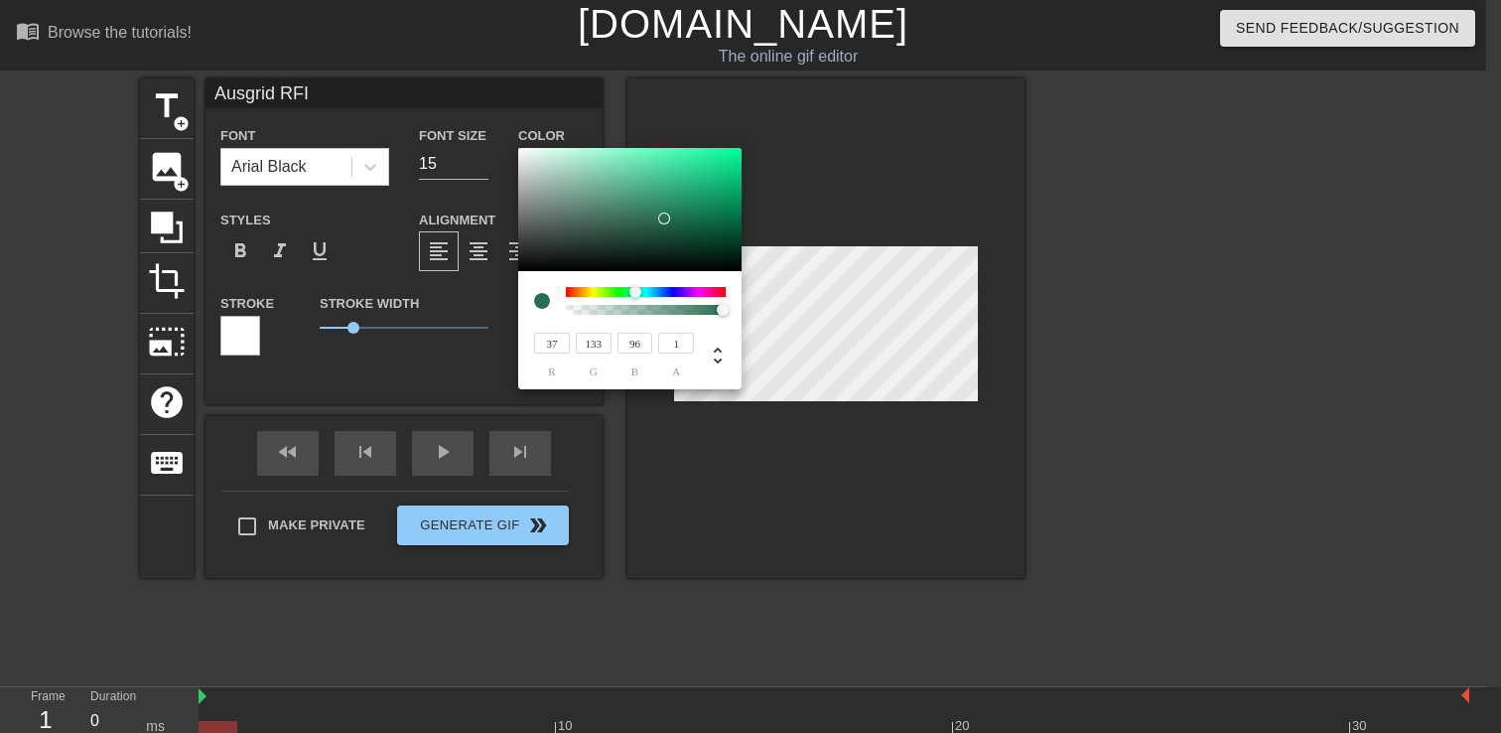
type input "115"
type input "10"
type input "195"
type input "124"
type input "3"
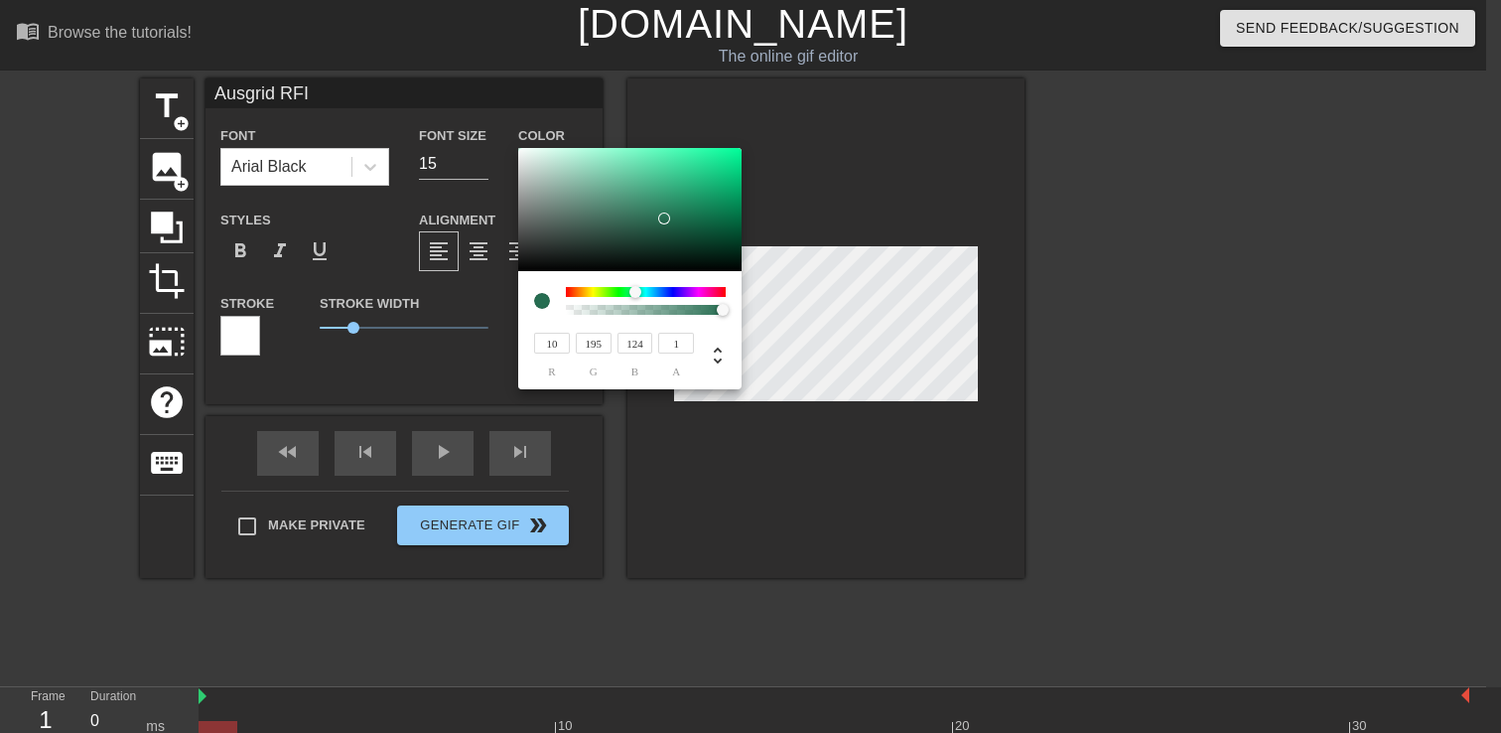
type input "218"
type input "135"
type input "0"
type input "232"
type input "143"
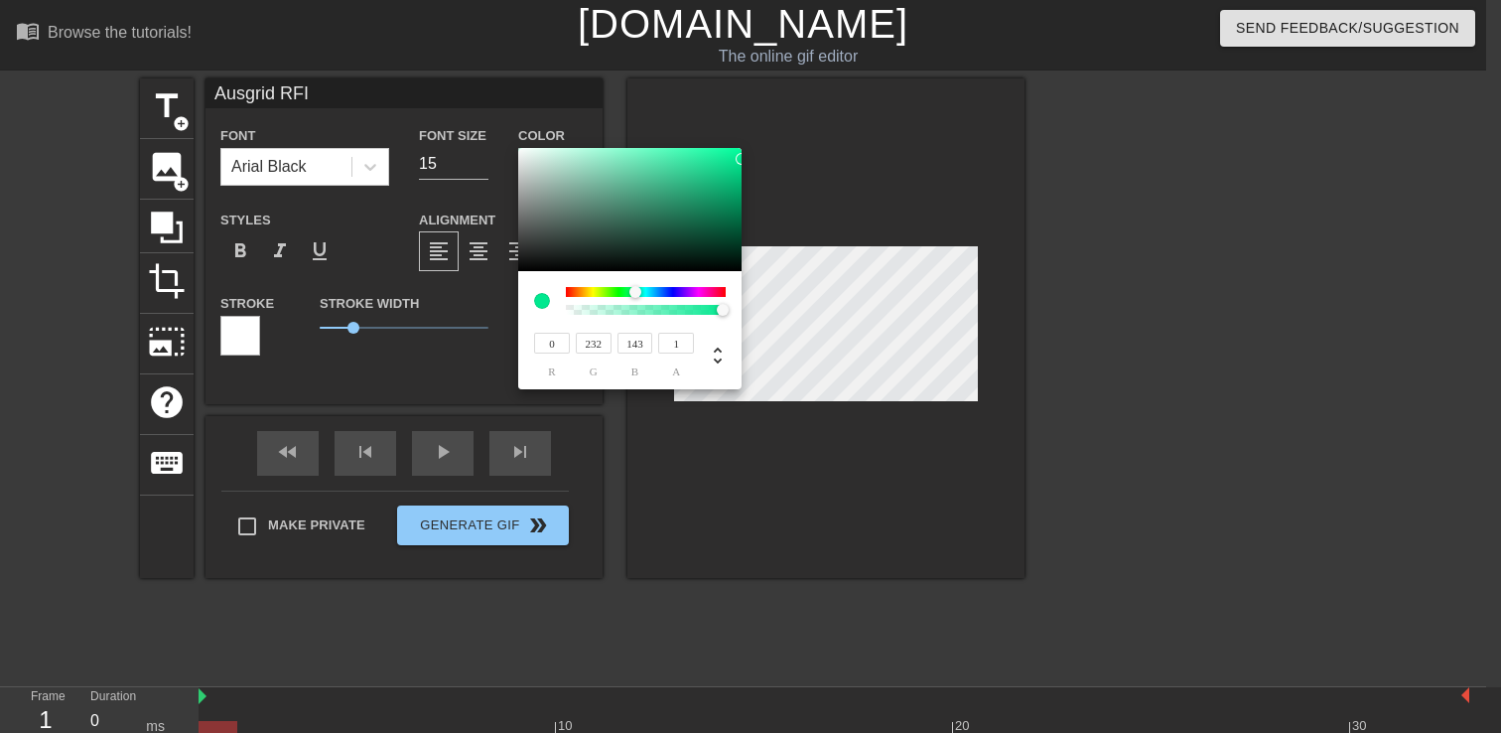
type input "251"
type input "155"
type input "255"
type input "157"
drag, startPoint x: 667, startPoint y: 214, endPoint x: 755, endPoint y: 128, distance: 122.9
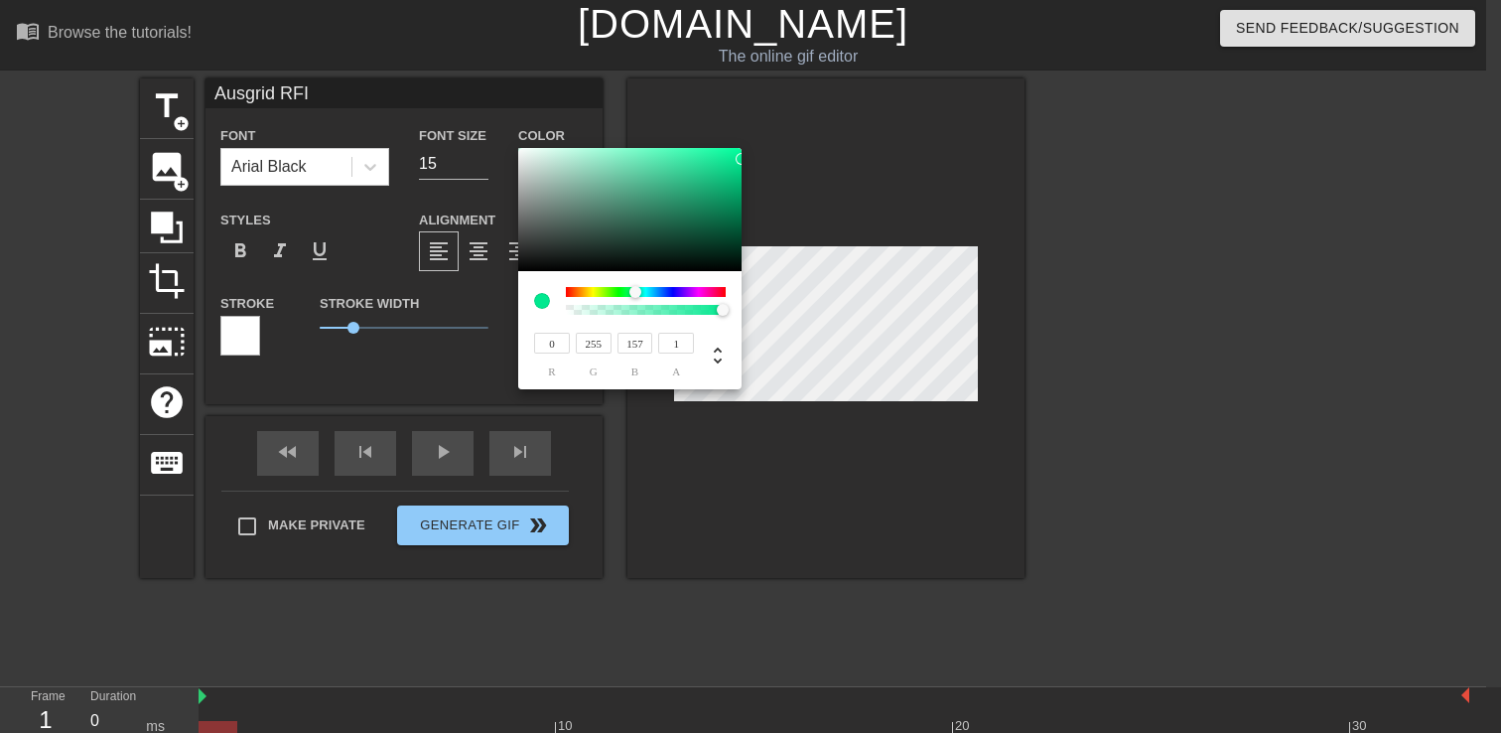
click at [755, 128] on div "0 r 255 g 157 b 1 a" at bounding box center [750, 366] width 1501 height 733
type input "168"
type input "0"
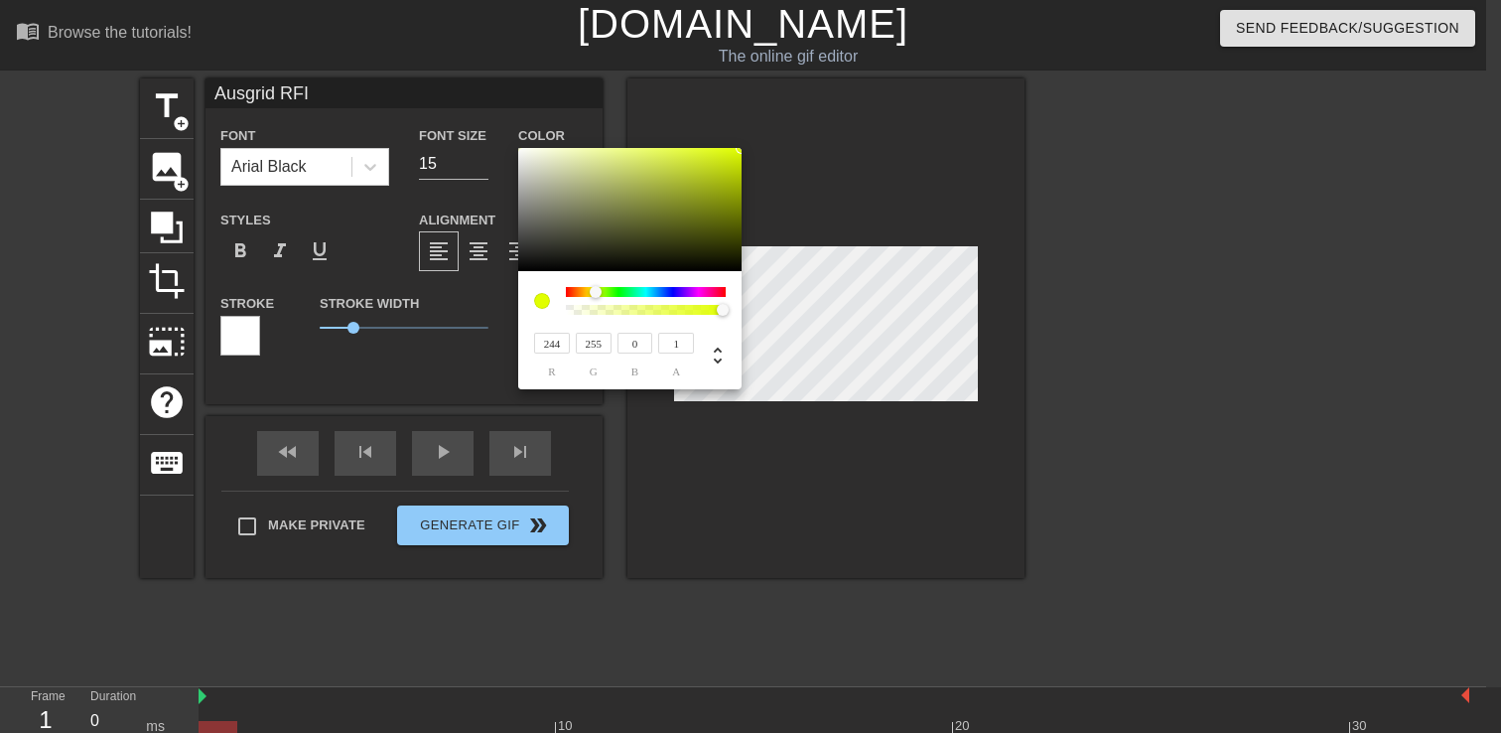
type input "253"
click at [593, 293] on div at bounding box center [646, 292] width 160 height 10
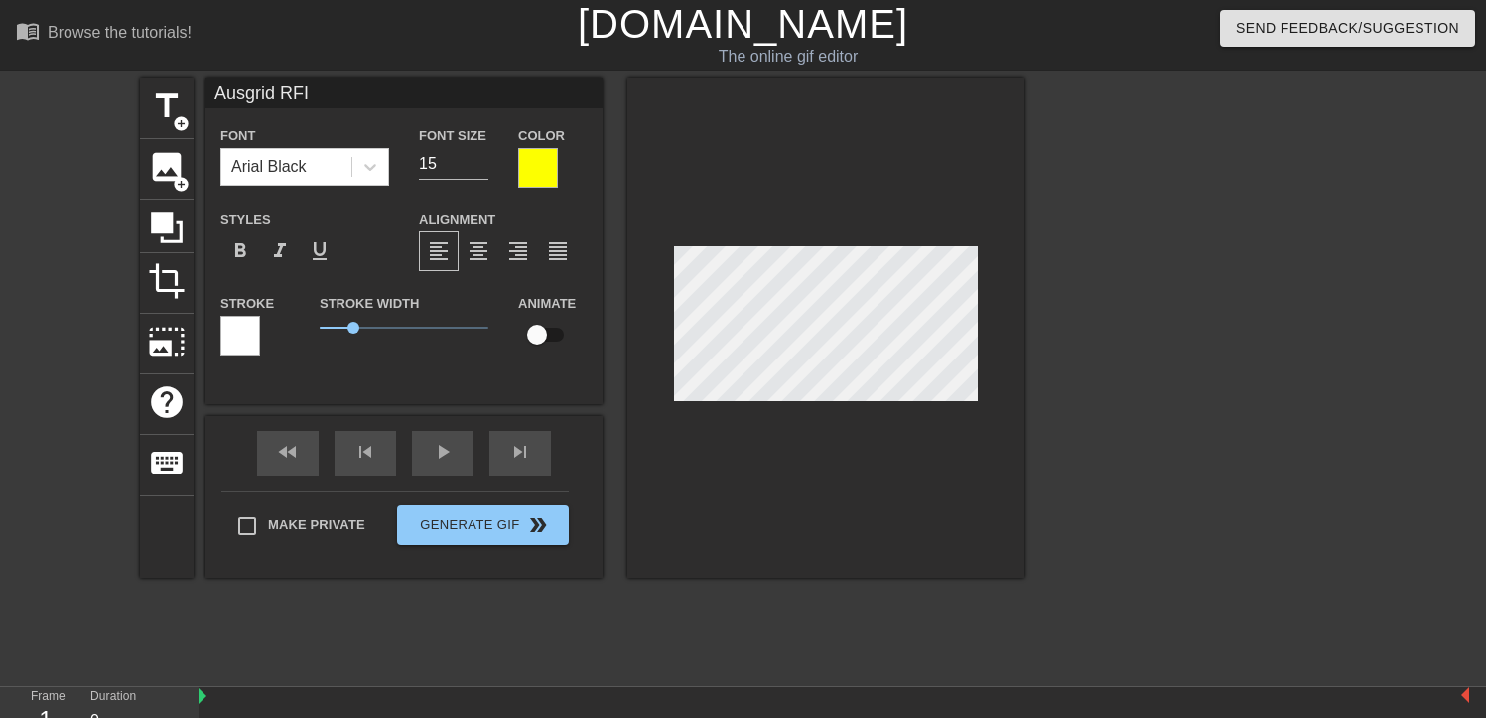
click at [544, 344] on input "checkbox" at bounding box center [537, 335] width 113 height 38
checkbox input "true"
click at [980, 316] on div at bounding box center [826, 327] width 397 height 499
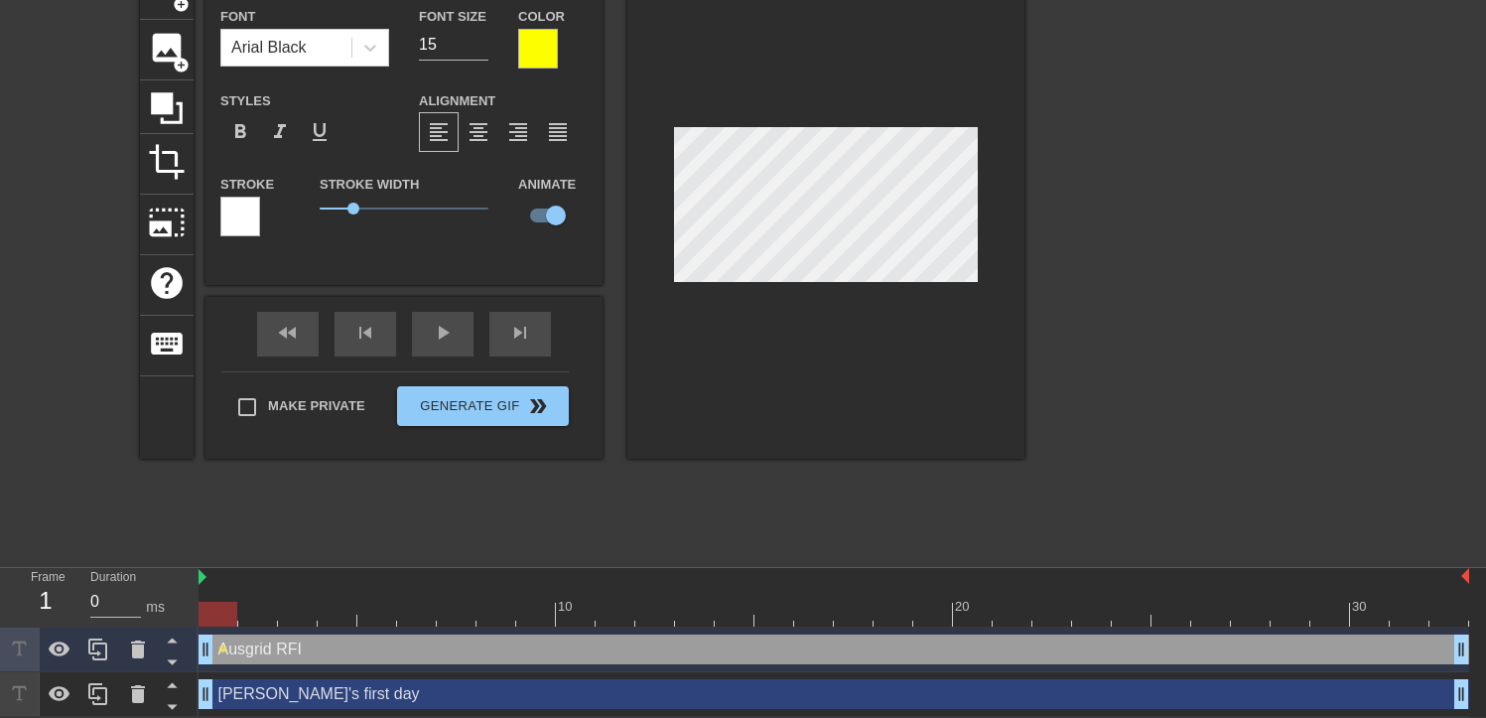
scroll to position [117, 0]
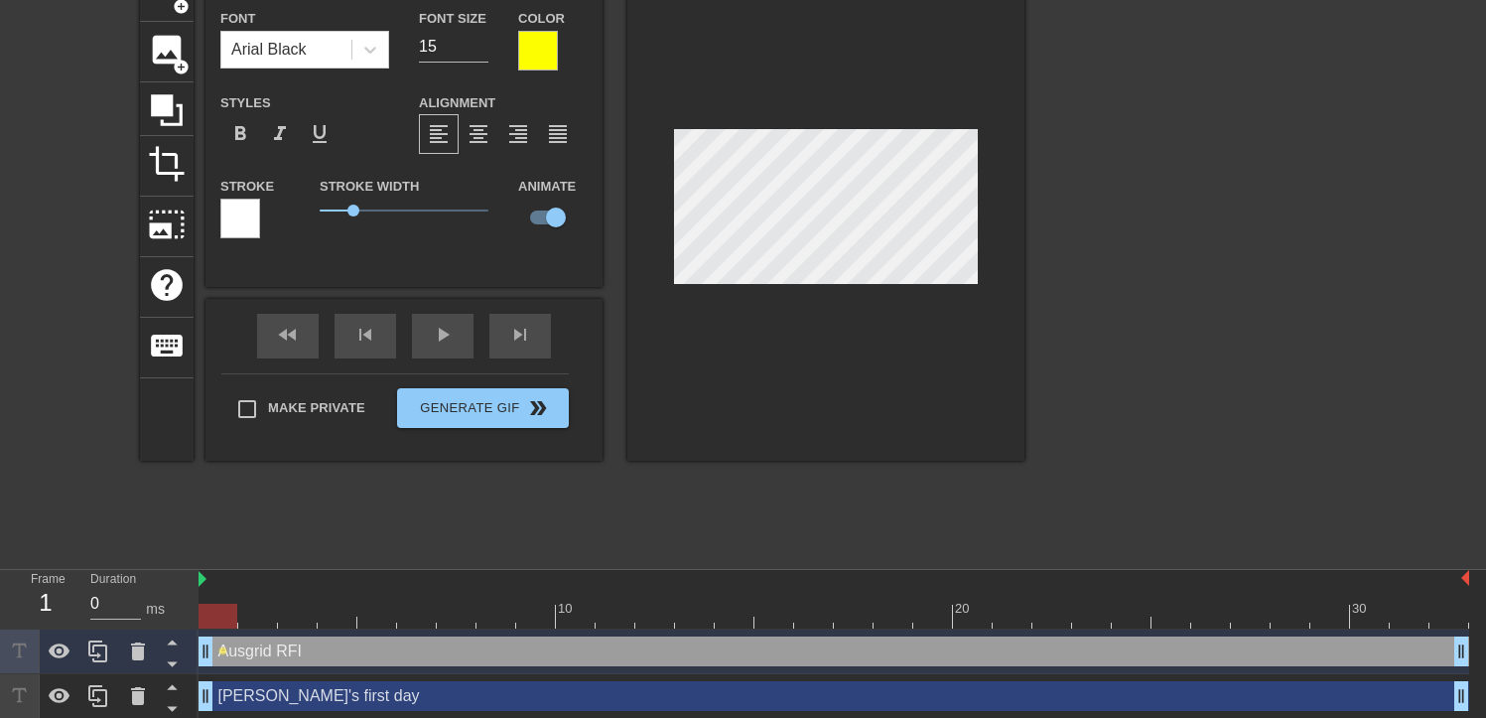
click at [266, 617] on div at bounding box center [834, 616] width 1271 height 25
drag, startPoint x: 268, startPoint y: 616, endPoint x: 360, endPoint y: 619, distance: 92.4
click at [360, 619] on div at bounding box center [376, 616] width 39 height 25
drag, startPoint x: 359, startPoint y: 619, endPoint x: 171, endPoint y: 615, distance: 188.7
click at [172, 615] on div "Frame 1 Duration 0 ms 10 20 30 Ausgrid RFI drag_handle drag_handle lens [PERSON…" at bounding box center [743, 644] width 1486 height 149
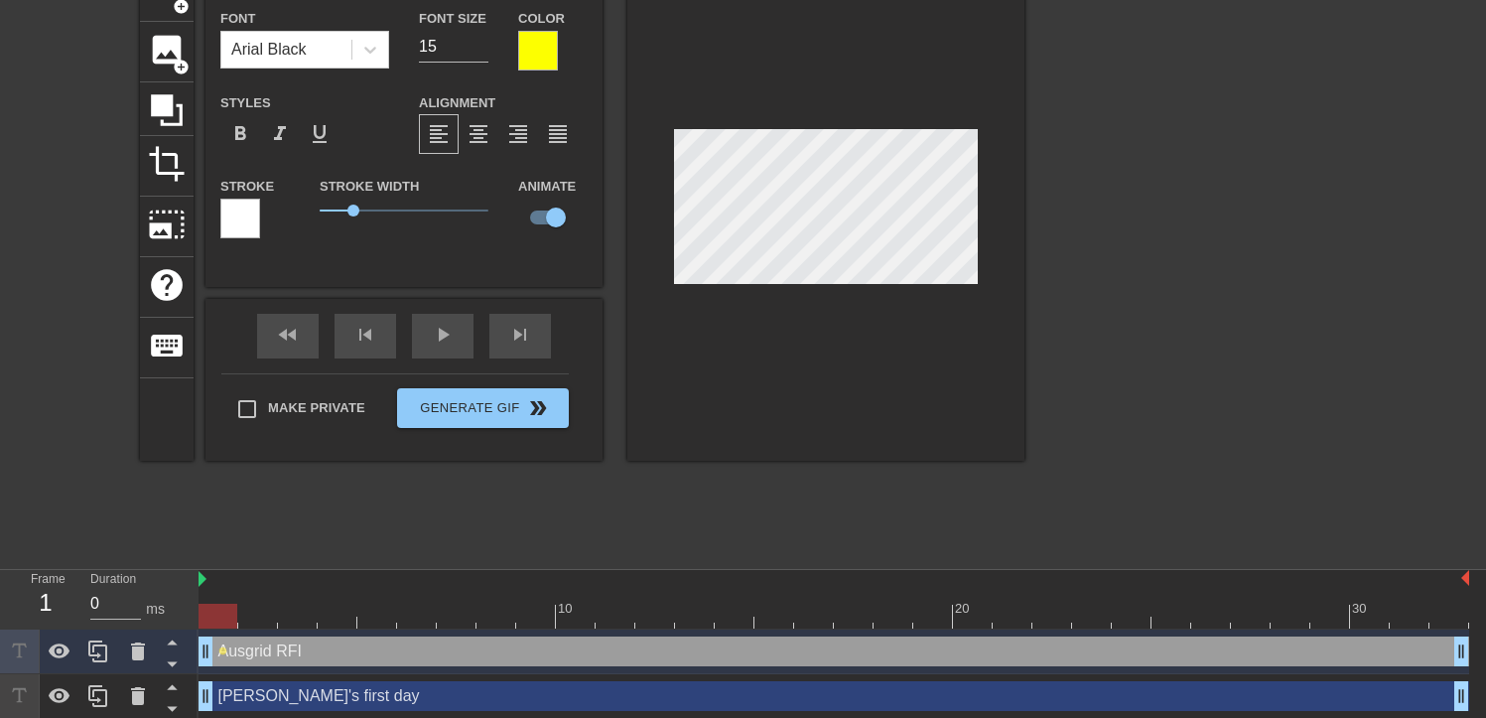
click at [991, 201] on div at bounding box center [826, 210] width 397 height 499
drag, startPoint x: 214, startPoint y: 611, endPoint x: 327, endPoint y: 614, distance: 112.2
click at [327, 614] on div at bounding box center [337, 616] width 39 height 25
click at [991, 207] on div at bounding box center [826, 210] width 397 height 499
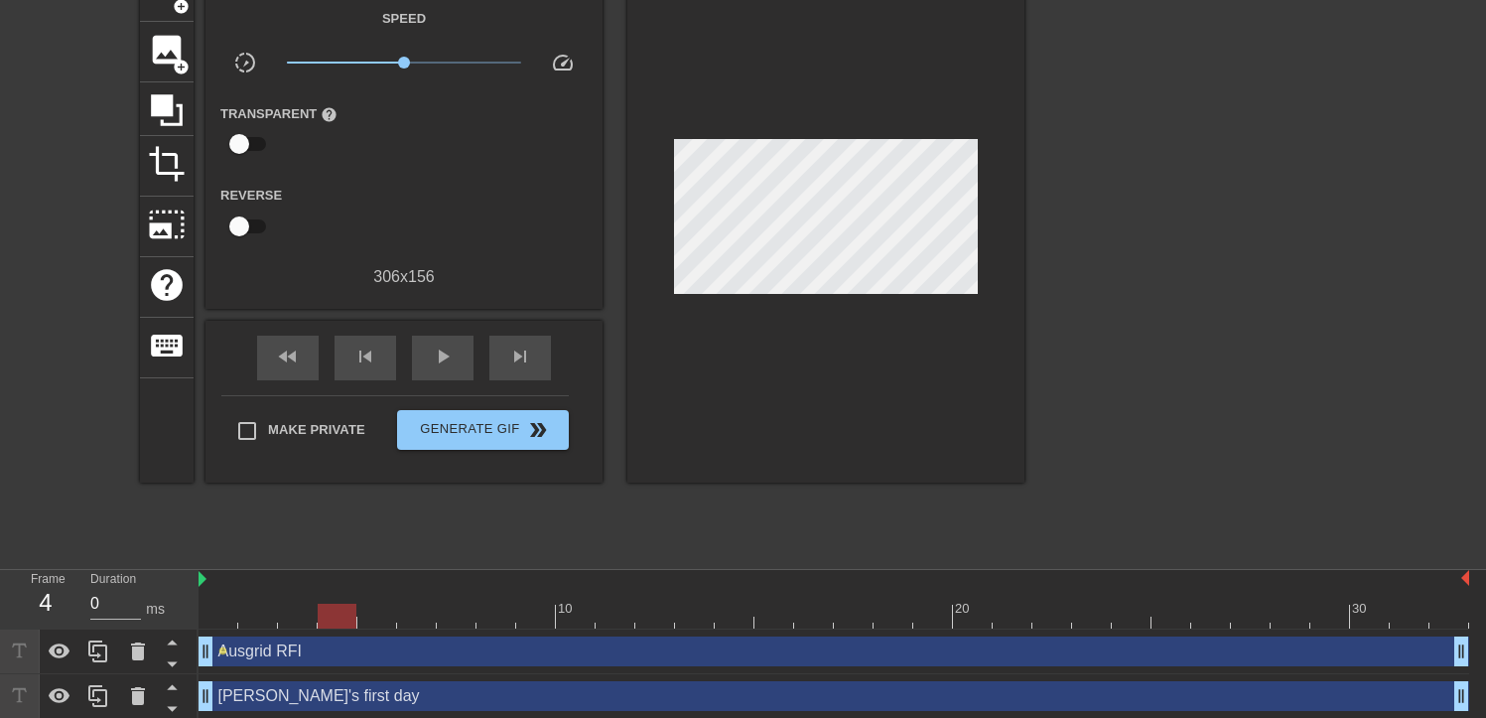
click at [989, 210] on div at bounding box center [826, 221] width 397 height 521
click at [984, 215] on div at bounding box center [826, 221] width 397 height 521
click at [980, 216] on div at bounding box center [826, 221] width 397 height 521
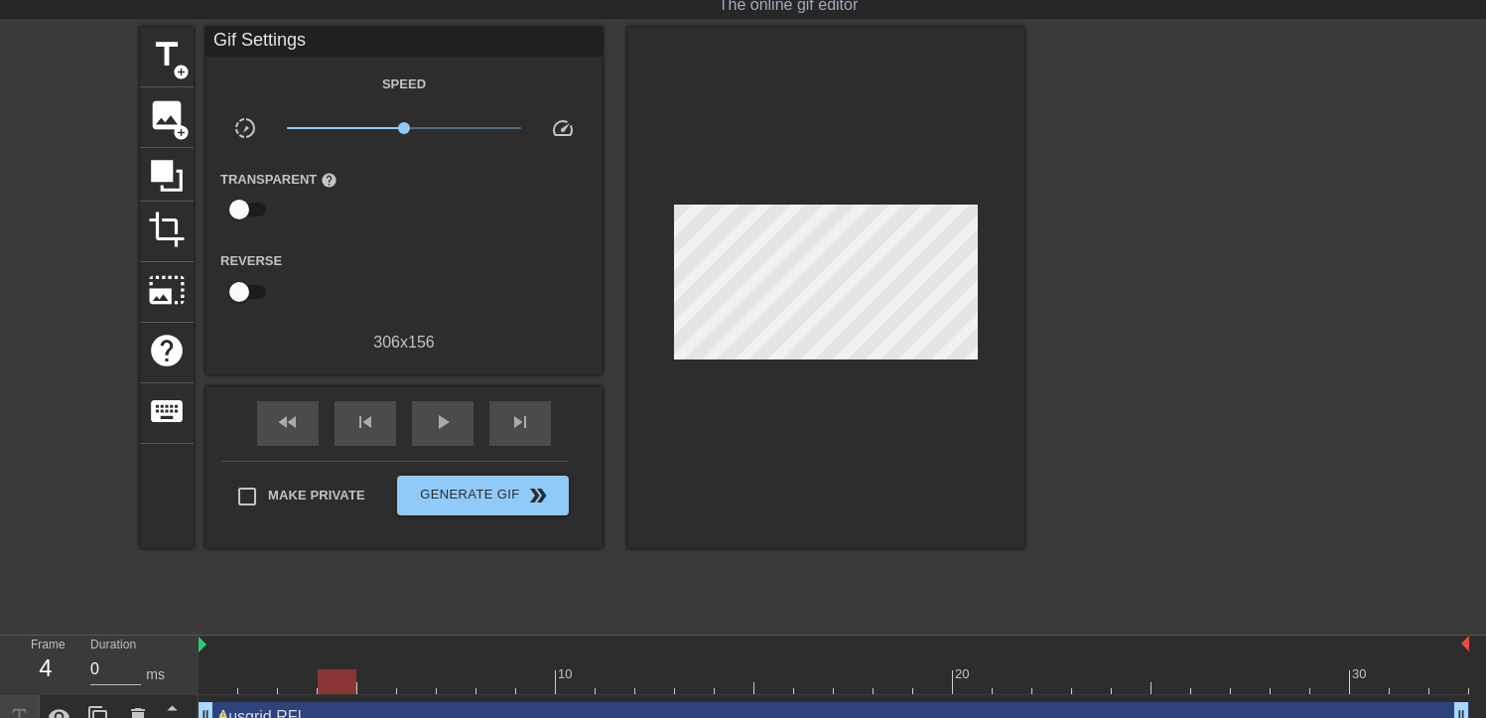
scroll to position [1, 0]
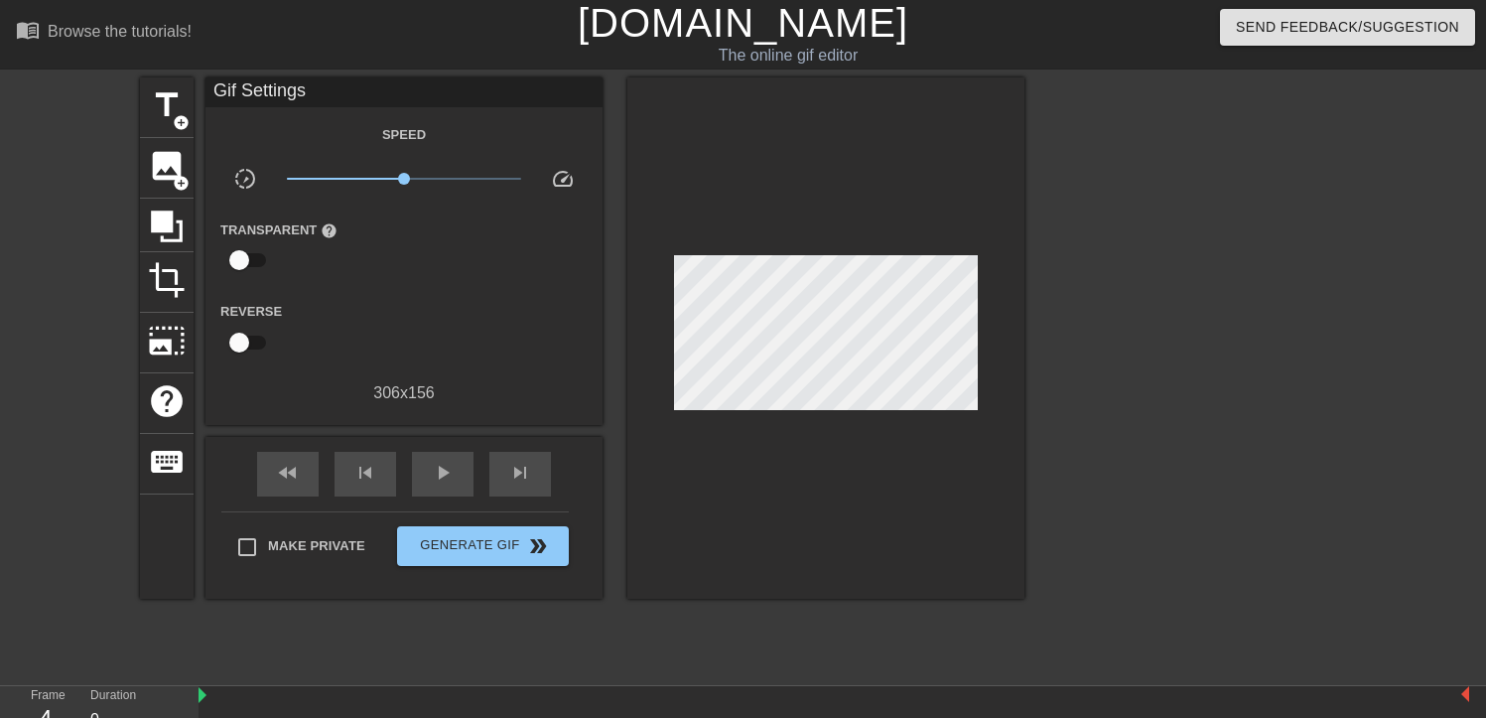
drag, startPoint x: 980, startPoint y: 276, endPoint x: 1035, endPoint y: 376, distance: 114.2
click at [1066, 402] on div "title add_circle image add_circle crop photo_size_select_large help keyboard Gi…" at bounding box center [743, 375] width 1486 height 596
click at [991, 333] on div at bounding box center [826, 337] width 397 height 521
click at [984, 331] on div at bounding box center [826, 337] width 397 height 521
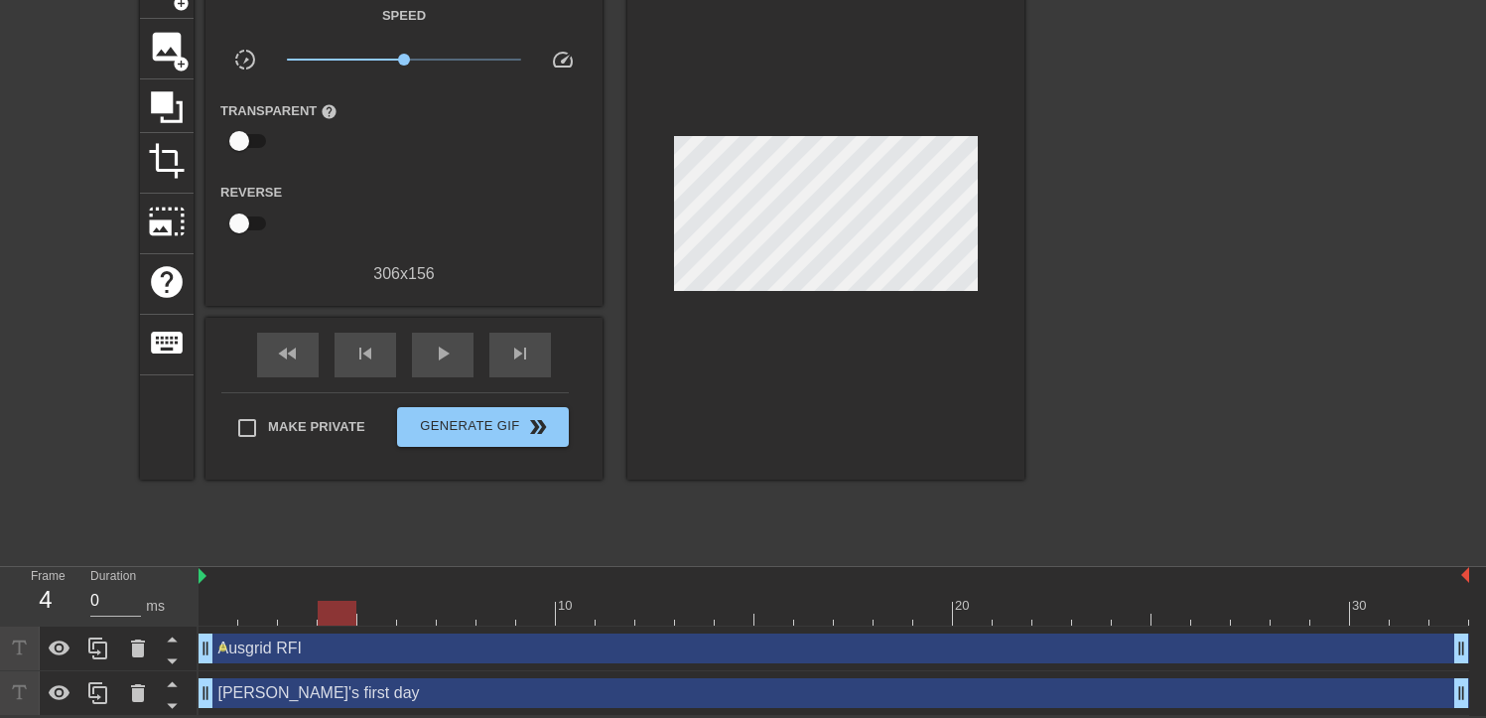
scroll to position [121, 0]
drag, startPoint x: 333, startPoint y: 609, endPoint x: 210, endPoint y: 610, distance: 122.1
click at [210, 610] on div at bounding box center [218, 613] width 39 height 25
click at [984, 223] on div at bounding box center [826, 218] width 397 height 521
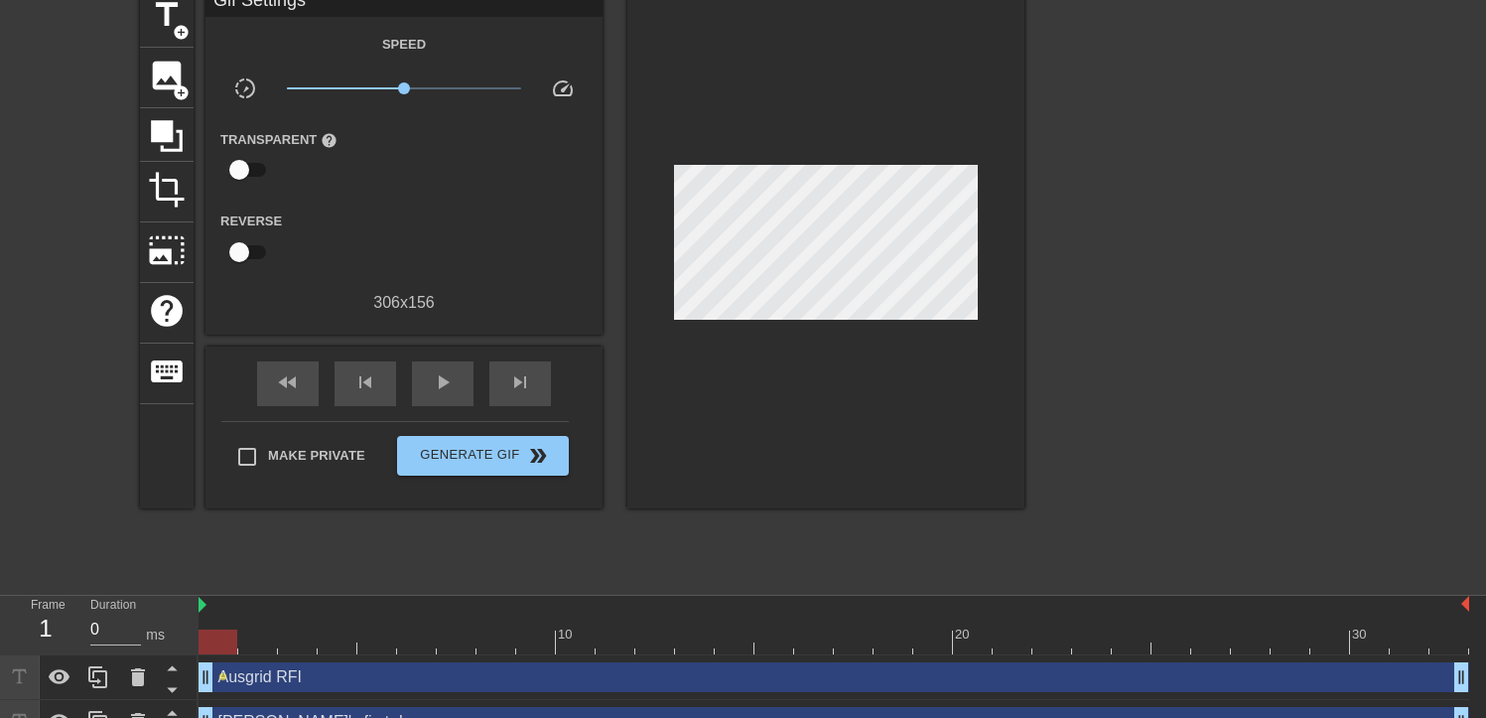
scroll to position [88, 0]
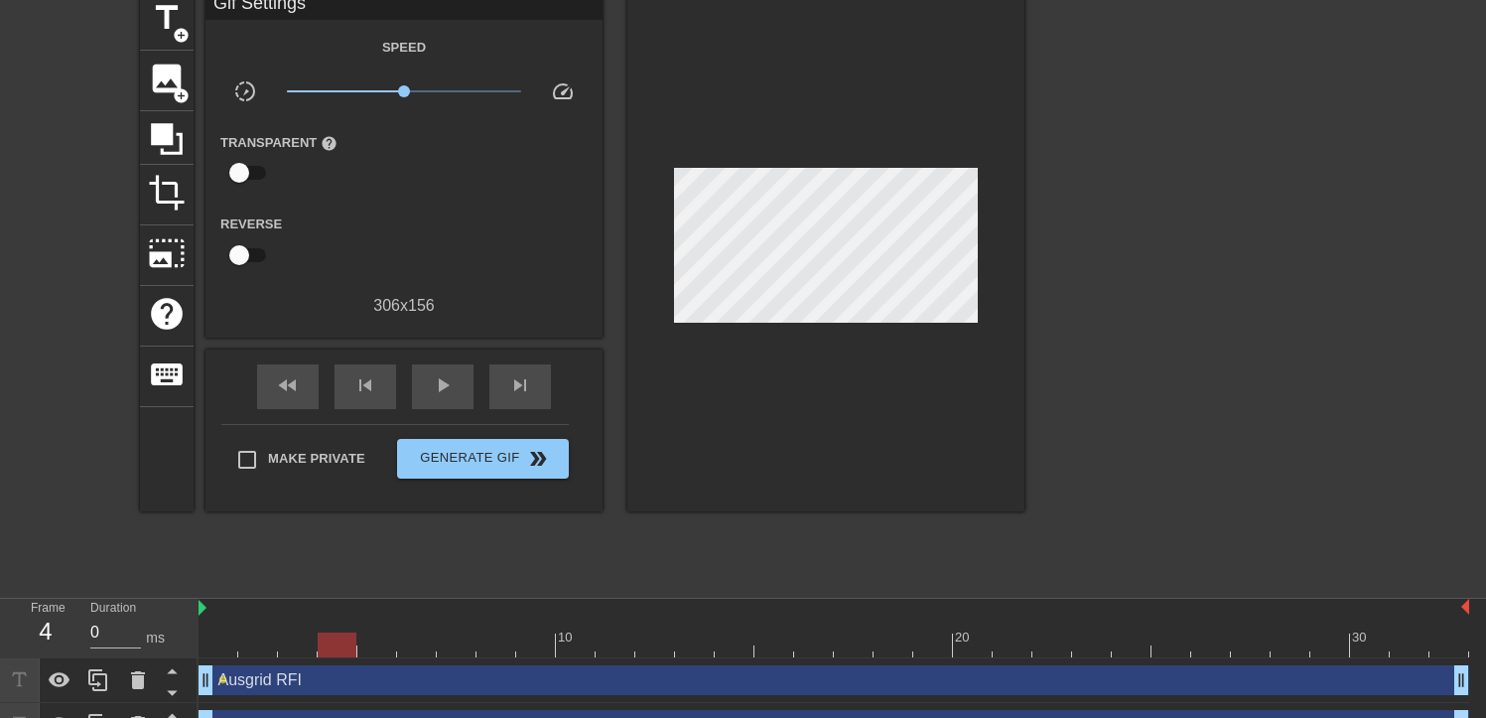
drag, startPoint x: 210, startPoint y: 646, endPoint x: 333, endPoint y: 654, distance: 122.4
click at [333, 654] on div at bounding box center [337, 644] width 39 height 25
click at [182, 33] on span "add_circle" at bounding box center [181, 35] width 17 height 17
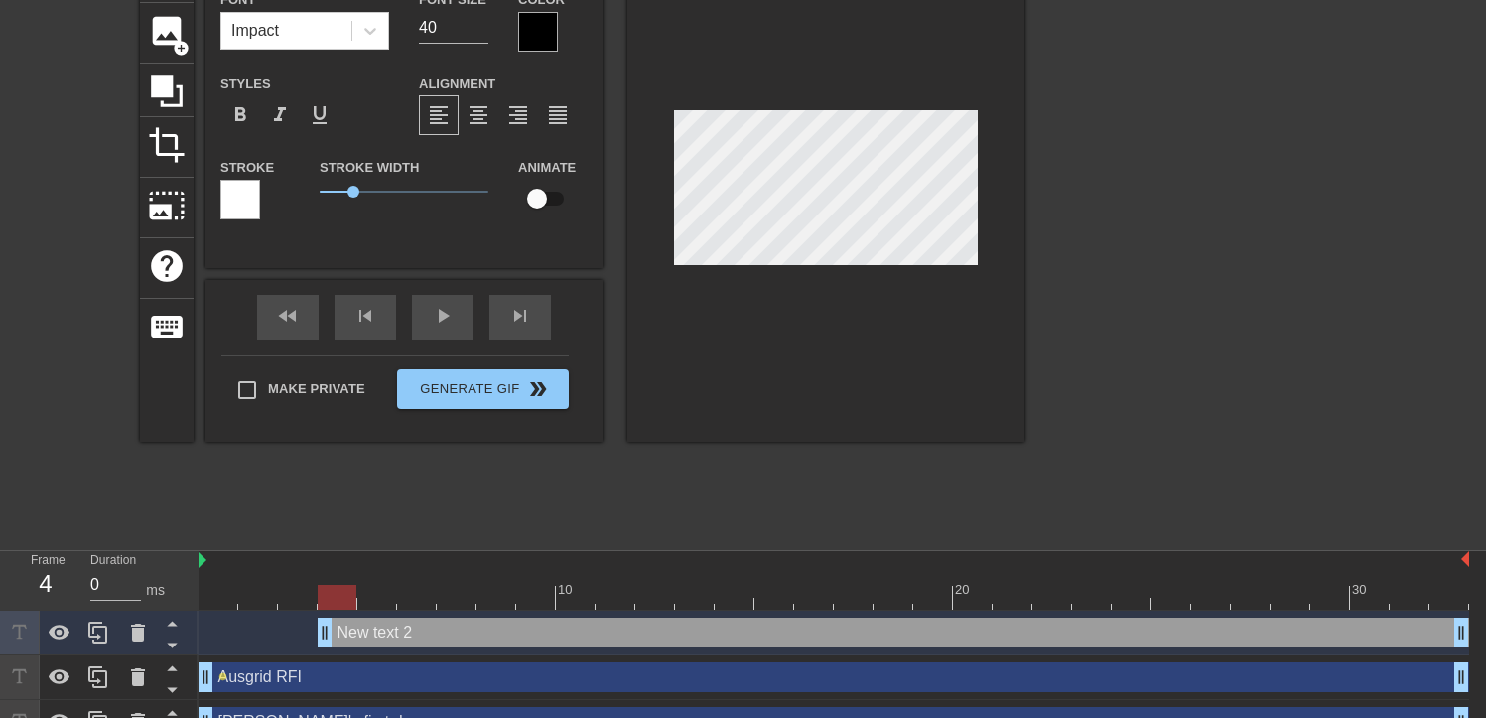
scroll to position [166, 0]
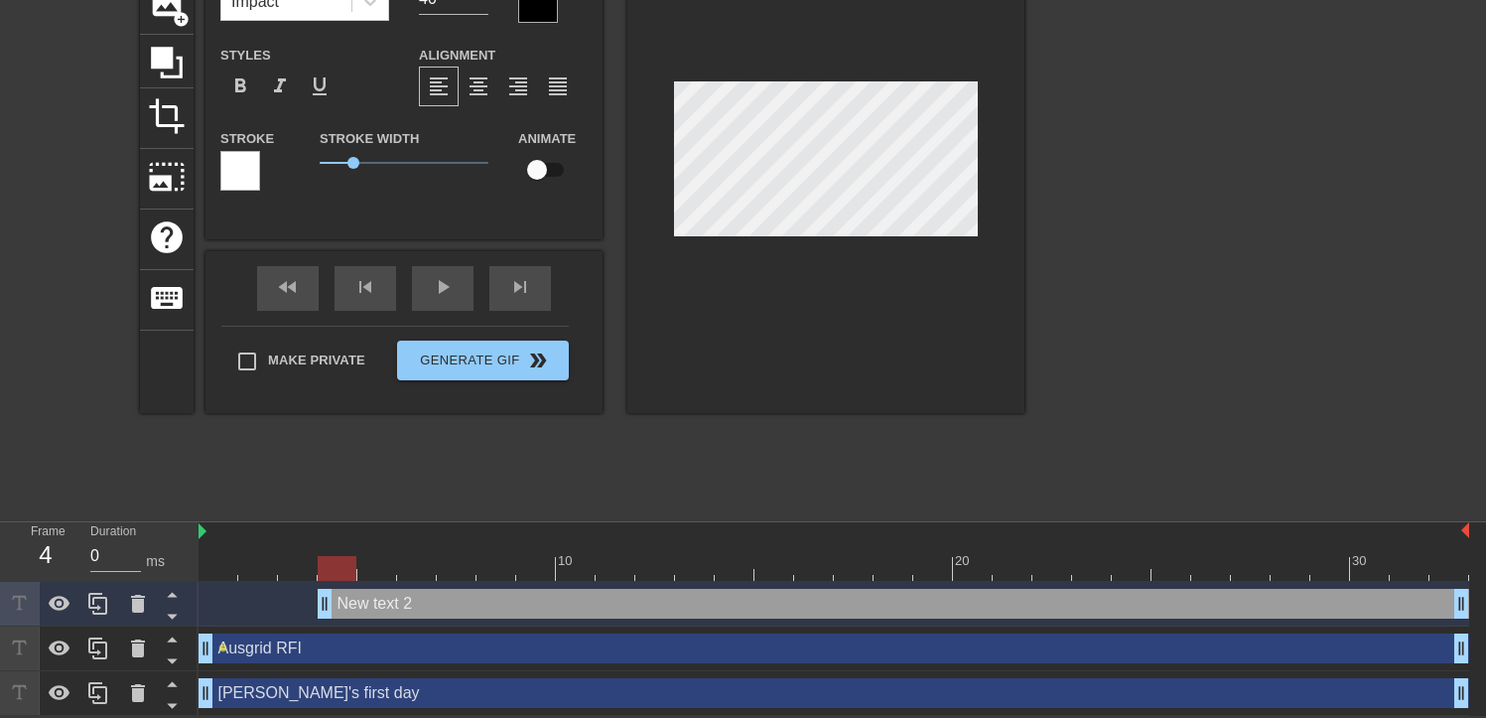
click at [641, 652] on div "Ausgrid RFI drag_handle drag_handle" at bounding box center [834, 648] width 1271 height 30
type input "Ausgrid RFI"
type input "15"
checkbox input "true"
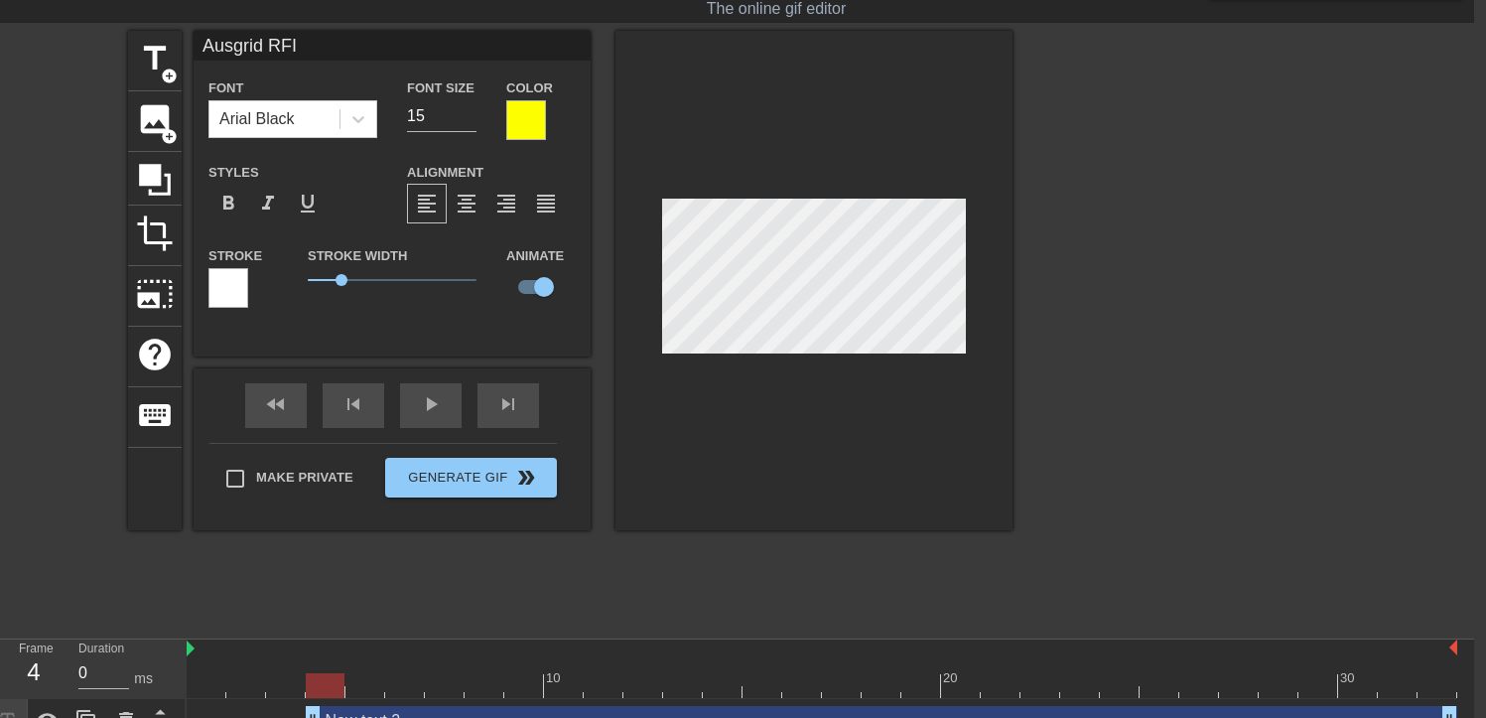
scroll to position [48, 15]
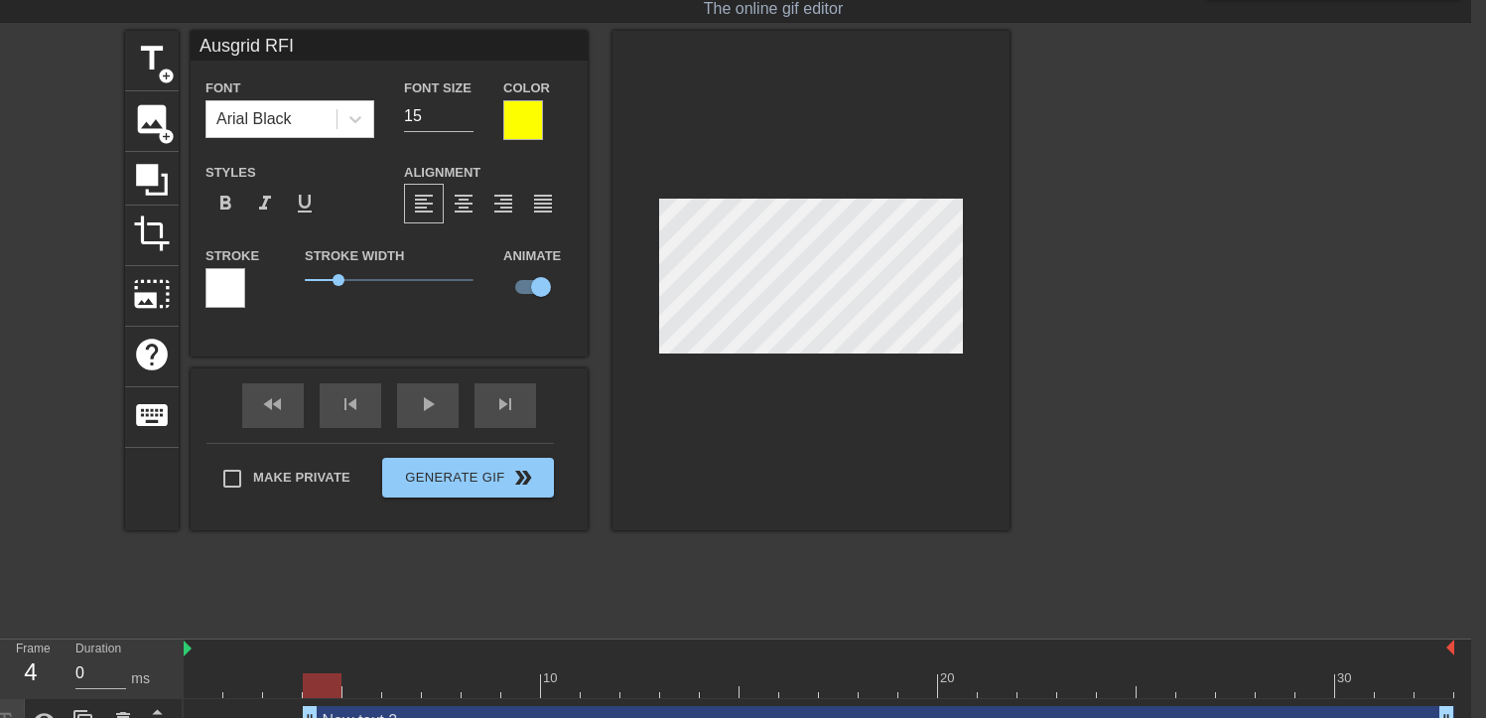
type input "New text 2"
type input "40"
checkbox input "false"
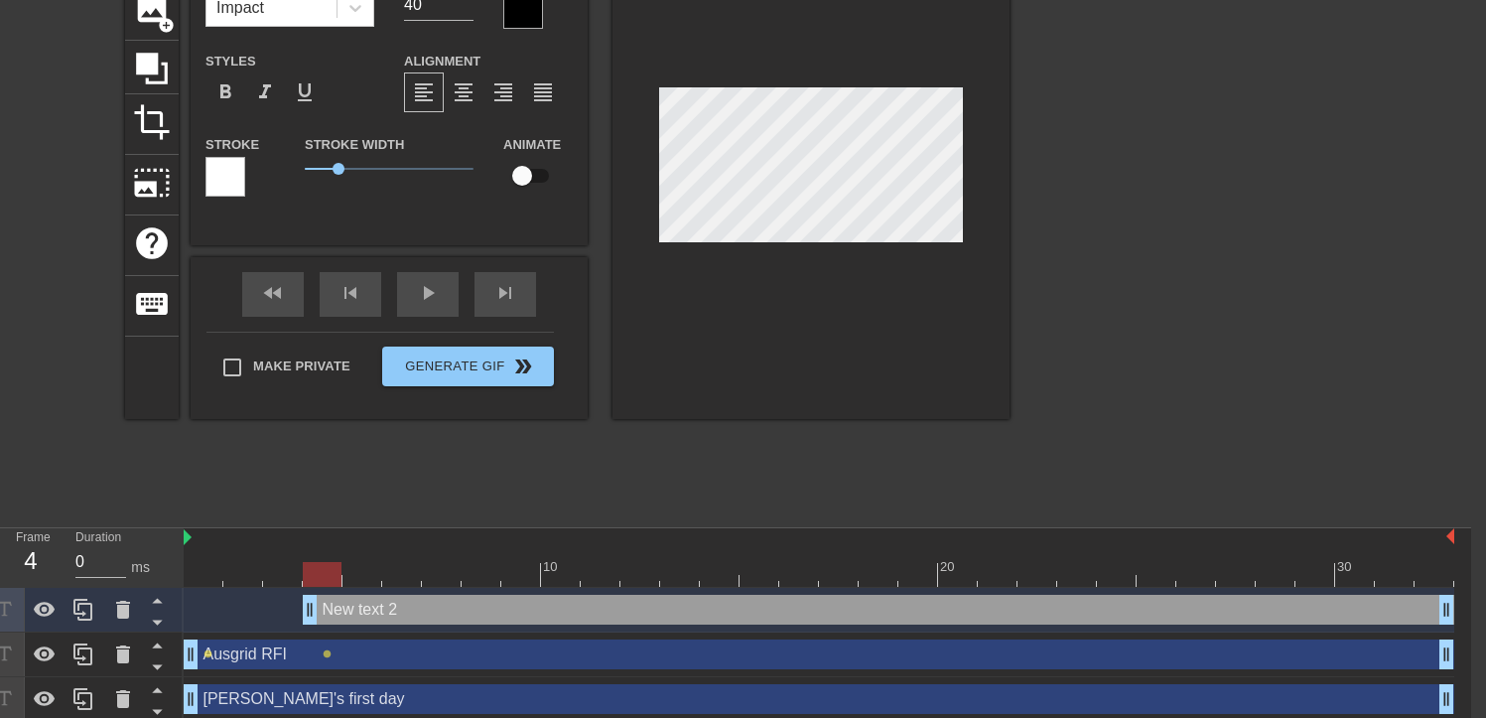
scroll to position [166, 15]
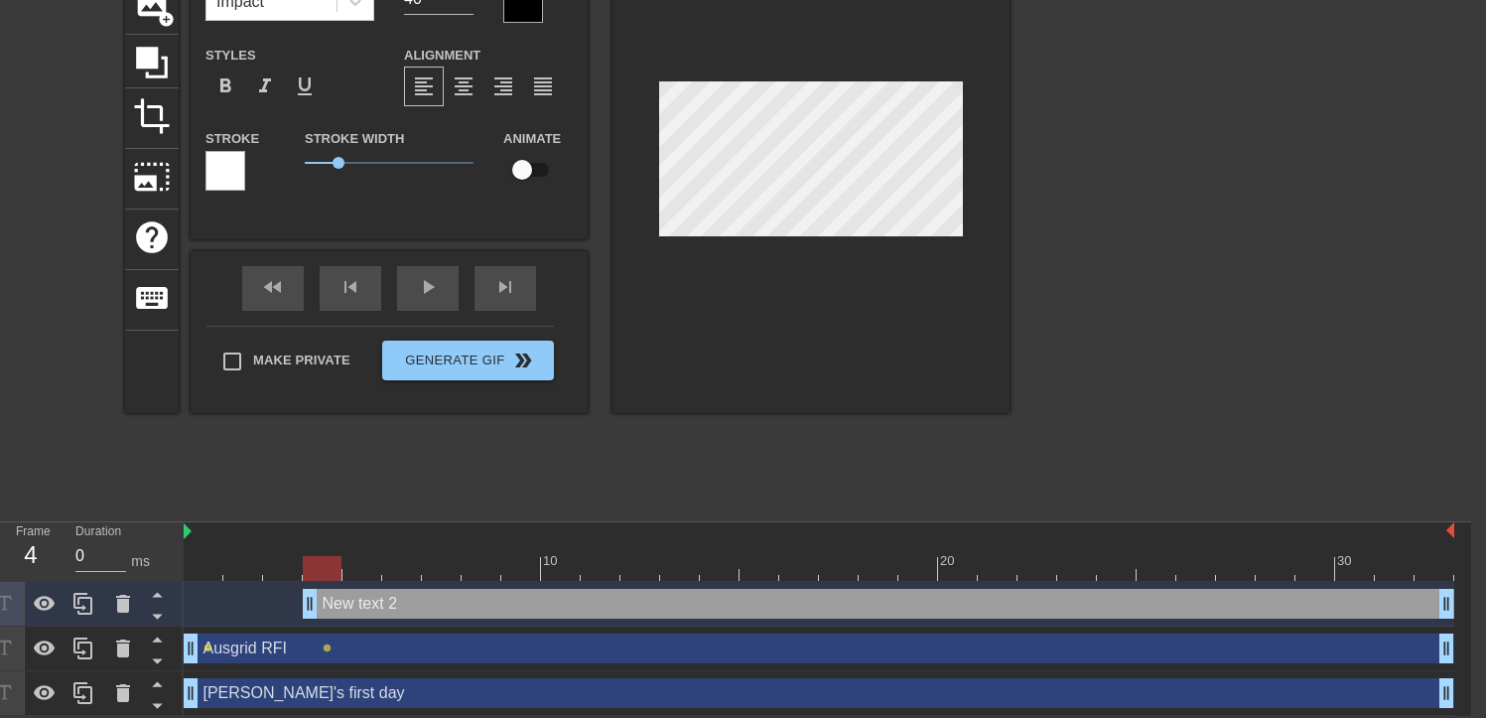
click at [571, 605] on div "New text 2 drag_handle drag_handle" at bounding box center [879, 604] width 1152 height 30
click at [119, 603] on icon at bounding box center [123, 604] width 14 height 18
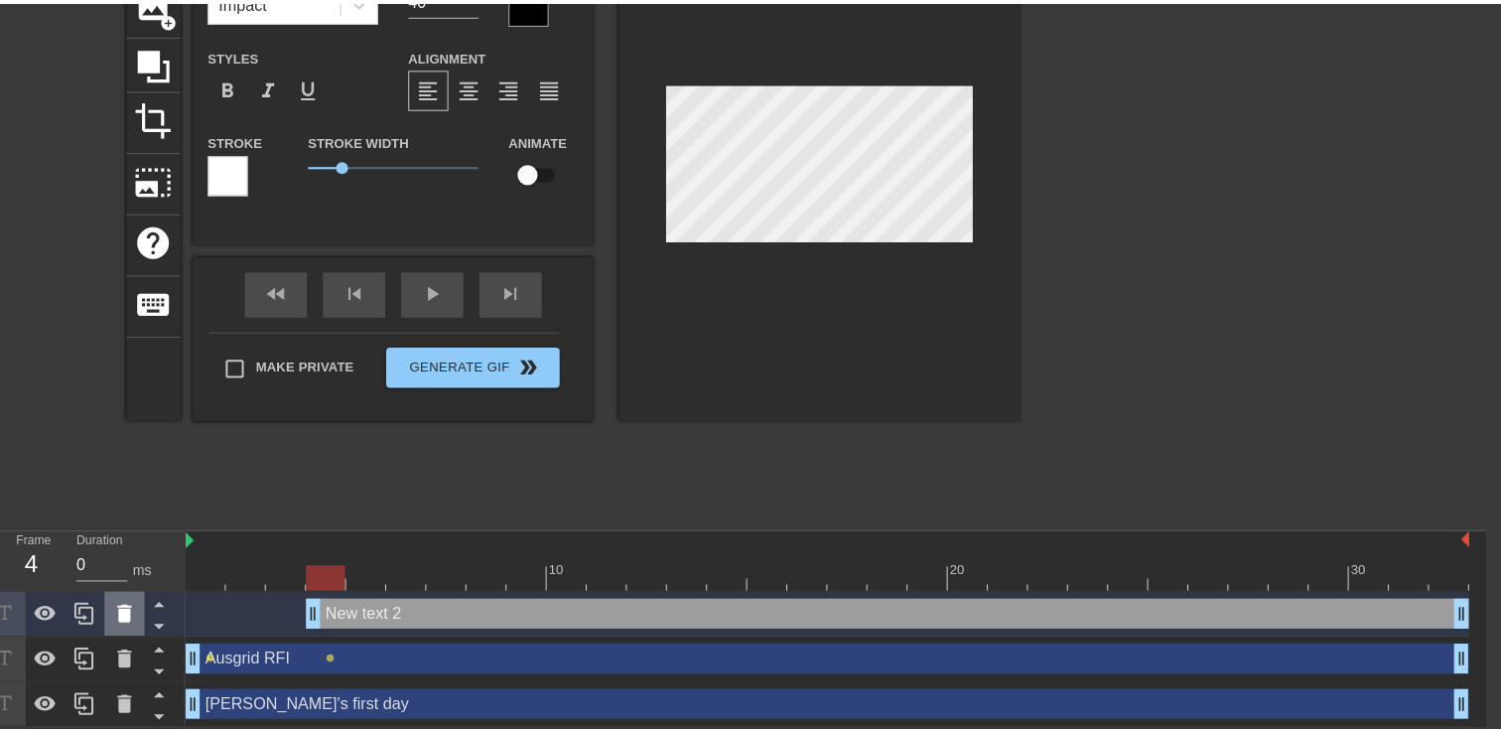
scroll to position [151, 0]
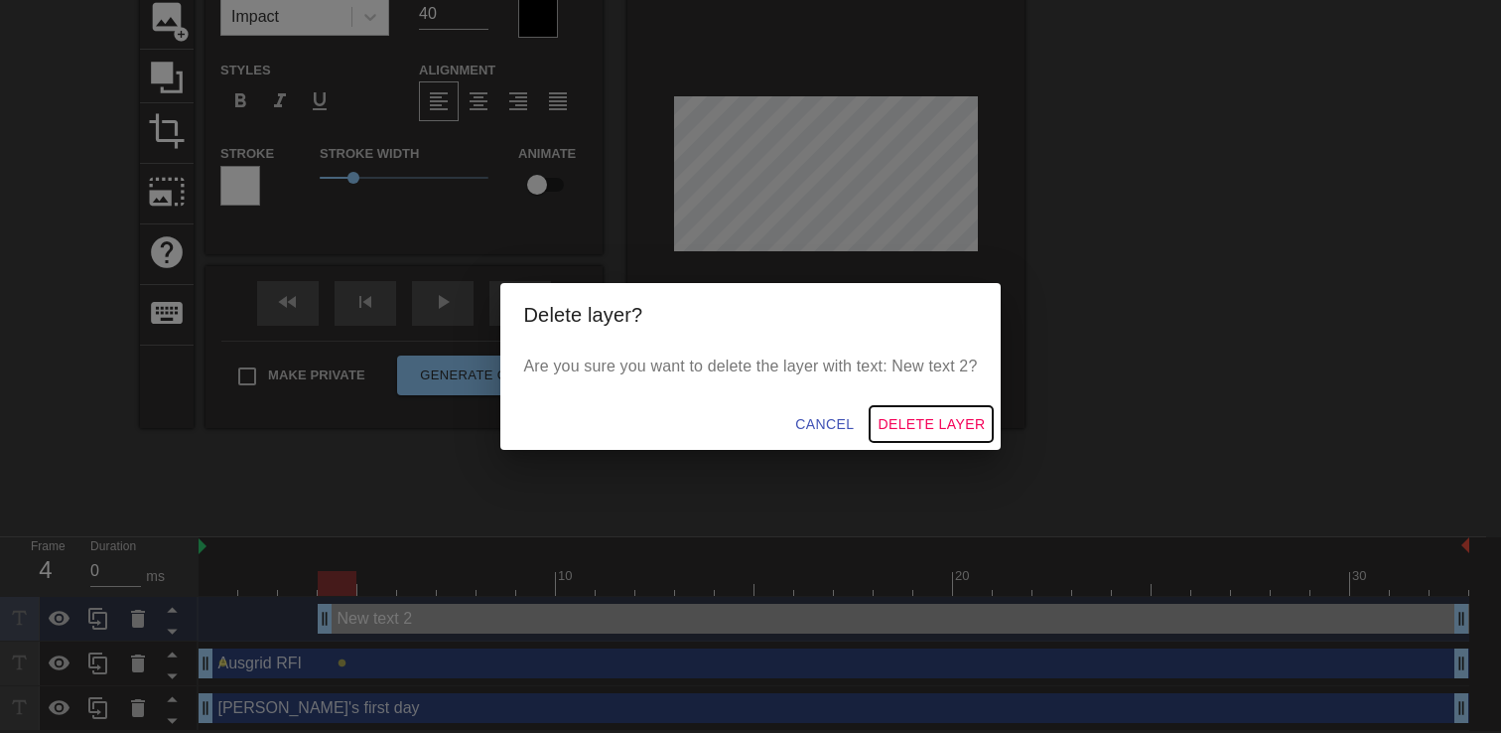
click at [923, 424] on span "Delete Layer" at bounding box center [931, 424] width 107 height 25
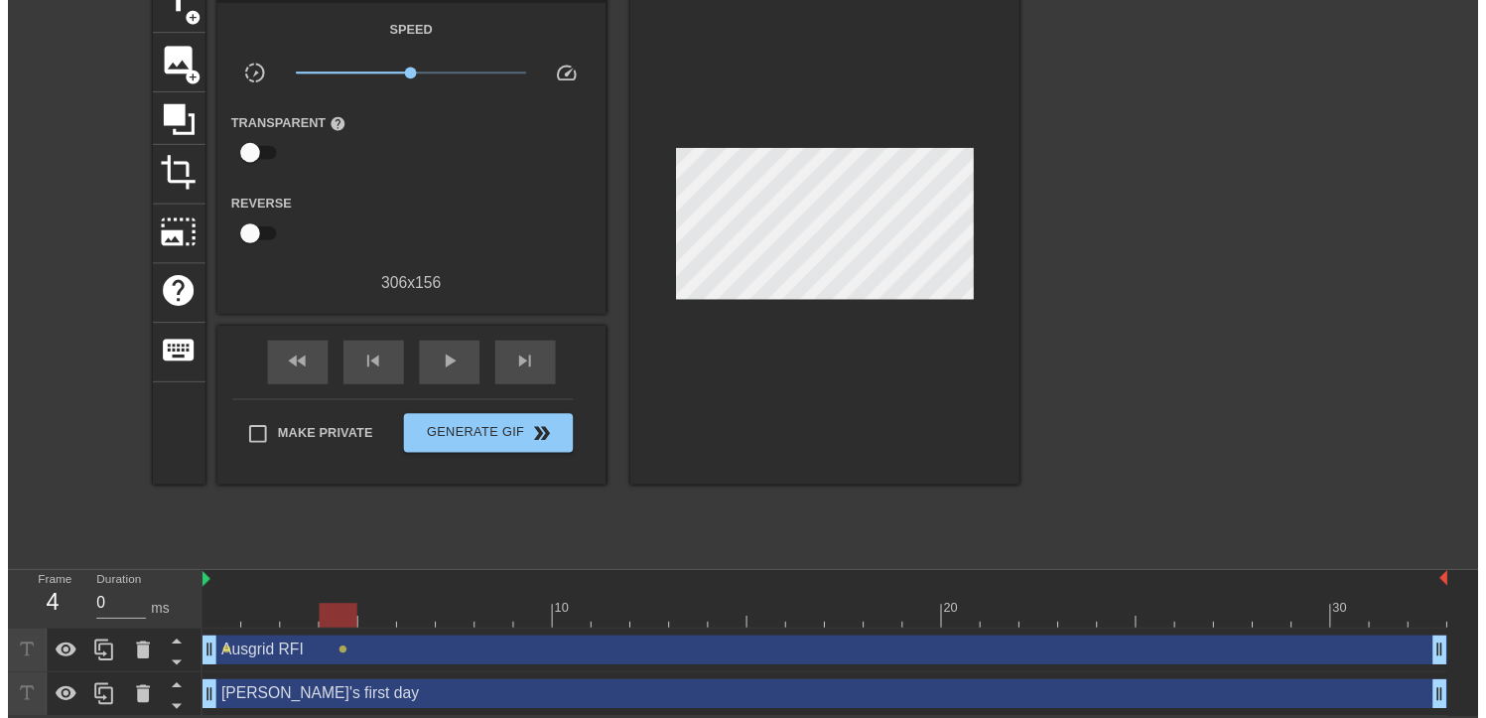
scroll to position [121, 0]
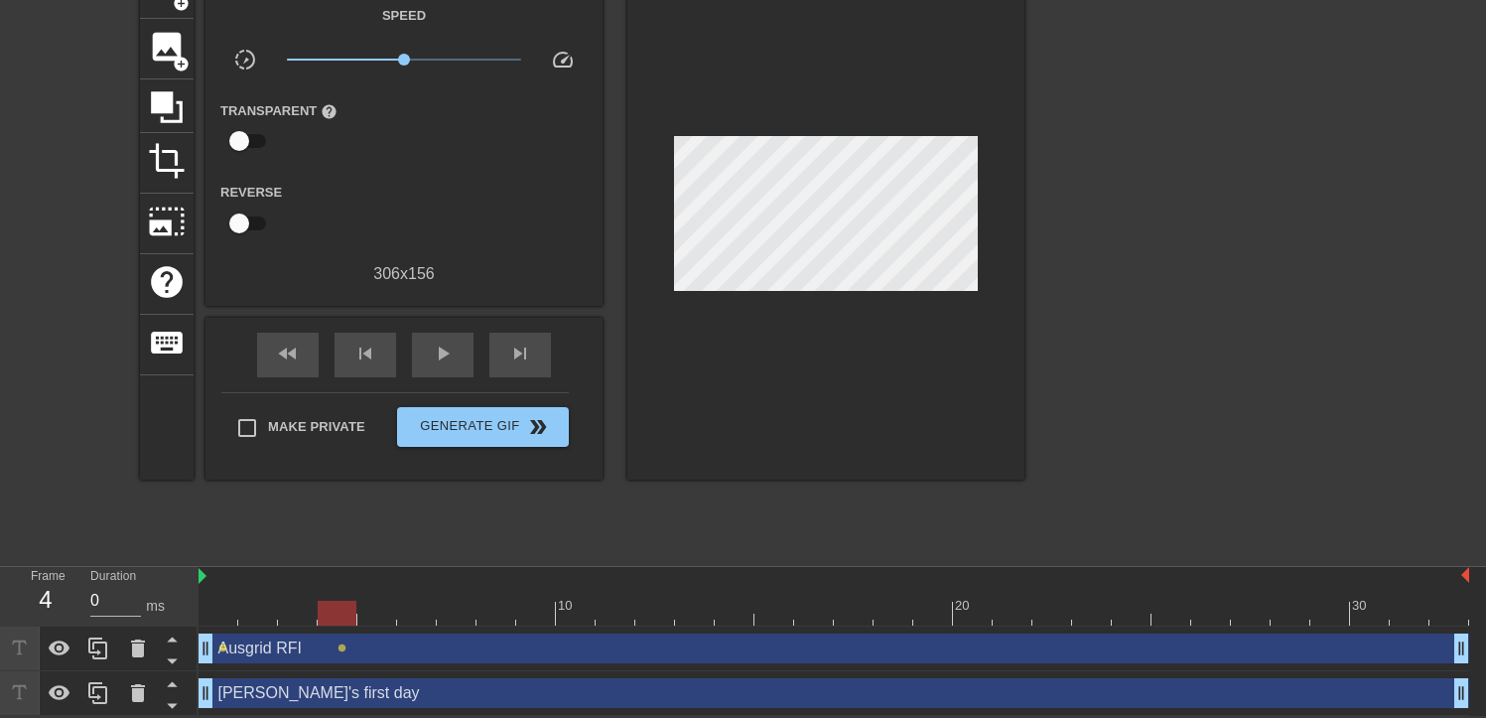
click at [561, 647] on div "Ausgrid RFI drag_handle drag_handle" at bounding box center [834, 648] width 1271 height 30
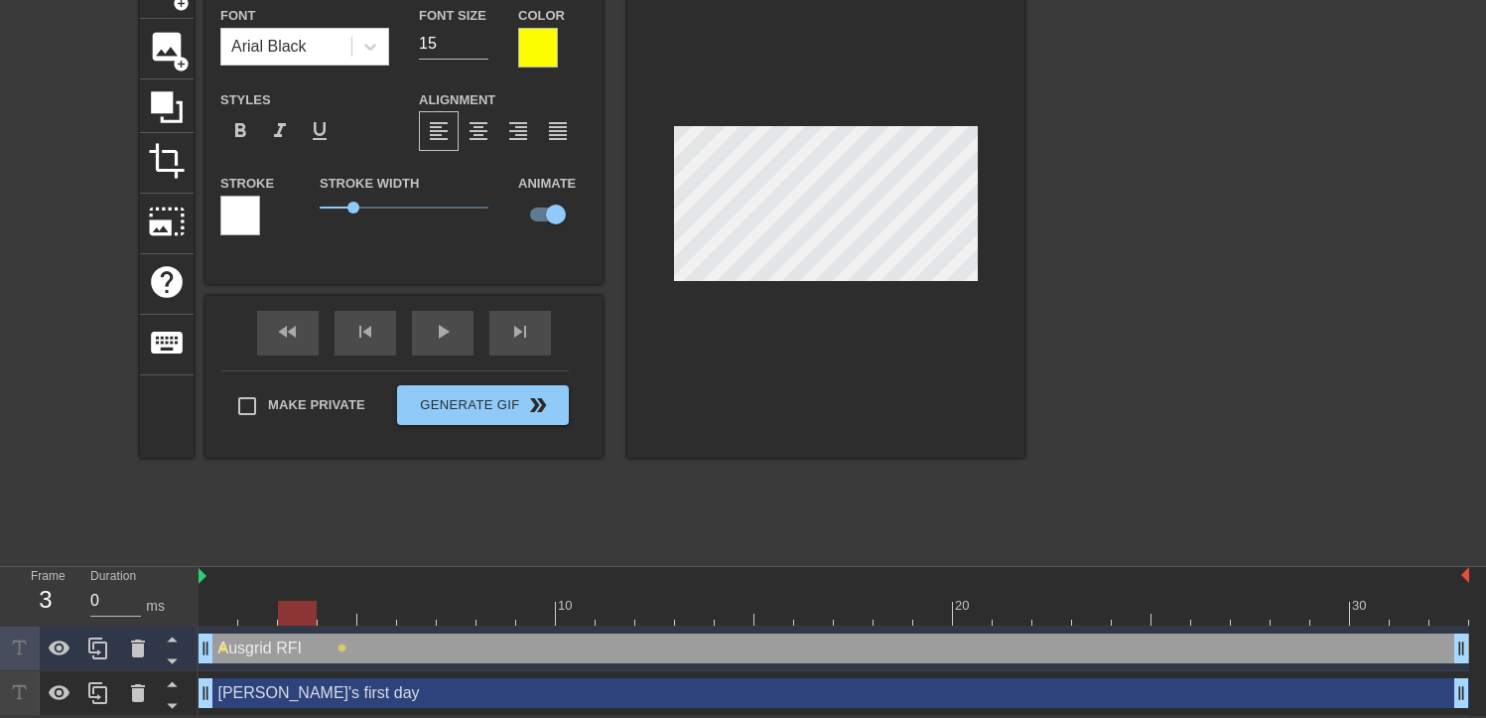
click at [299, 615] on div at bounding box center [834, 613] width 1271 height 25
click at [345, 613] on div at bounding box center [834, 613] width 1271 height 25
click at [377, 616] on div at bounding box center [834, 613] width 1271 height 25
click at [418, 603] on div at bounding box center [834, 613] width 1271 height 25
click at [452, 611] on div at bounding box center [834, 613] width 1271 height 25
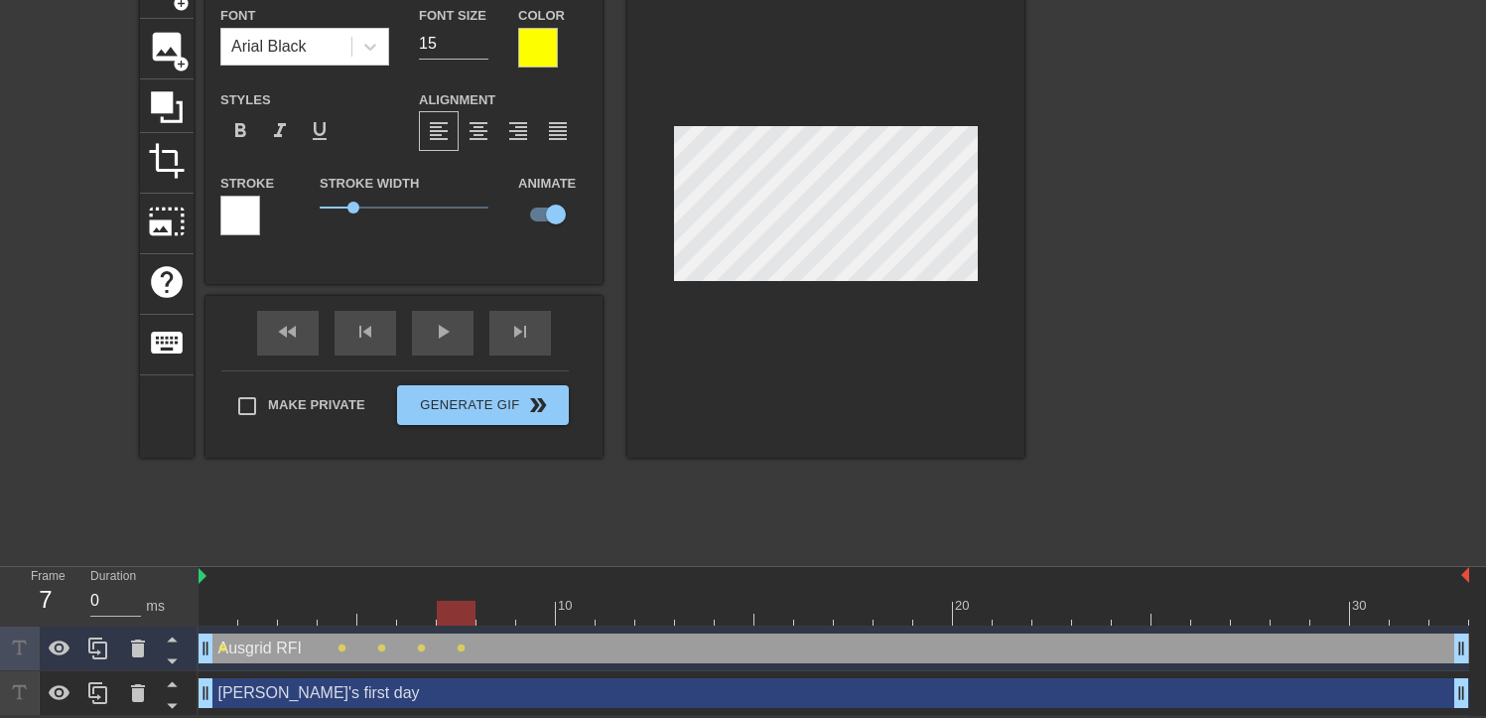
click at [489, 614] on div at bounding box center [834, 613] width 1271 height 25
click at [518, 614] on div at bounding box center [834, 613] width 1271 height 25
click at [565, 618] on div at bounding box center [834, 613] width 1271 height 25
click at [615, 617] on div at bounding box center [834, 613] width 1271 height 25
click at [650, 611] on div at bounding box center [834, 613] width 1271 height 25
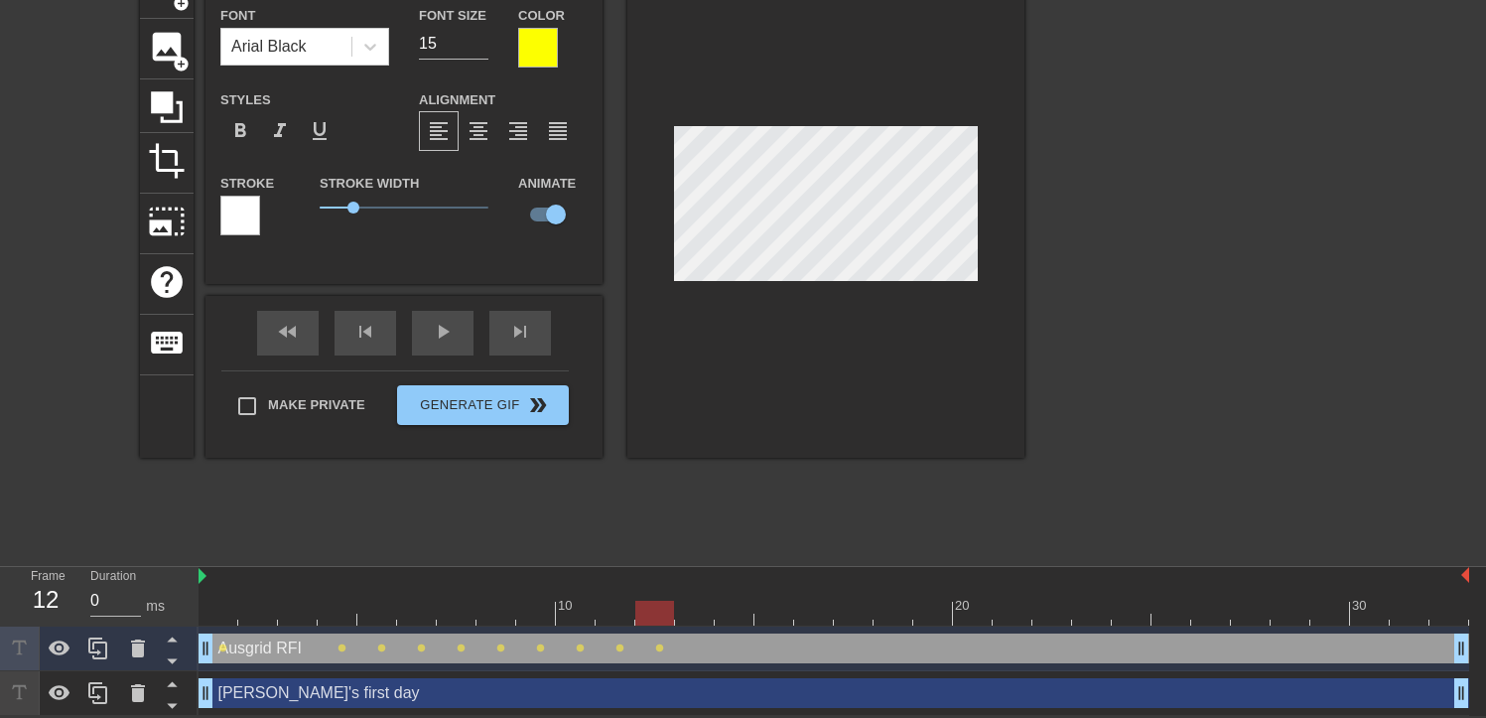
click at [690, 611] on div at bounding box center [834, 613] width 1271 height 25
click at [733, 618] on div at bounding box center [834, 613] width 1271 height 25
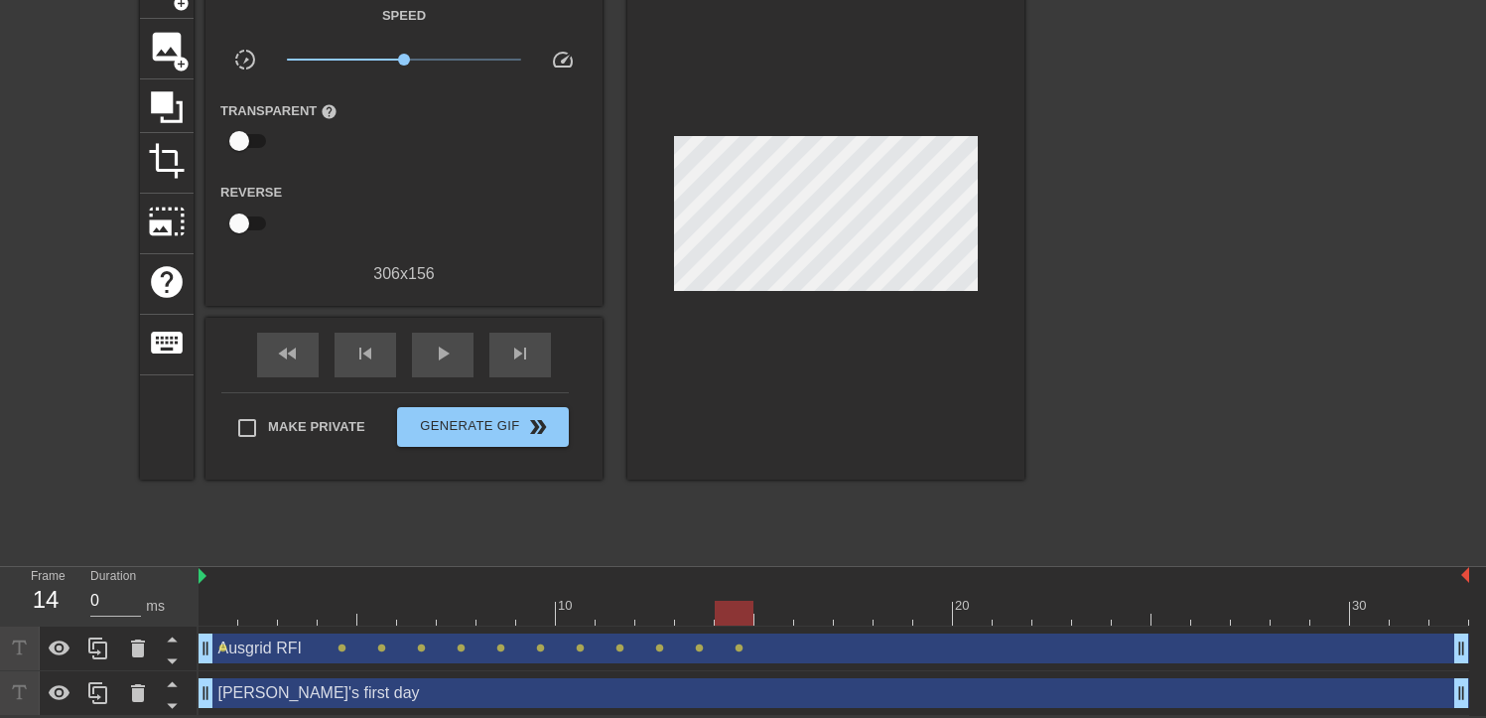
click at [331, 627] on div "Ausgrid RFI drag_handle drag_handle lens lens lens lens lens lens lens lens len…" at bounding box center [834, 649] width 1271 height 45
click at [336, 620] on div at bounding box center [834, 613] width 1271 height 25
click at [340, 647] on span "lens" at bounding box center [342, 647] width 9 height 9
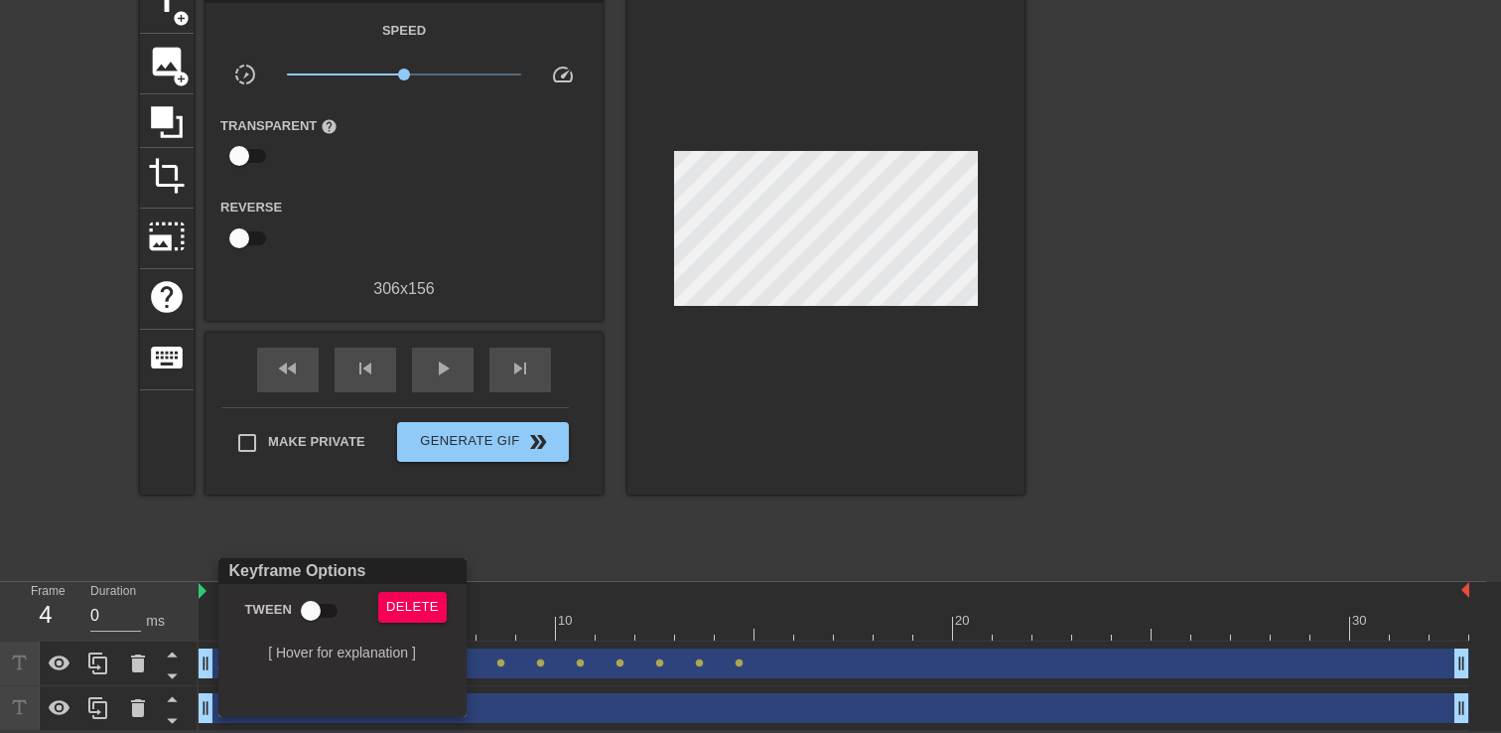
click at [1096, 414] on div at bounding box center [750, 366] width 1501 height 733
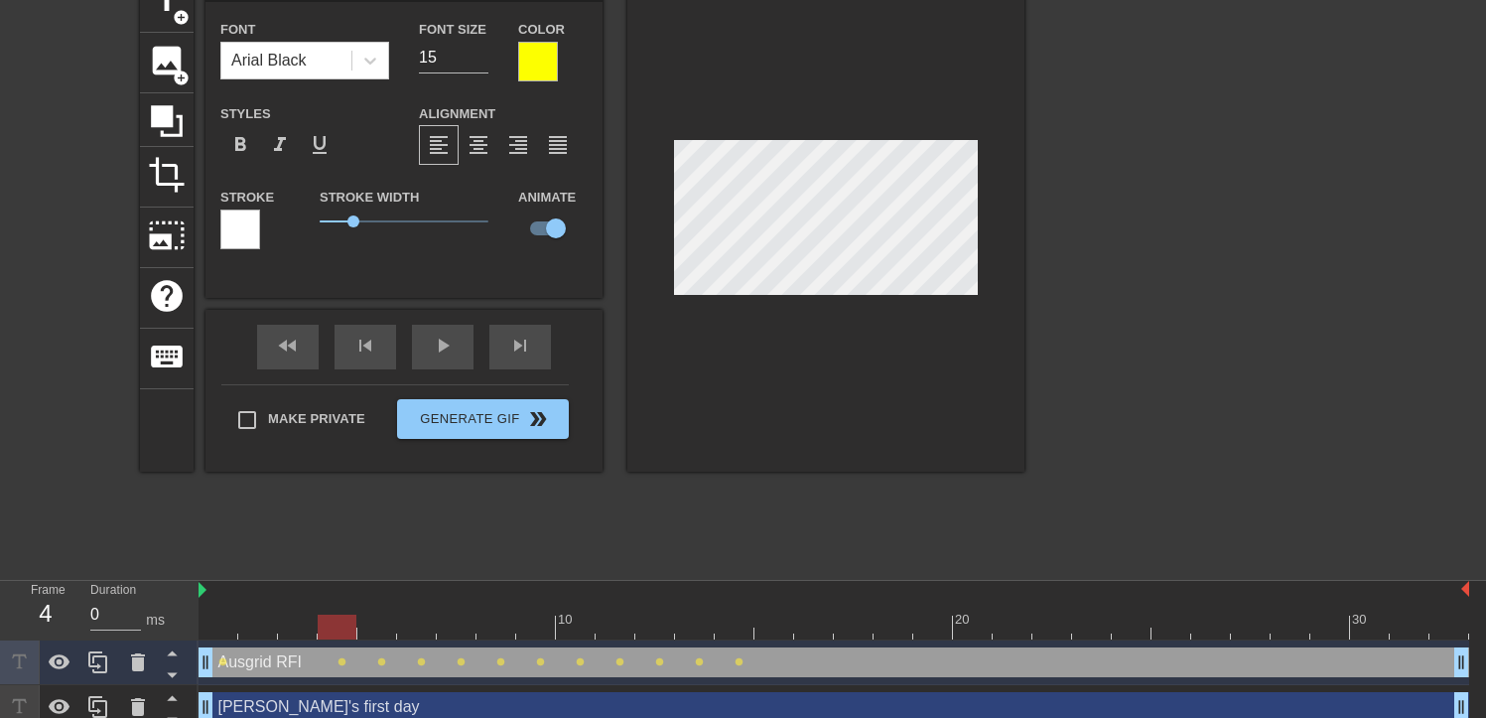
click at [539, 69] on div at bounding box center [538, 62] width 40 height 40
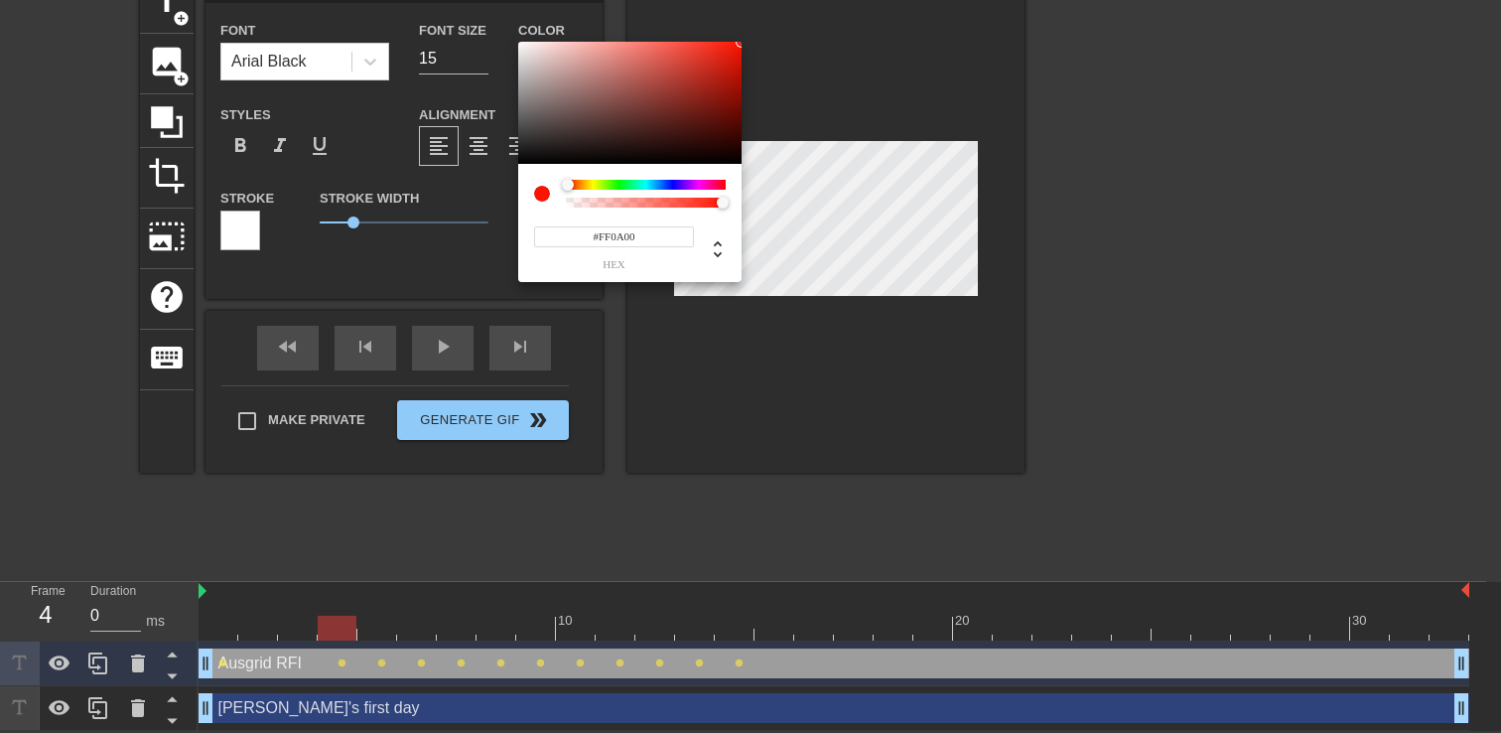
type input "#FF0000"
drag, startPoint x: 584, startPoint y: 185, endPoint x: 564, endPoint y: 186, distance: 19.9
click at [566, 186] on div at bounding box center [646, 185] width 160 height 10
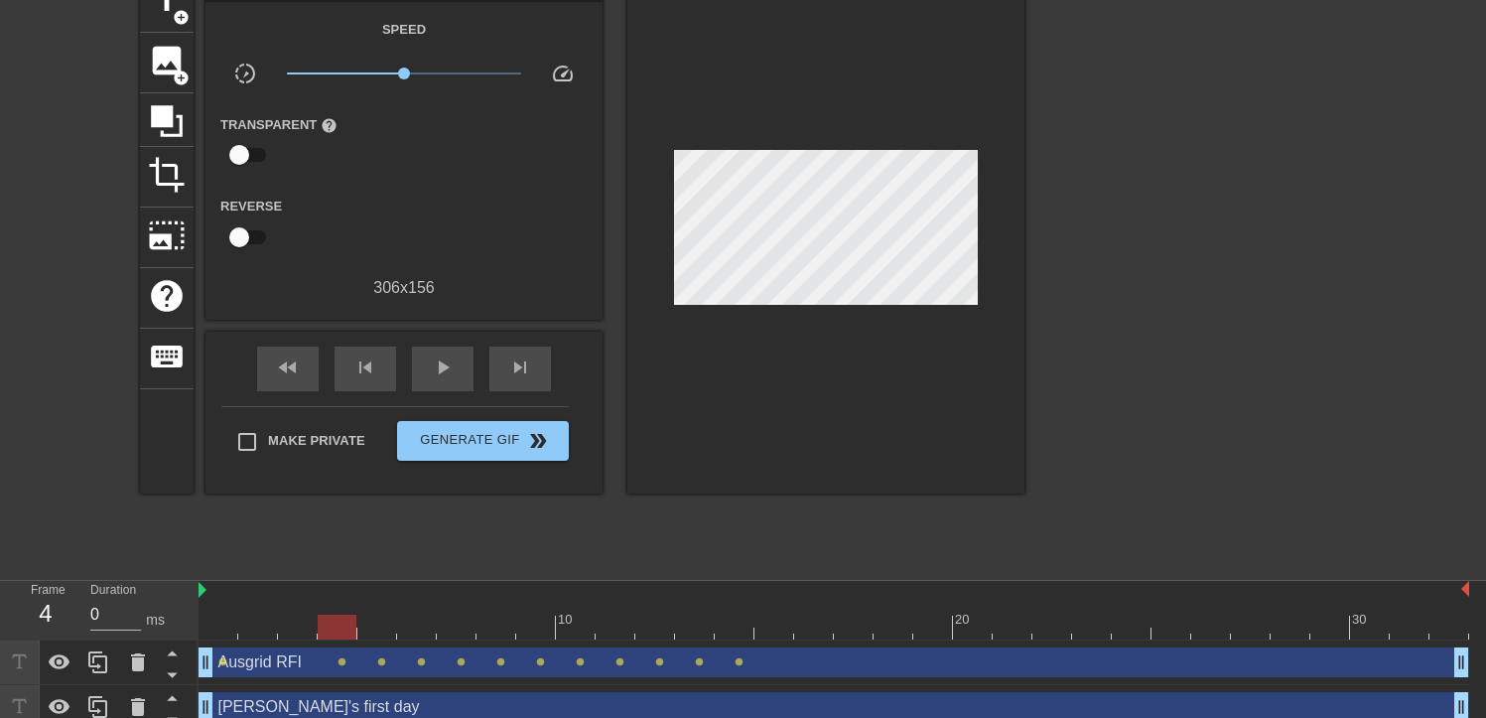
click at [380, 637] on div at bounding box center [834, 627] width 1271 height 25
click at [414, 636] on div at bounding box center [834, 627] width 1271 height 25
click at [464, 635] on div at bounding box center [834, 627] width 1271 height 25
drag, startPoint x: 505, startPoint y: 634, endPoint x: 528, endPoint y: 634, distance: 22.8
click at [506, 634] on div at bounding box center [834, 627] width 1271 height 25
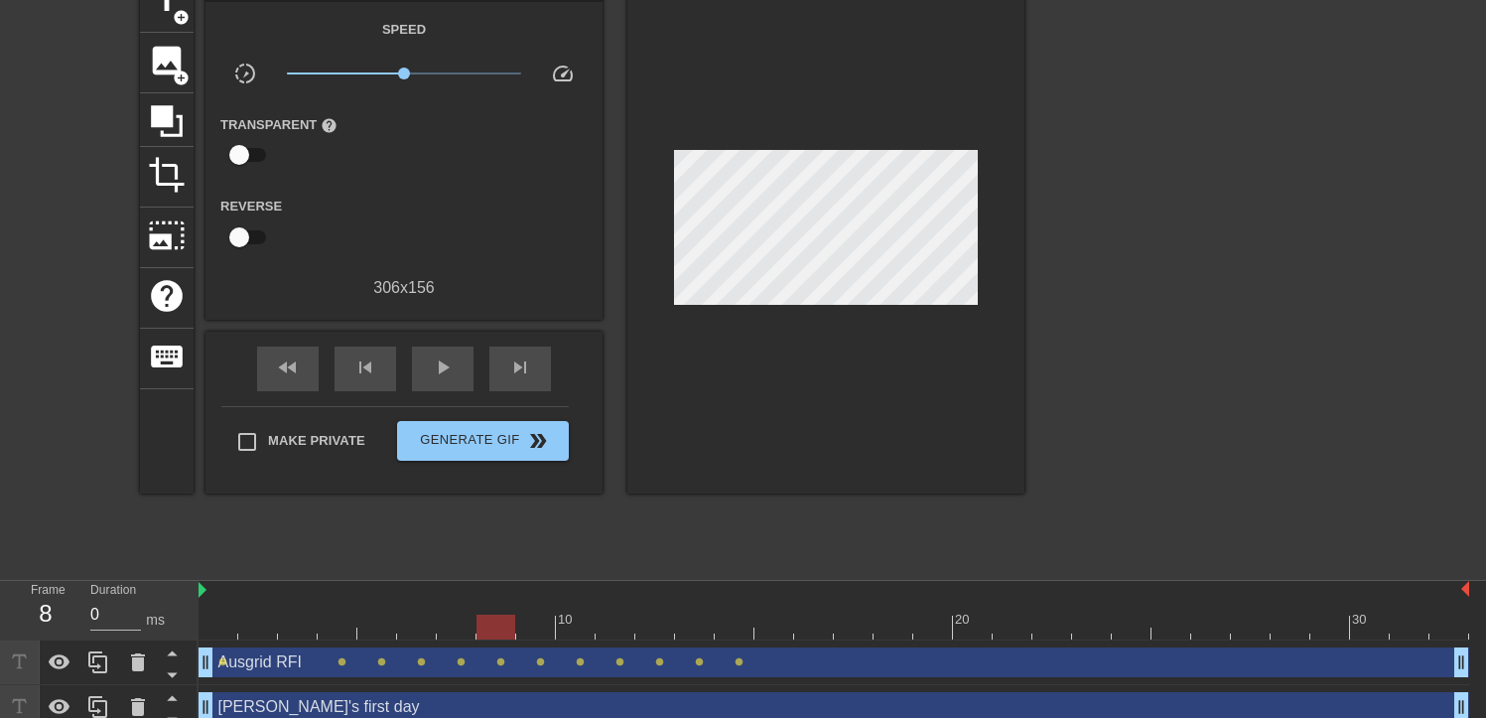
click at [564, 629] on div at bounding box center [834, 627] width 1271 height 25
click at [595, 629] on div at bounding box center [834, 627] width 1271 height 25
click at [626, 630] on div at bounding box center [834, 627] width 1271 height 25
click at [685, 633] on div at bounding box center [834, 627] width 1271 height 25
click at [700, 632] on div at bounding box center [694, 627] width 39 height 25
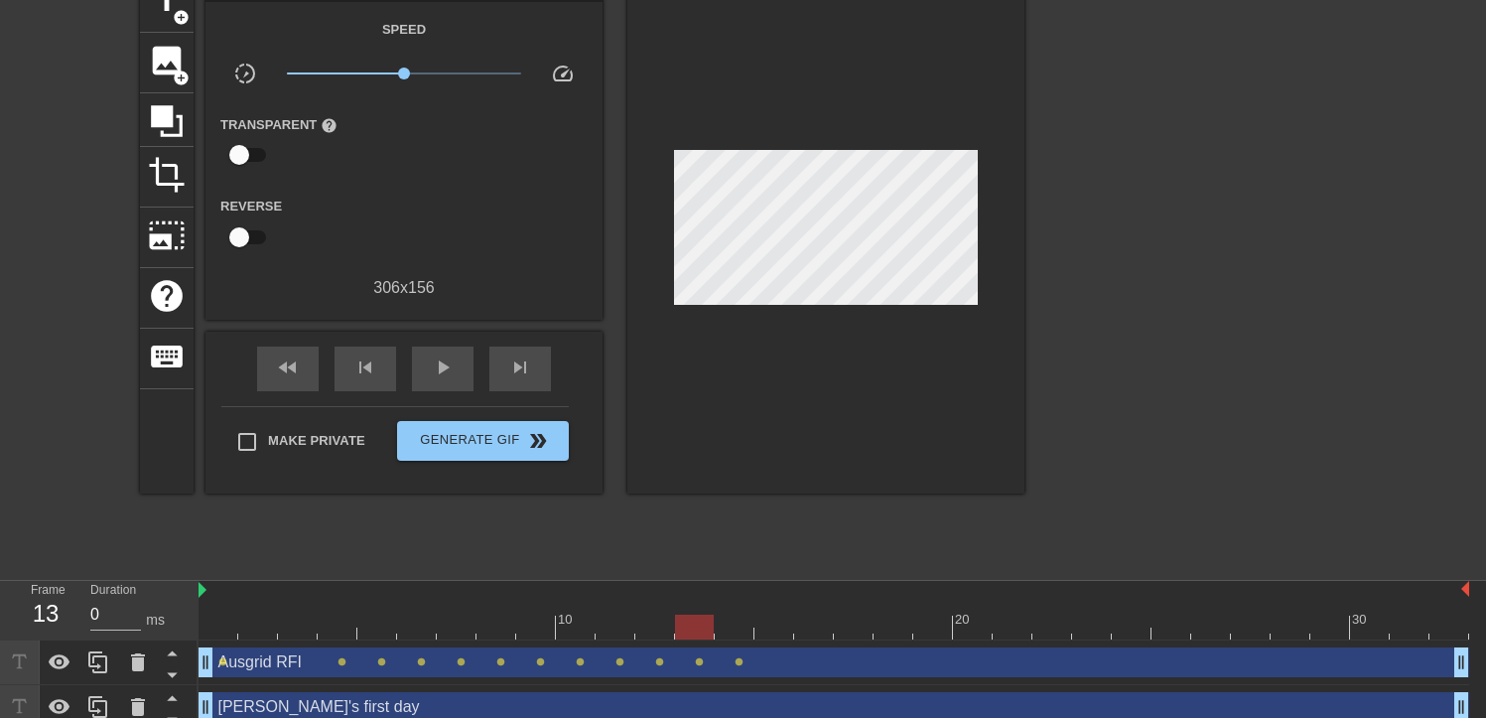
click at [720, 629] on div at bounding box center [834, 627] width 1271 height 25
click at [758, 630] on div at bounding box center [834, 627] width 1271 height 25
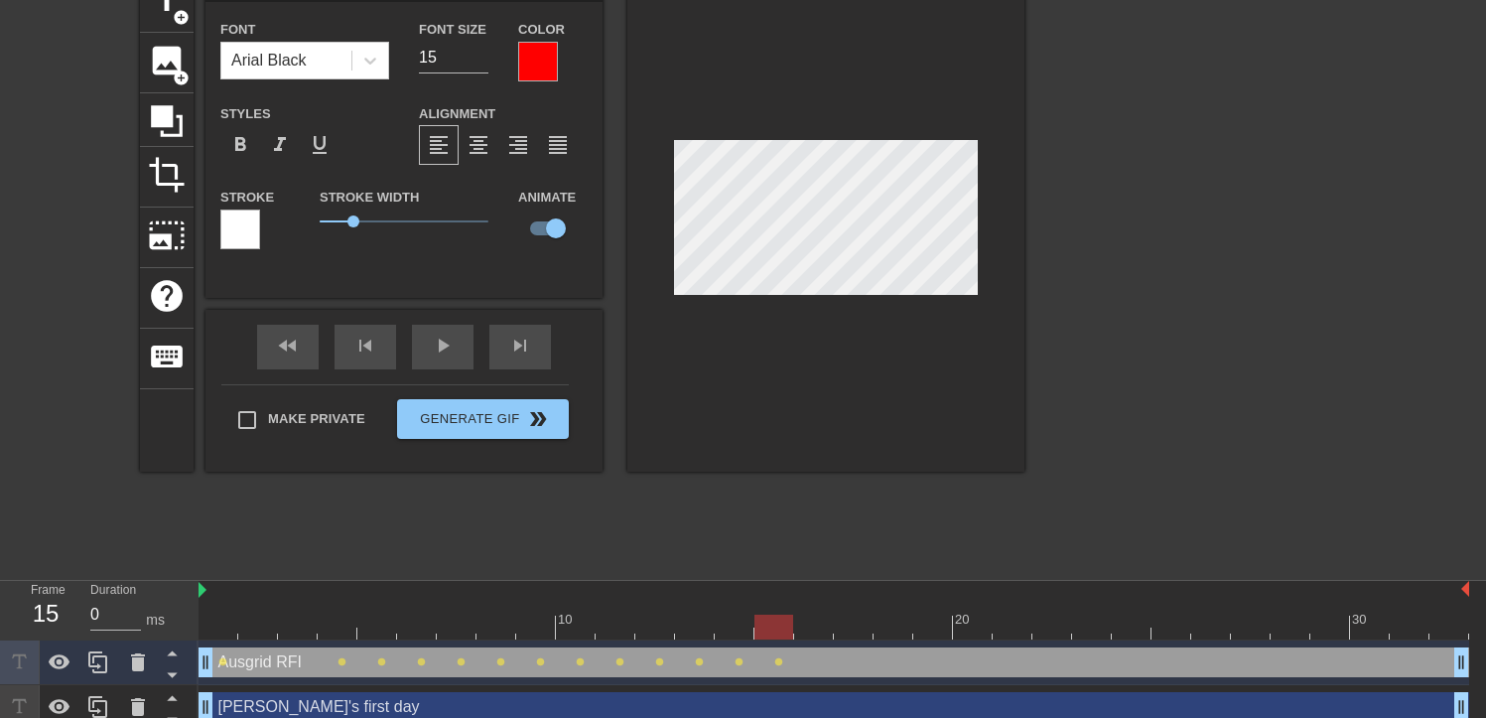
click at [815, 625] on div at bounding box center [834, 627] width 1271 height 25
click at [849, 627] on div at bounding box center [834, 627] width 1271 height 25
click at [896, 629] on div at bounding box center [834, 627] width 1271 height 25
click at [928, 610] on div at bounding box center [933, 613] width 40 height 25
click at [984, 628] on div at bounding box center [834, 627] width 1271 height 25
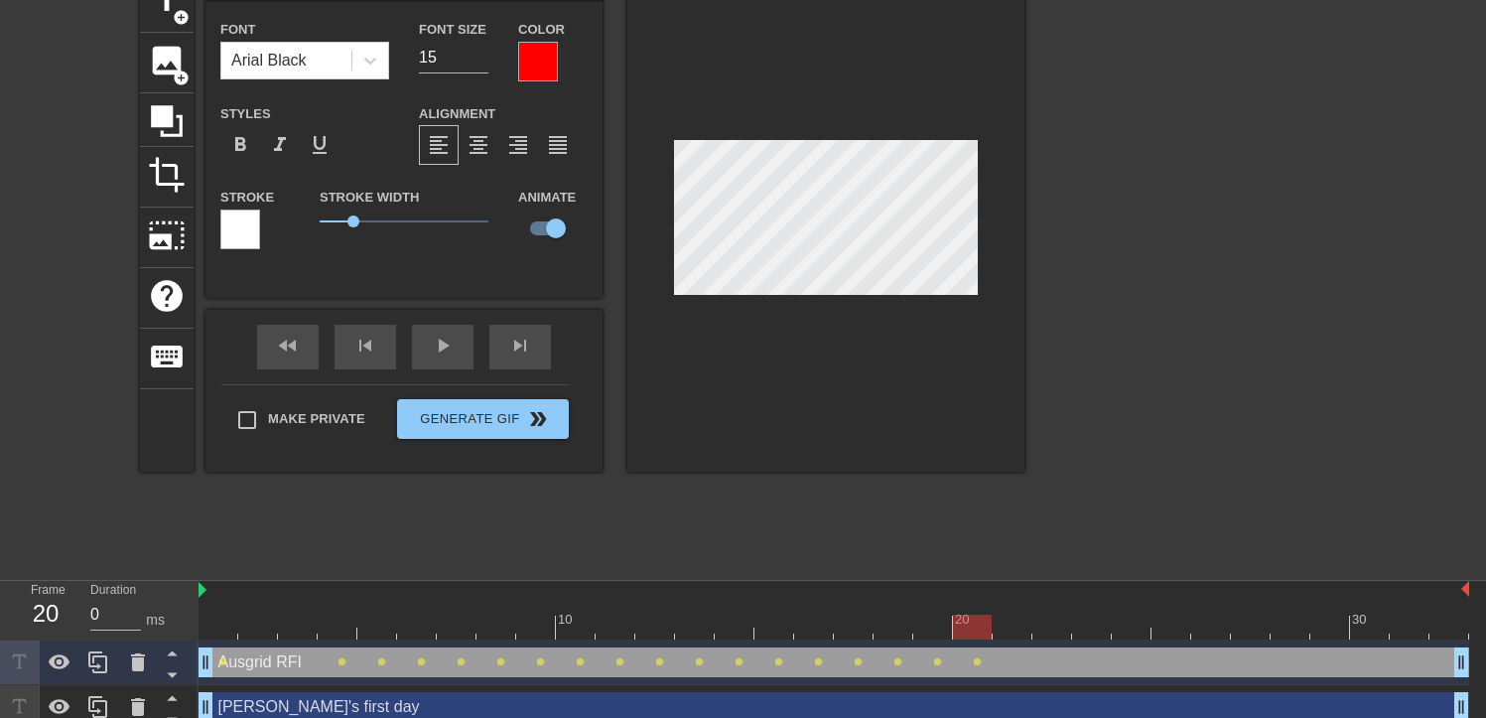
click at [1017, 634] on div at bounding box center [834, 627] width 1271 height 25
click at [1051, 619] on div at bounding box center [834, 627] width 1271 height 25
click at [1089, 628] on div at bounding box center [834, 627] width 1271 height 25
click at [1134, 624] on div at bounding box center [834, 627] width 1271 height 25
click at [1168, 627] on div at bounding box center [834, 627] width 1271 height 25
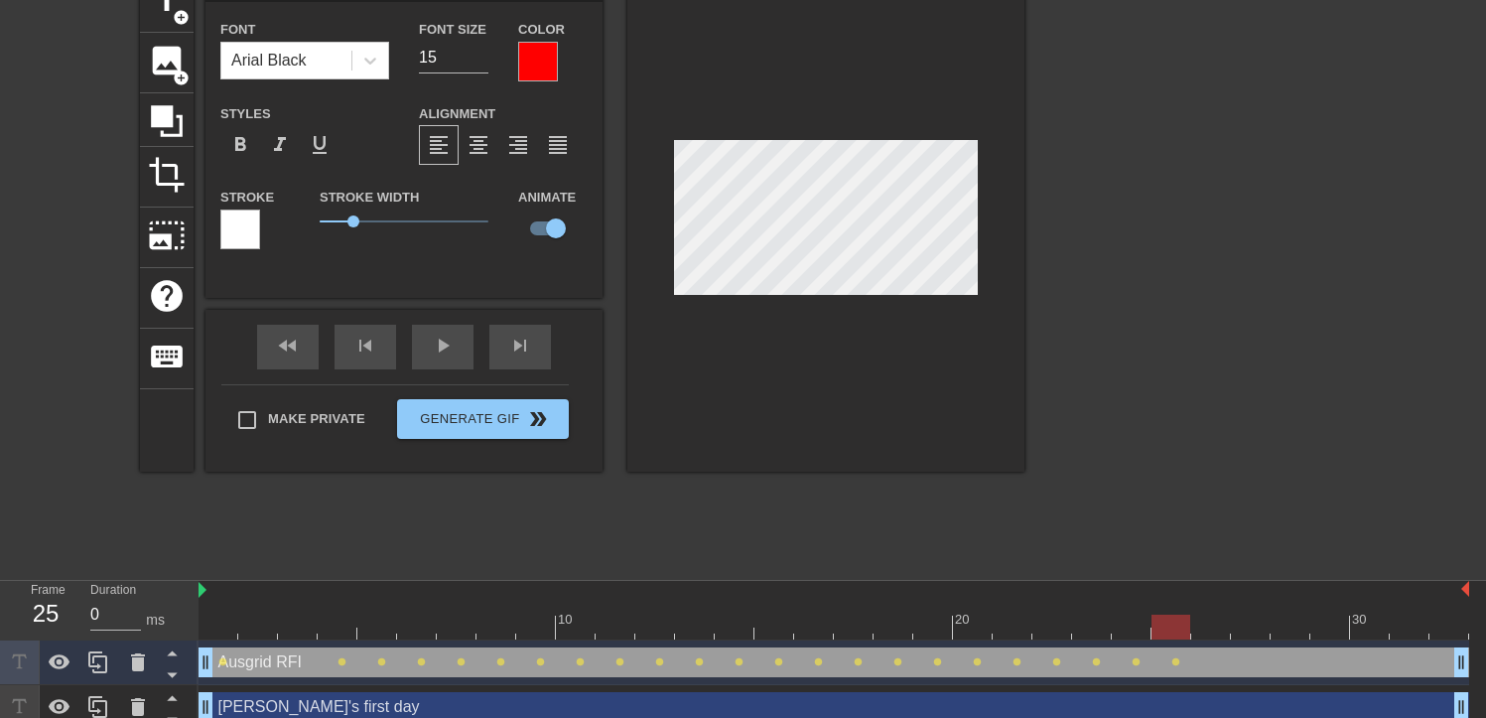
click at [1221, 629] on div at bounding box center [834, 627] width 1271 height 25
click at [1244, 621] on div at bounding box center [834, 627] width 1271 height 25
click at [1291, 625] on div at bounding box center [834, 627] width 1271 height 25
click at [1311, 622] on div at bounding box center [834, 627] width 1271 height 25
click at [1364, 623] on div at bounding box center [834, 627] width 1271 height 25
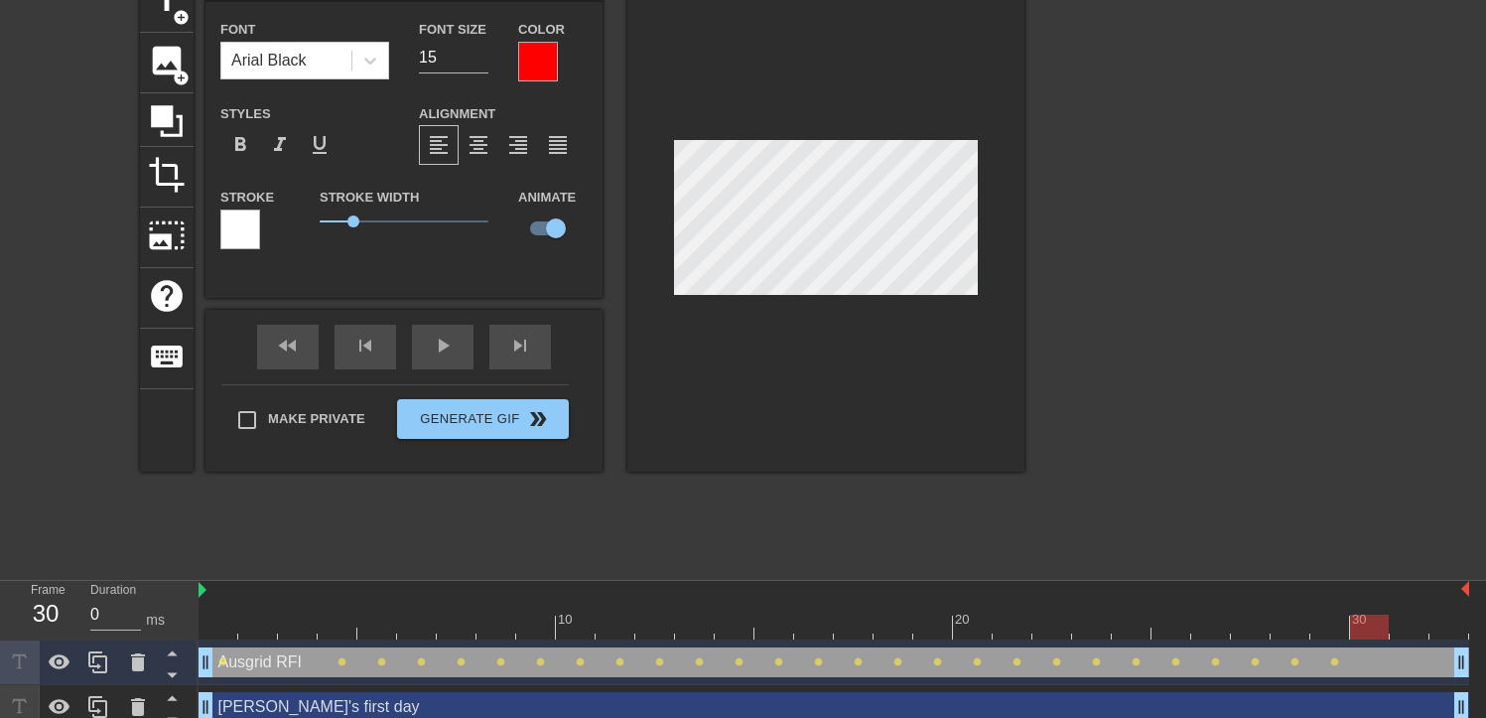
click at [1400, 630] on div at bounding box center [834, 627] width 1271 height 25
click at [1441, 632] on div at bounding box center [834, 627] width 1271 height 25
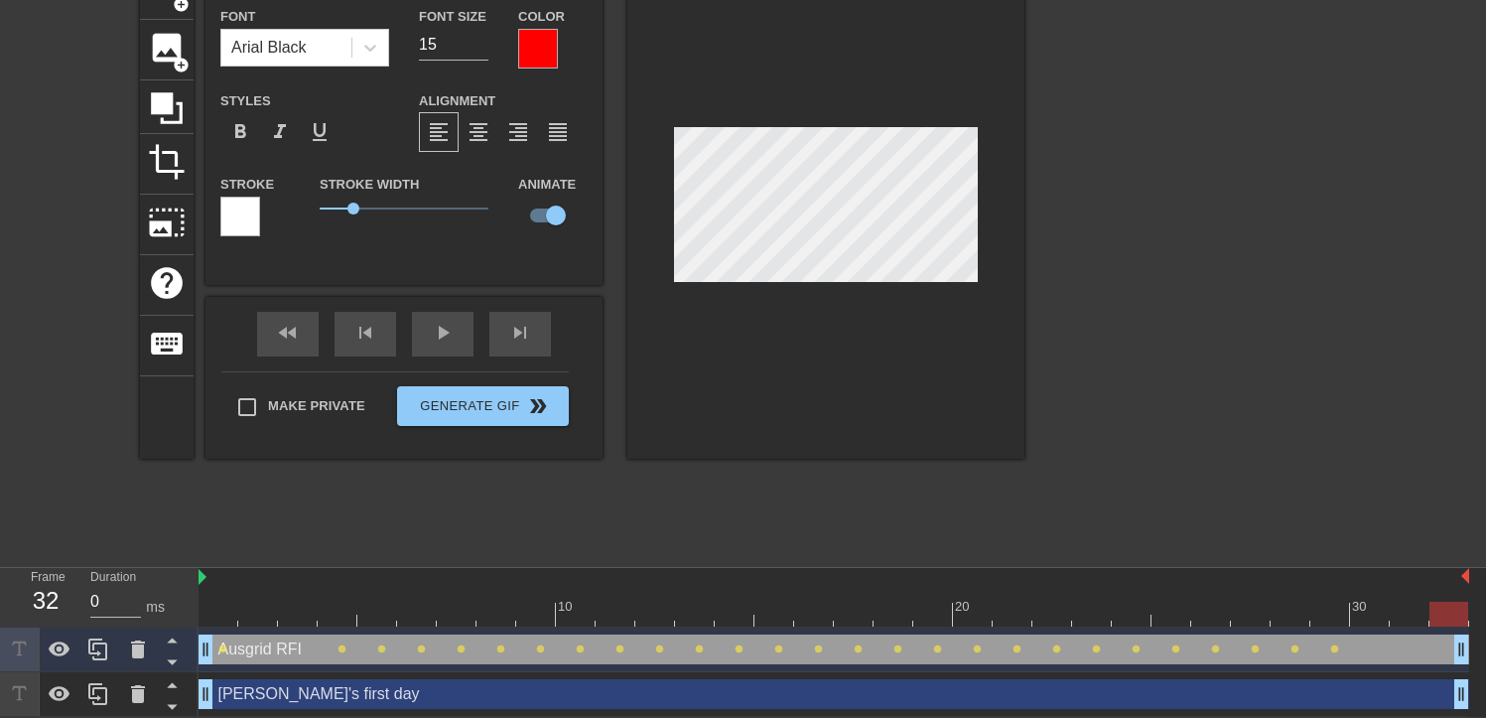
scroll to position [117, 0]
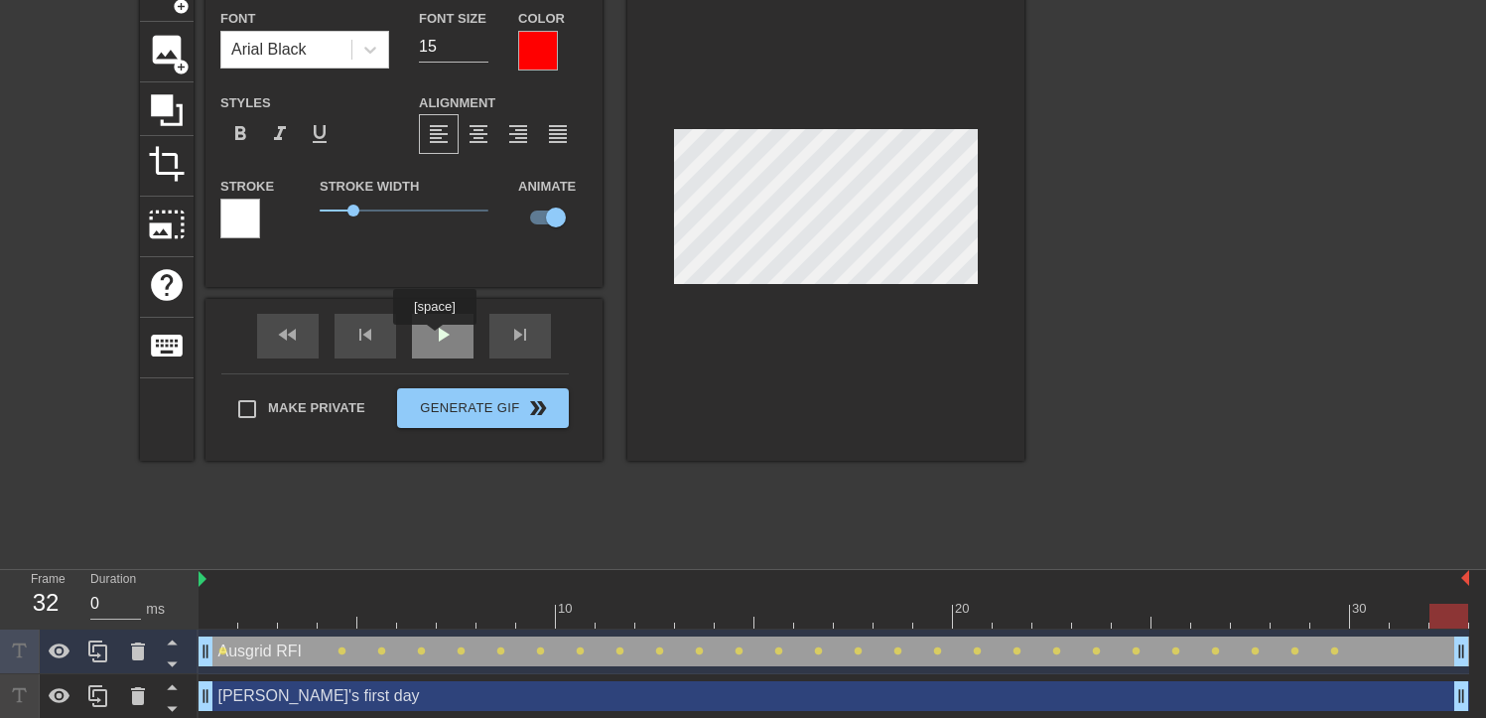
click at [438, 336] on div "play_arrow" at bounding box center [443, 336] width 62 height 45
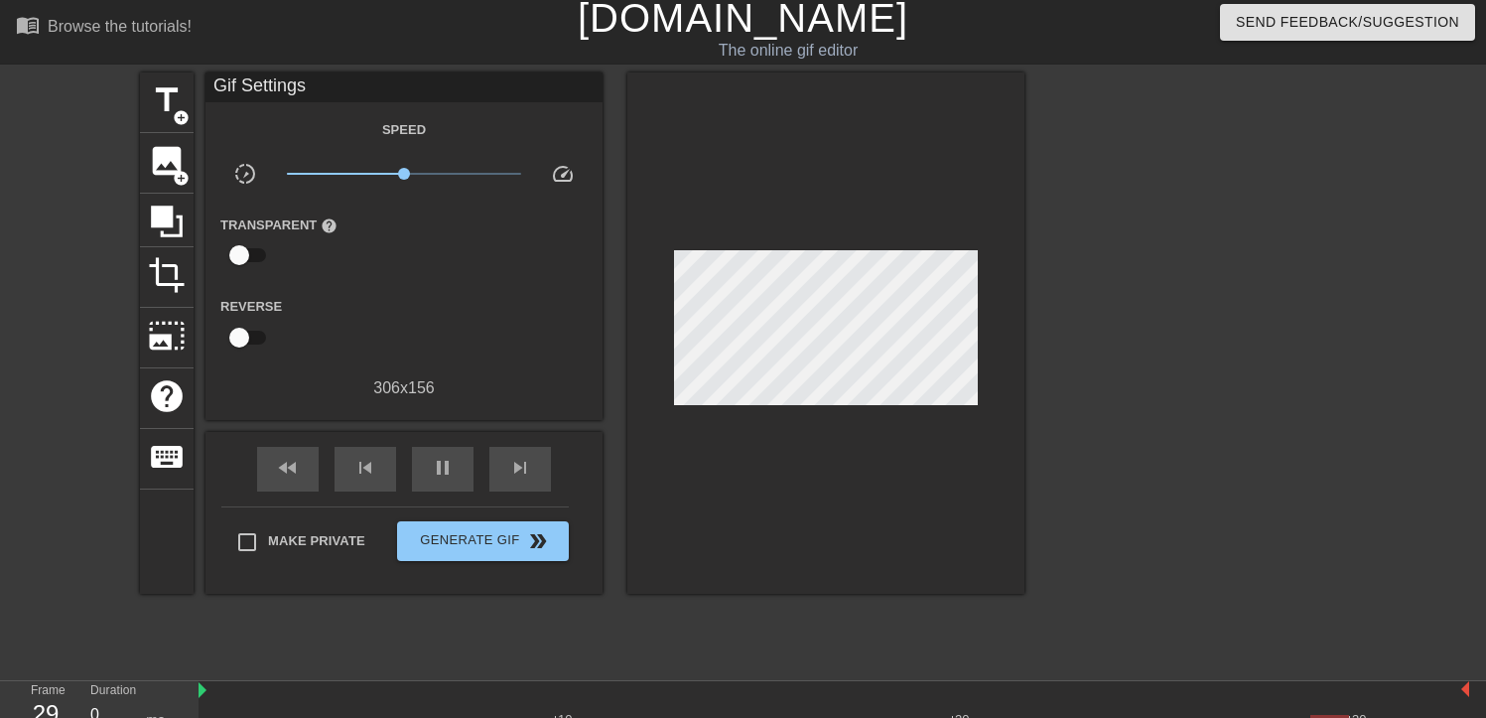
scroll to position [0, 0]
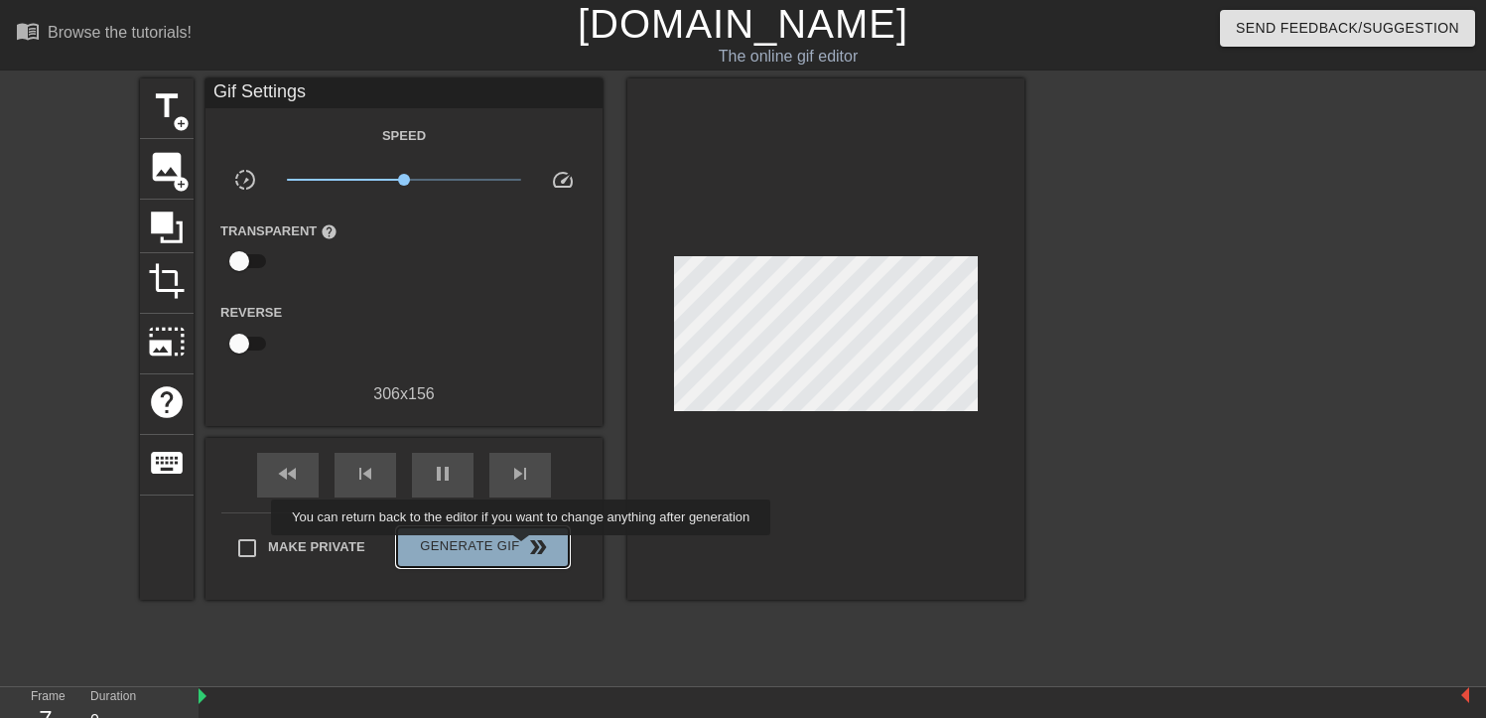
click at [534, 549] on span "double_arrow" at bounding box center [538, 547] width 24 height 24
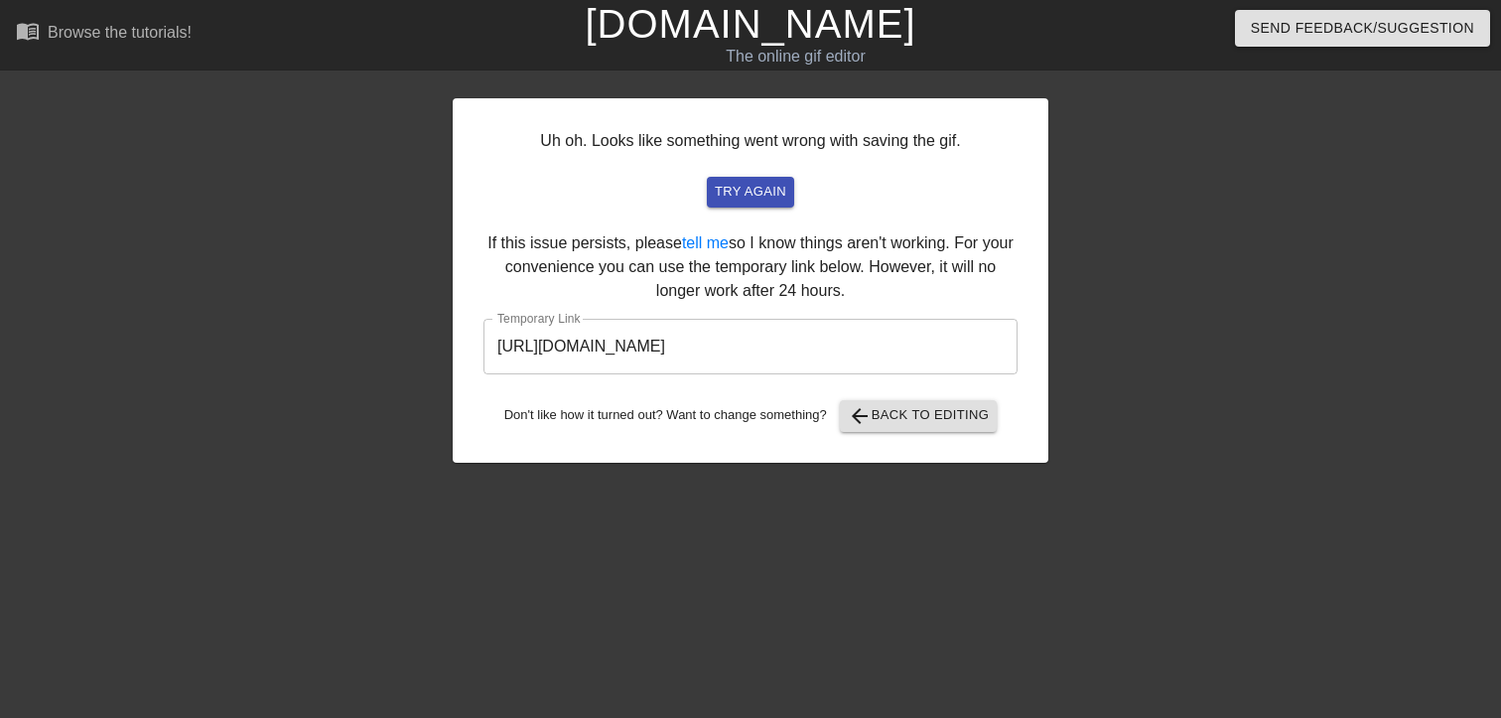
click at [691, 344] on input "[URL][DOMAIN_NAME]" at bounding box center [751, 347] width 534 height 56
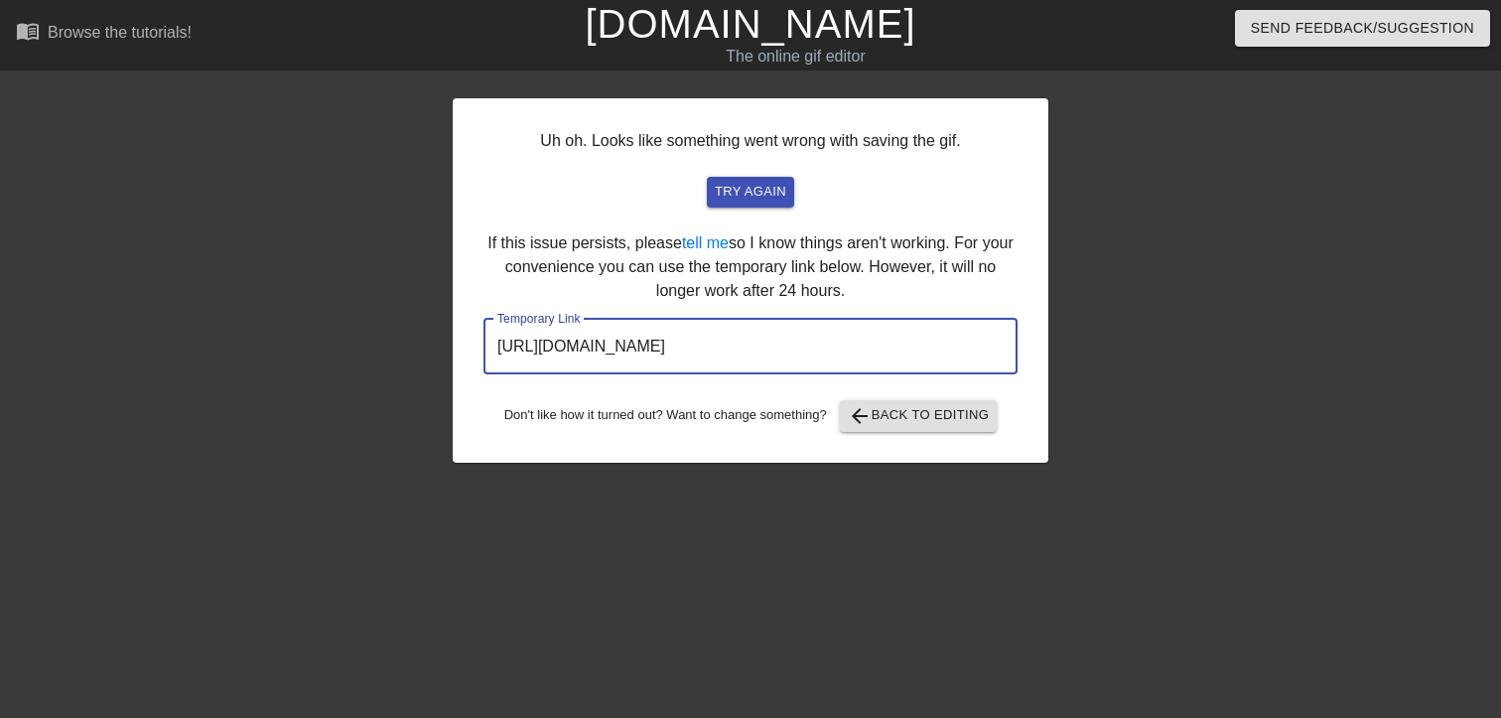
click at [691, 344] on input "[URL][DOMAIN_NAME]" at bounding box center [751, 347] width 534 height 56
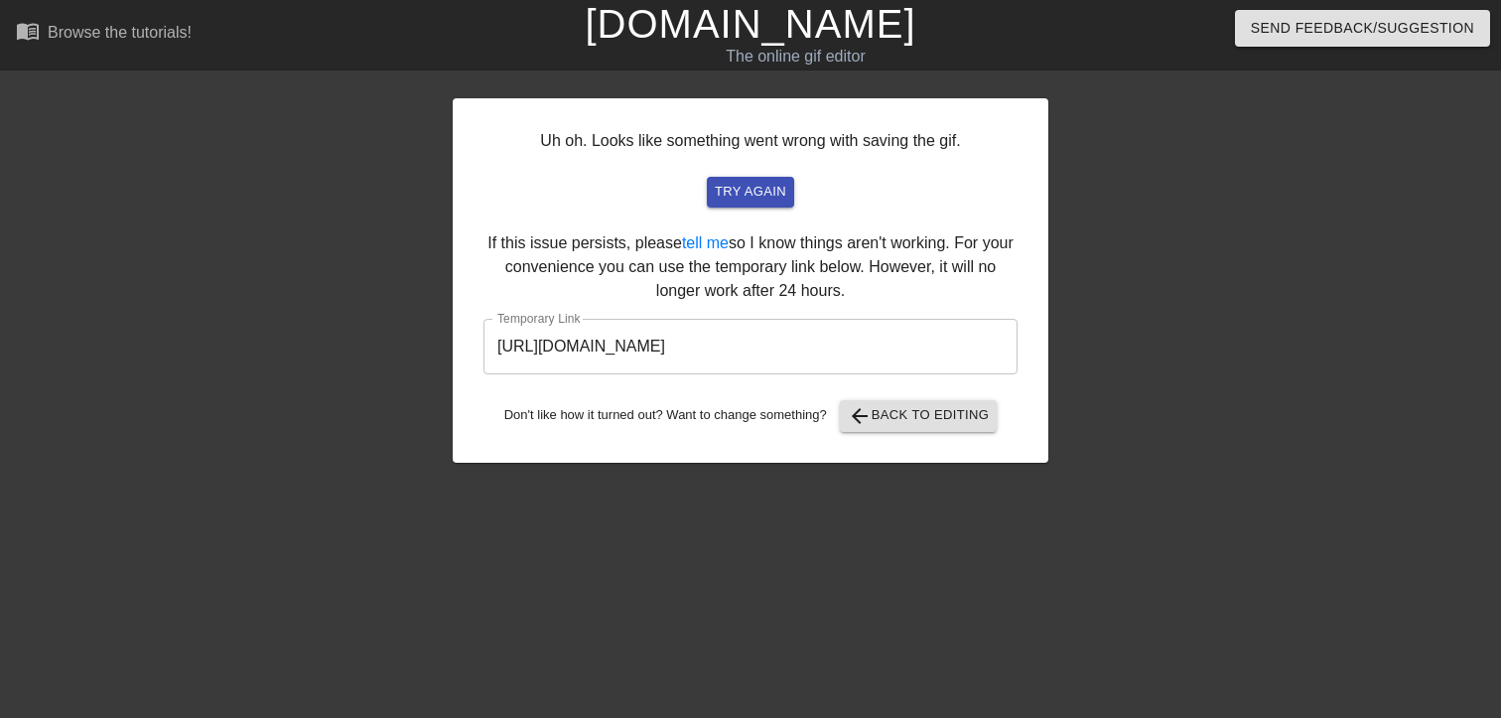
click at [1188, 284] on div at bounding box center [1221, 376] width 298 height 596
click at [901, 417] on span "arrow_back Back to Editing" at bounding box center [919, 416] width 142 height 24
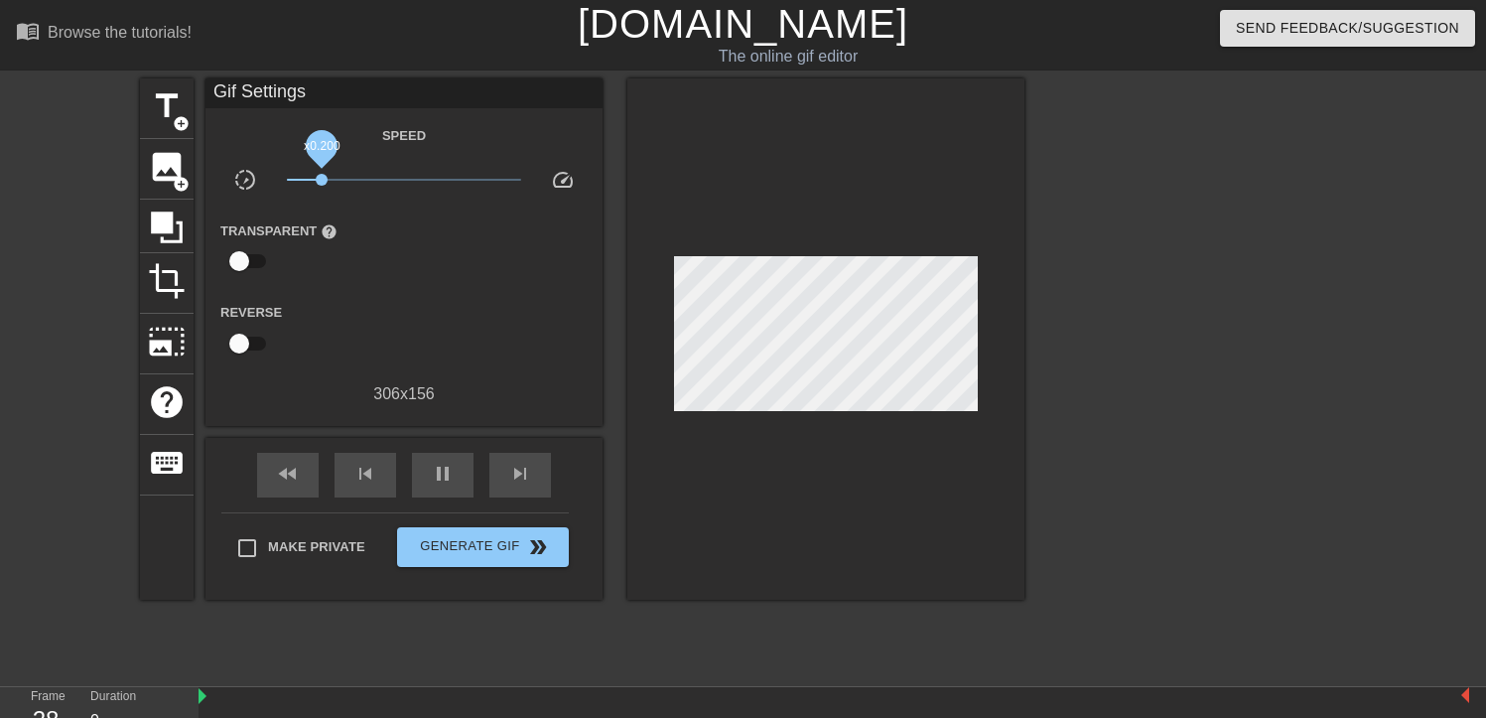
drag, startPoint x: 404, startPoint y: 184, endPoint x: 322, endPoint y: 183, distance: 82.4
click at [322, 183] on span "x0.200" at bounding box center [322, 180] width 12 height 12
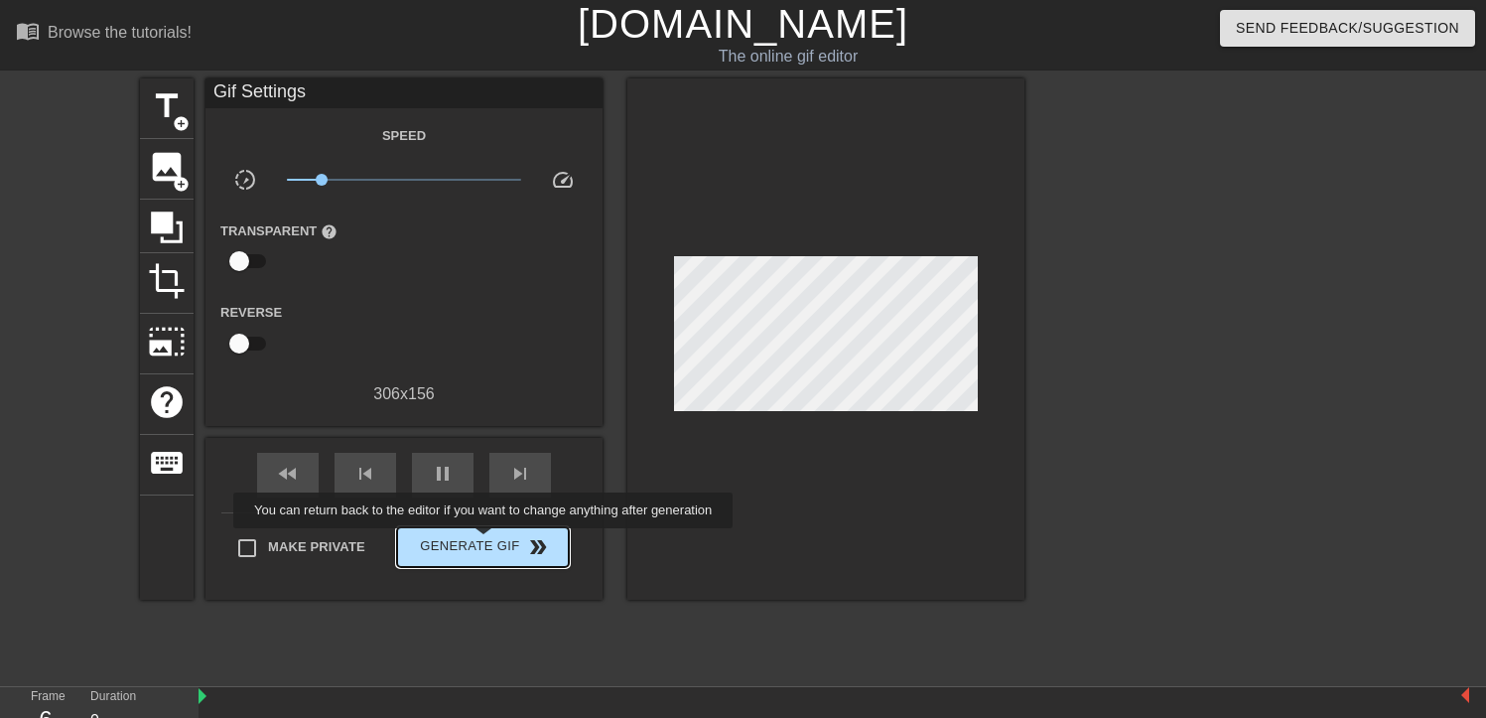
click at [496, 542] on span "Generate Gif double_arrow" at bounding box center [483, 547] width 156 height 24
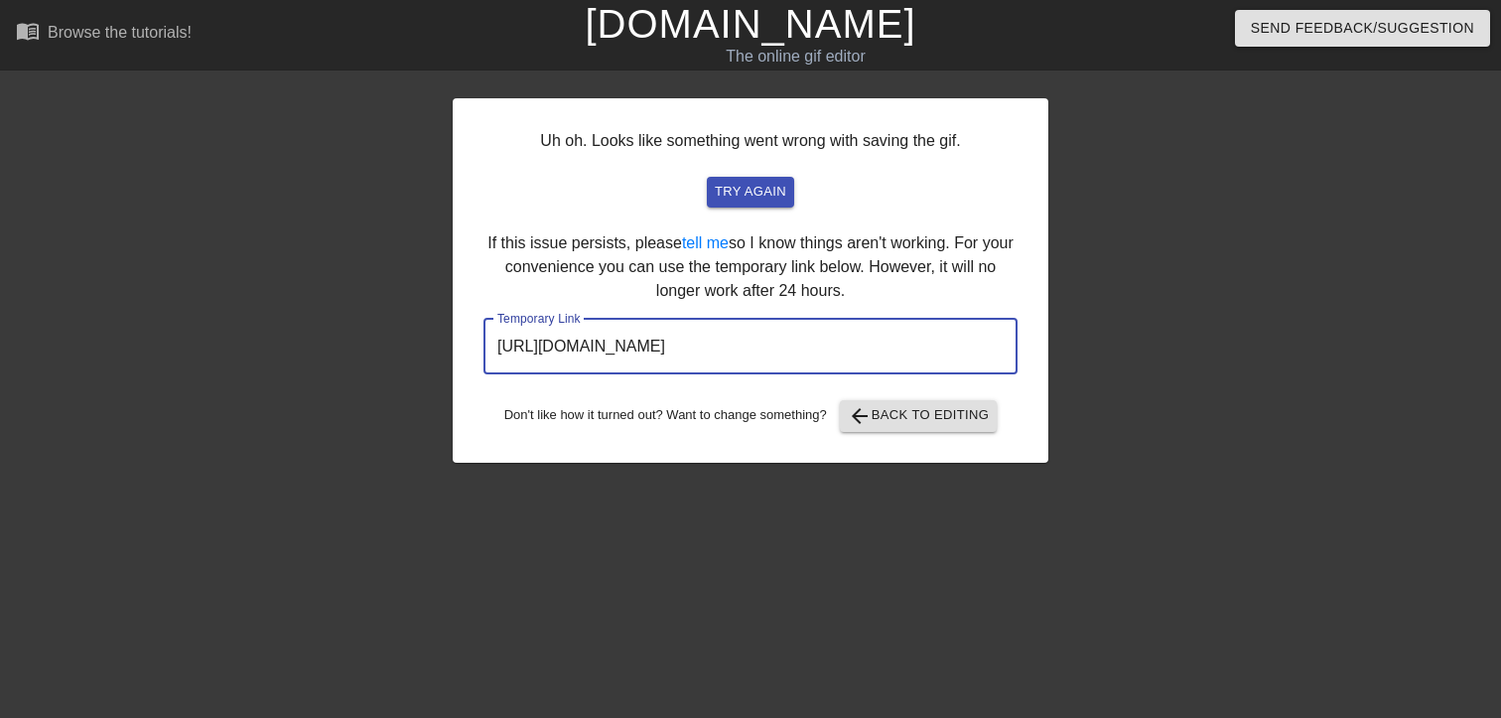
click at [857, 348] on input "[URL][DOMAIN_NAME]" at bounding box center [751, 347] width 534 height 56
click at [856, 348] on input "[URL][DOMAIN_NAME]" at bounding box center [751, 347] width 534 height 56
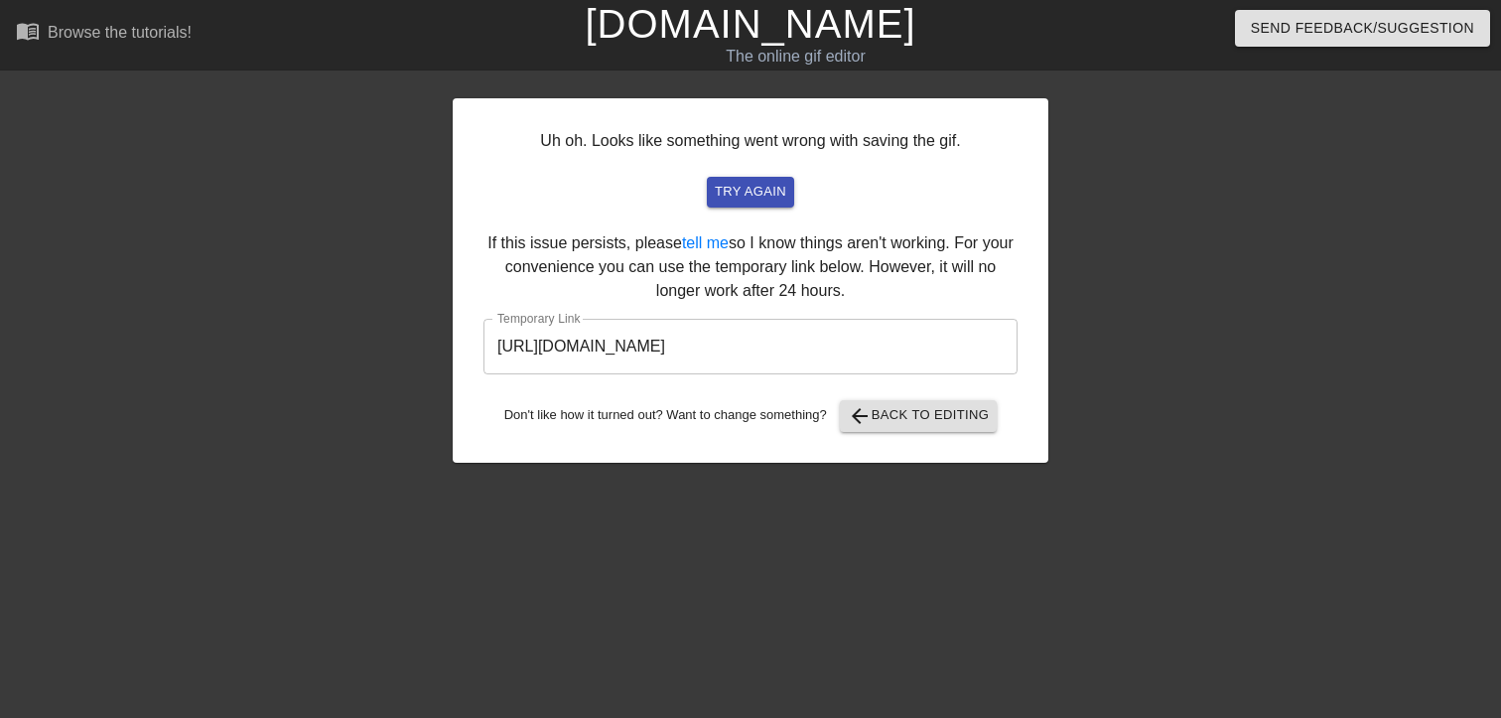
click at [250, 545] on div at bounding box center [280, 376] width 298 height 596
click at [875, 402] on button "arrow_back Back to Editing" at bounding box center [919, 416] width 158 height 32
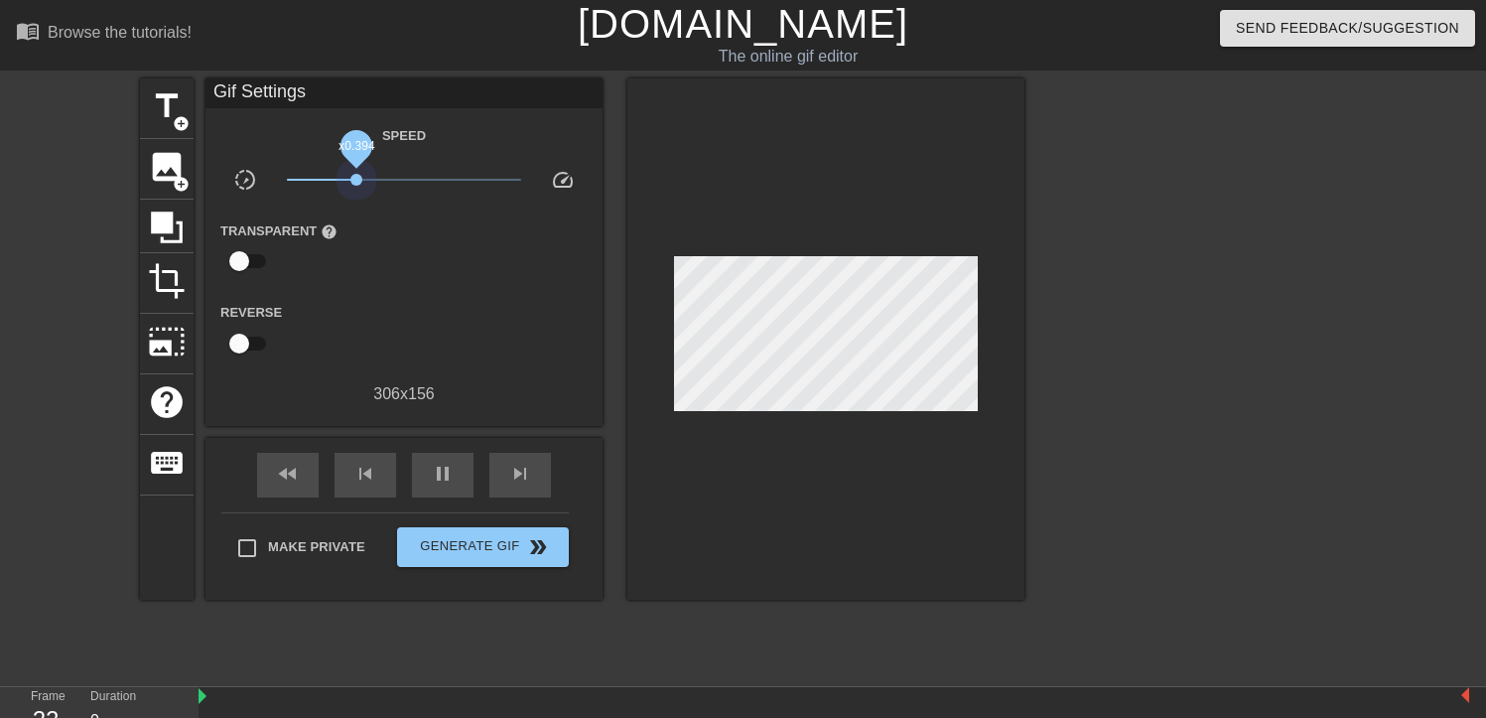
drag, startPoint x: 318, startPoint y: 179, endPoint x: 356, endPoint y: 186, distance: 39.3
click at [356, 186] on span "x0.394" at bounding box center [404, 180] width 235 height 24
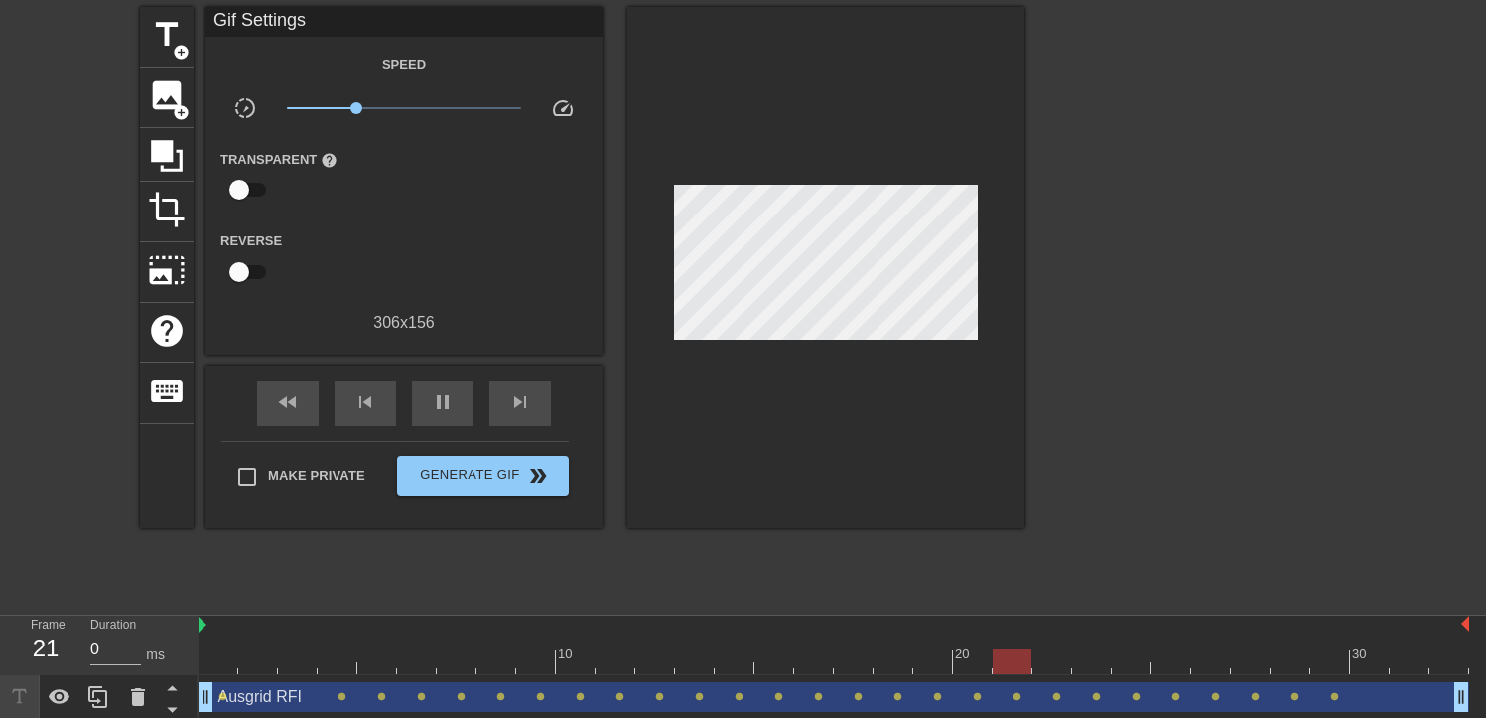
scroll to position [121, 0]
